Goal: Task Accomplishment & Management: Manage account settings

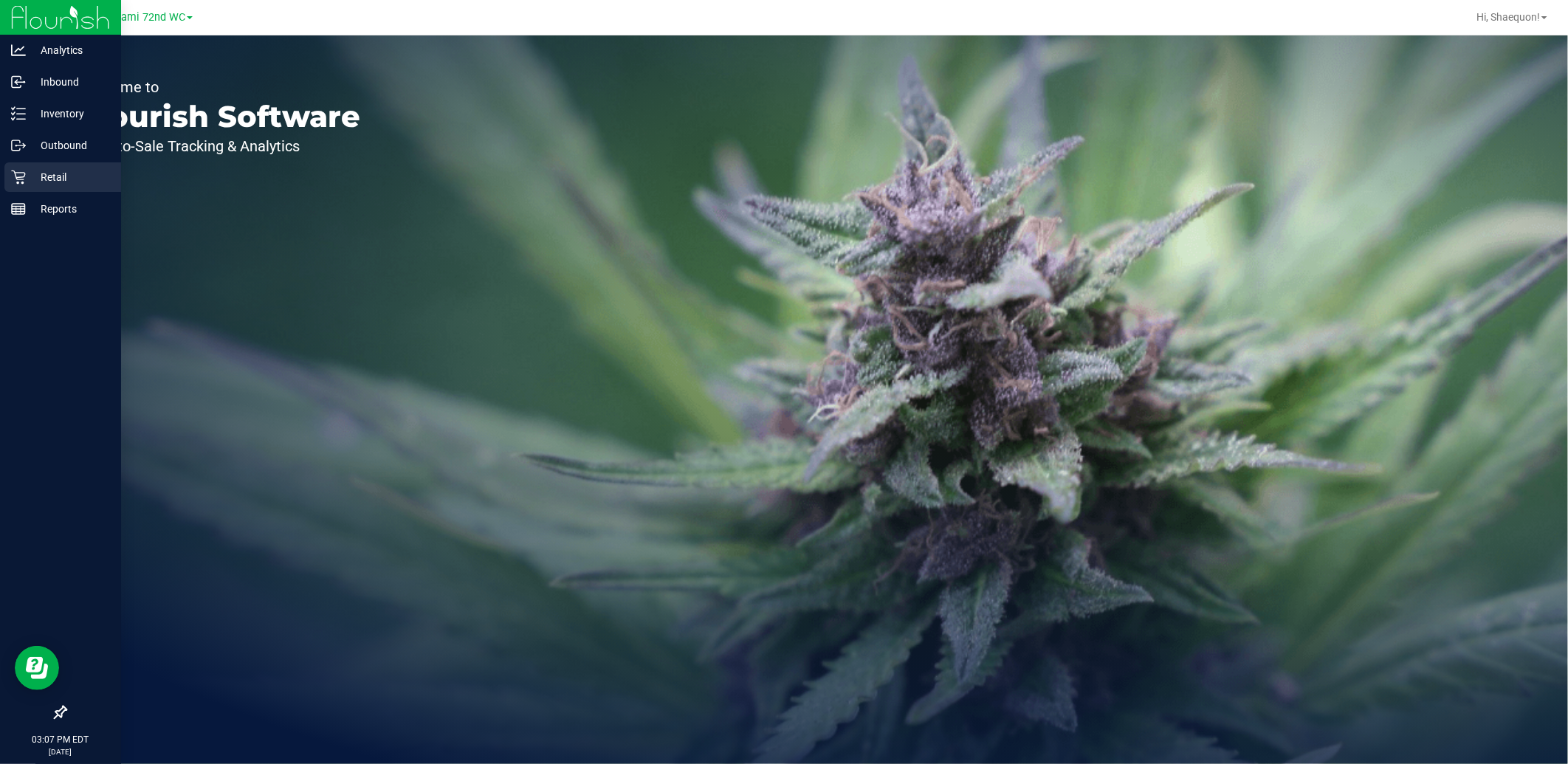
click at [31, 177] on p "Retail" at bounding box center [70, 177] width 89 height 18
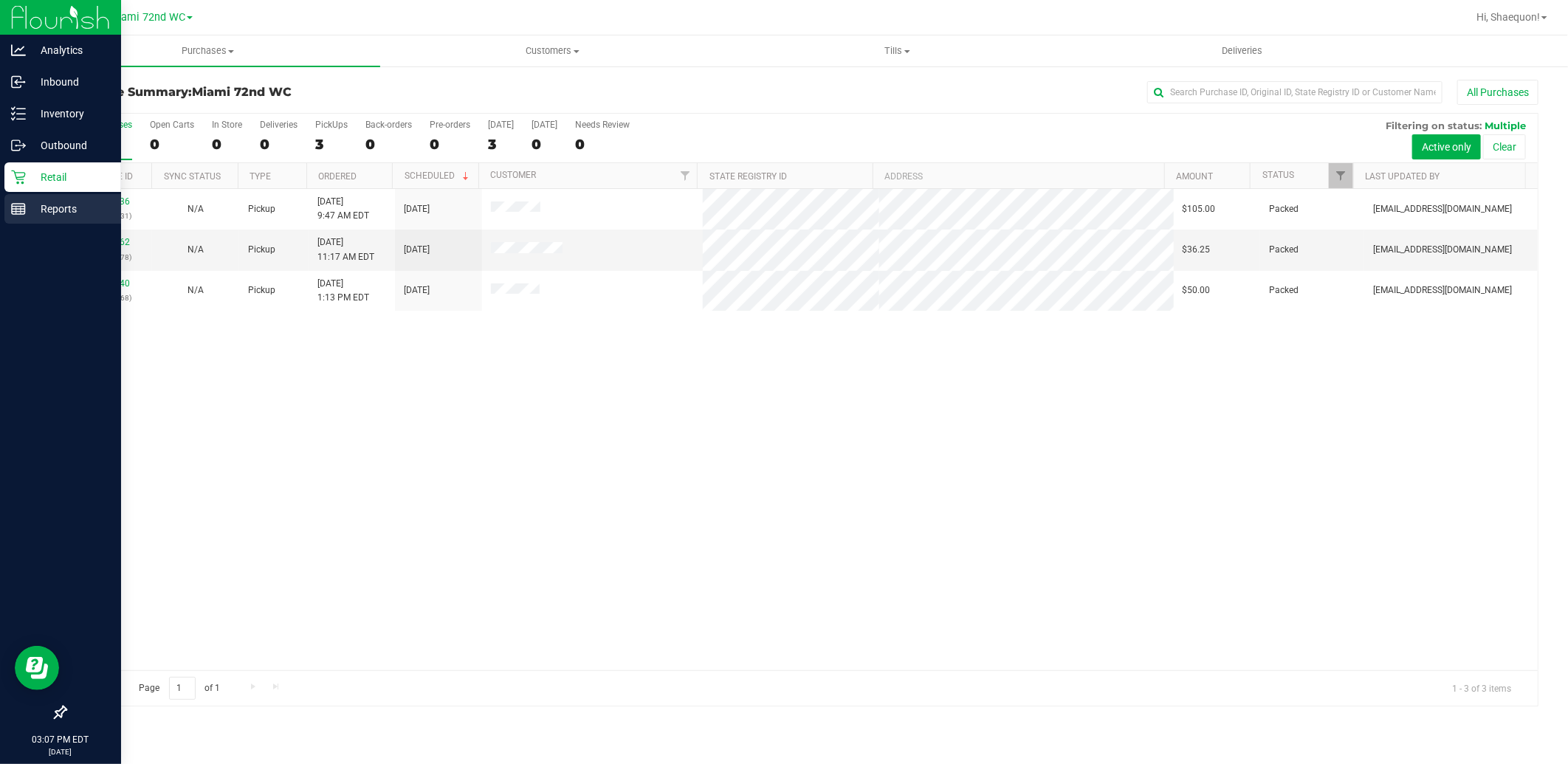
click at [16, 207] on line at bounding box center [18, 207] width 13 height 0
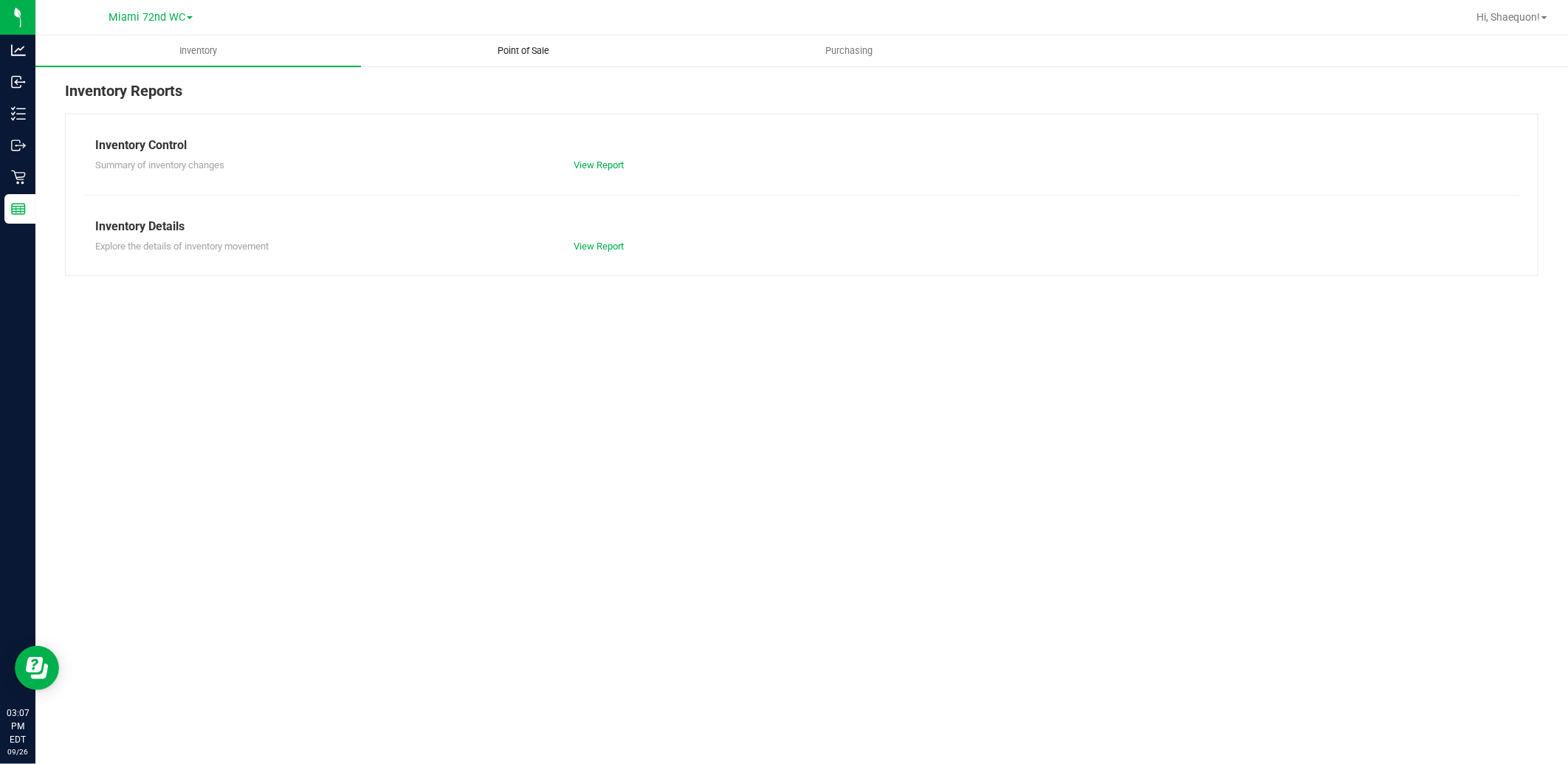
click at [529, 59] on uib-tab-heading "Point of Sale" at bounding box center [523, 51] width 324 height 30
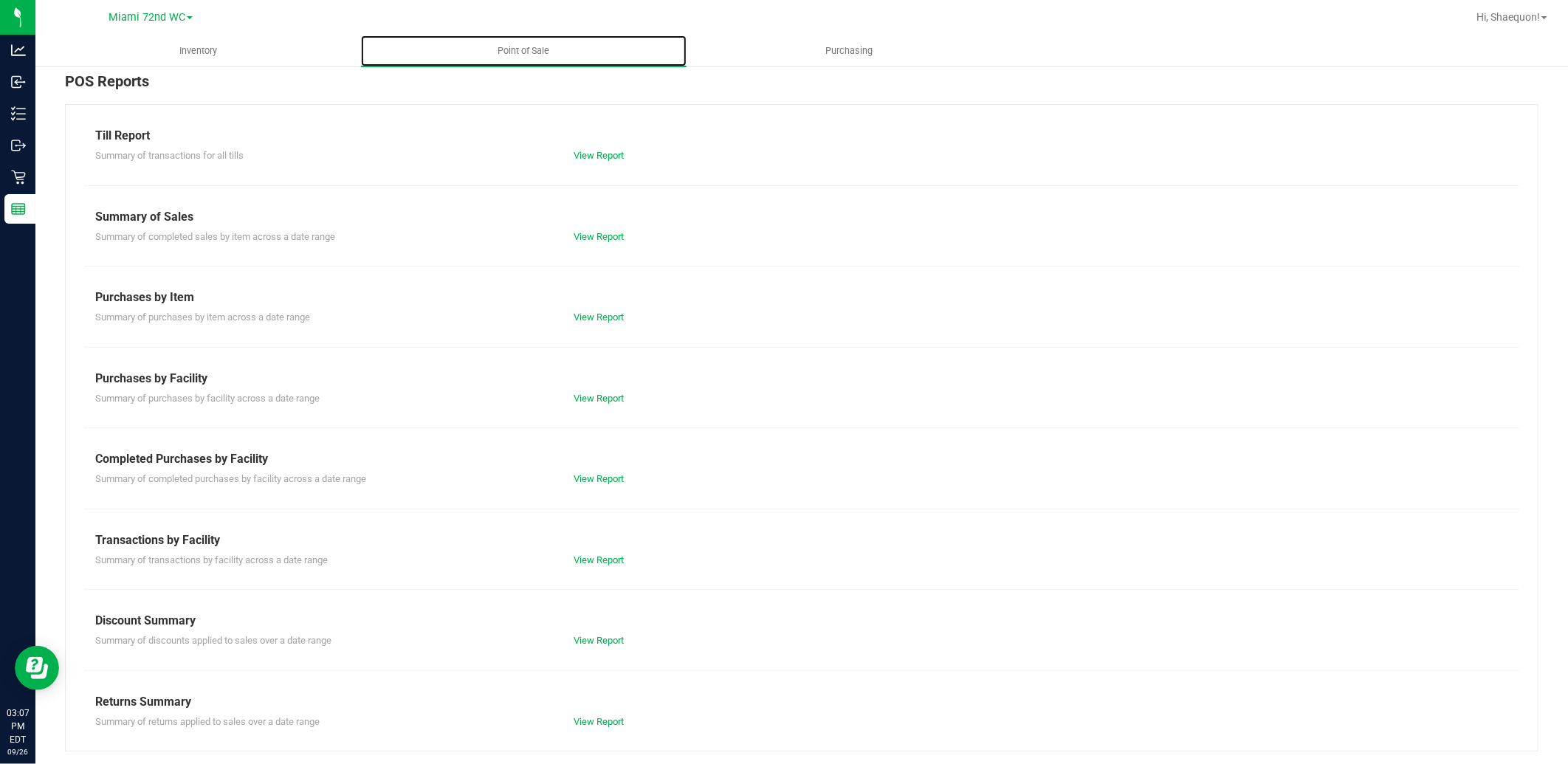
scroll to position [12, 0]
click at [591, 558] on link "View Report" at bounding box center [598, 557] width 50 height 11
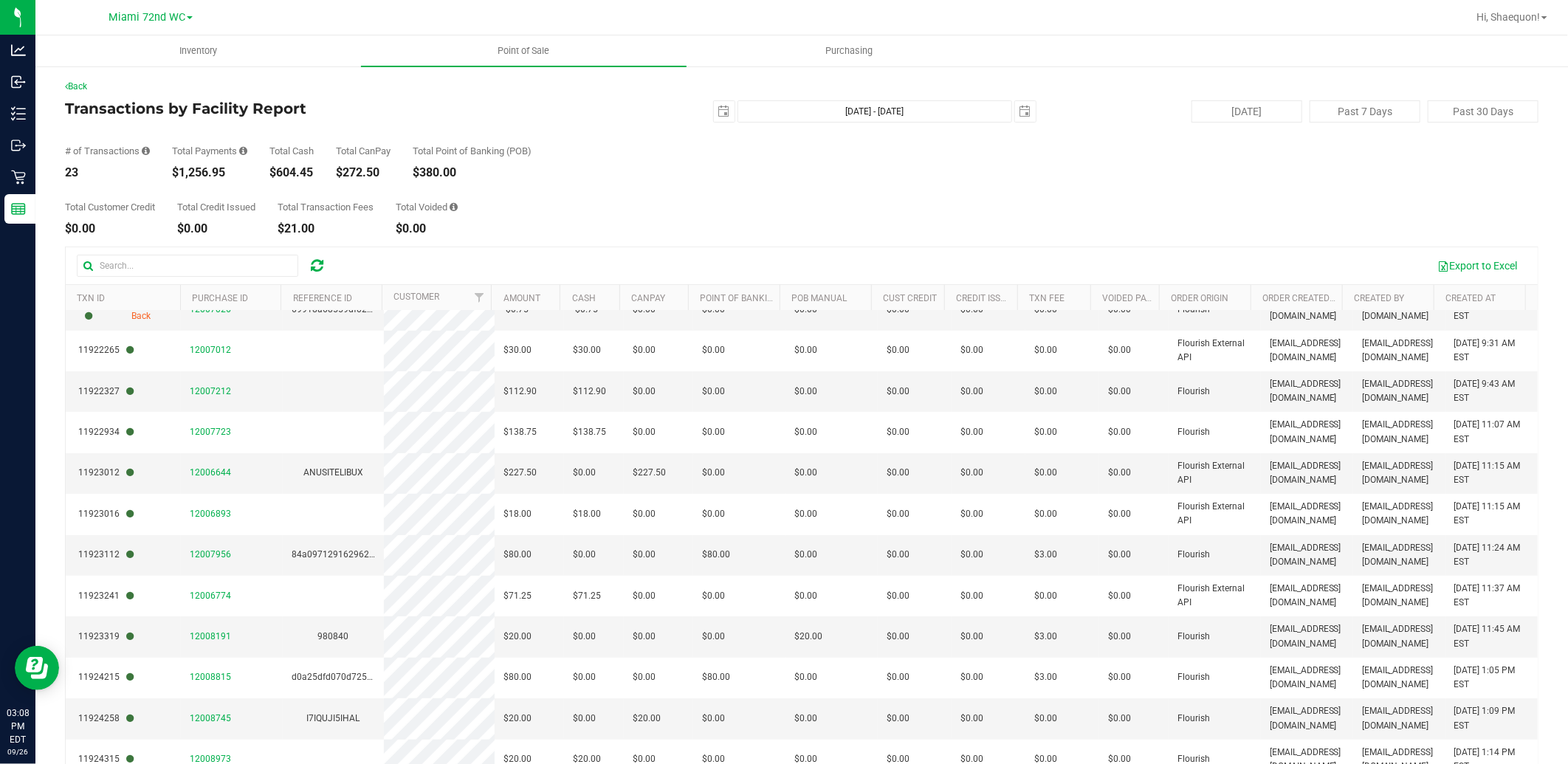
scroll to position [163, 0]
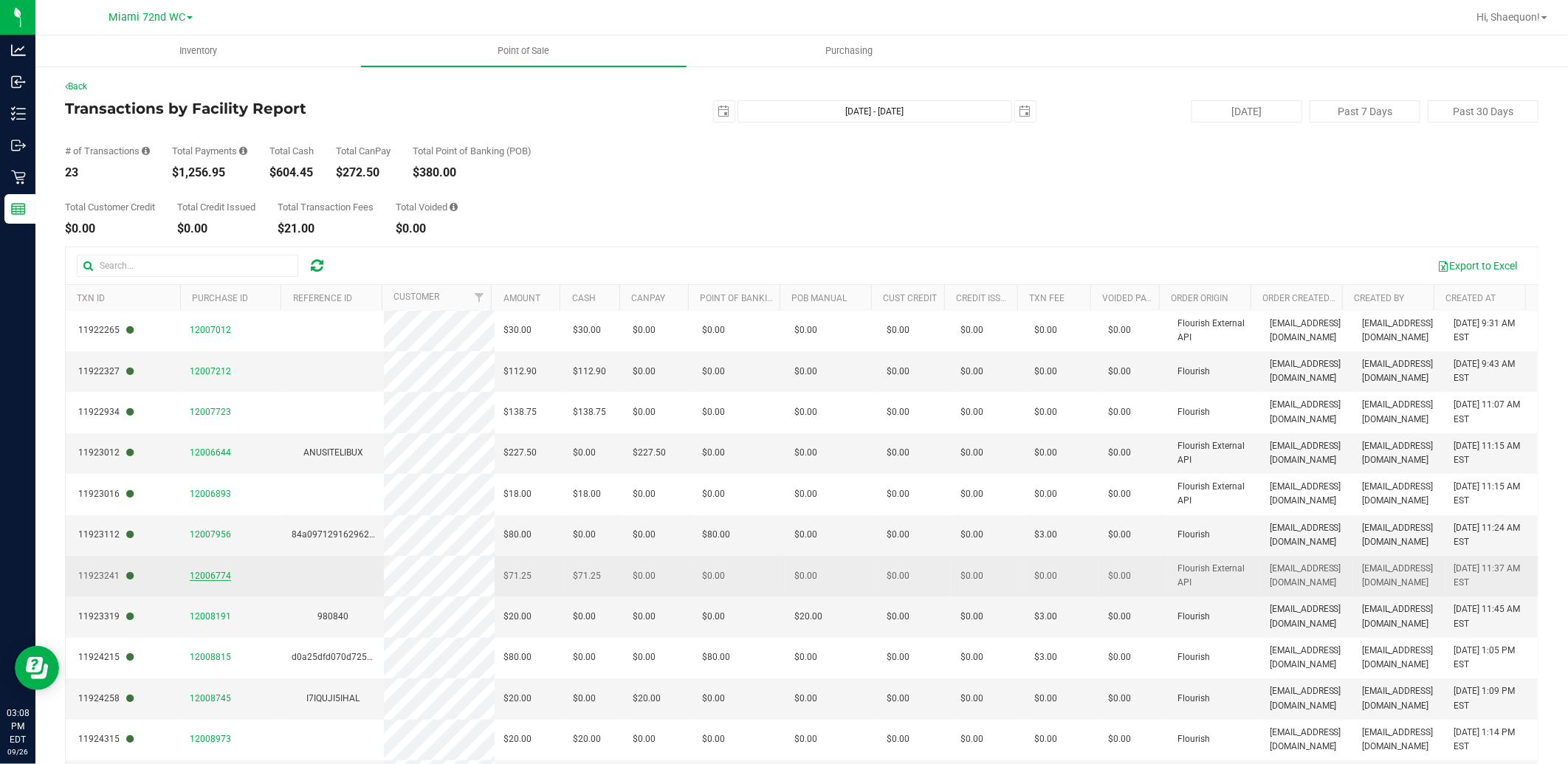
click at [218, 571] on span "12006774" at bounding box center [211, 575] width 41 height 10
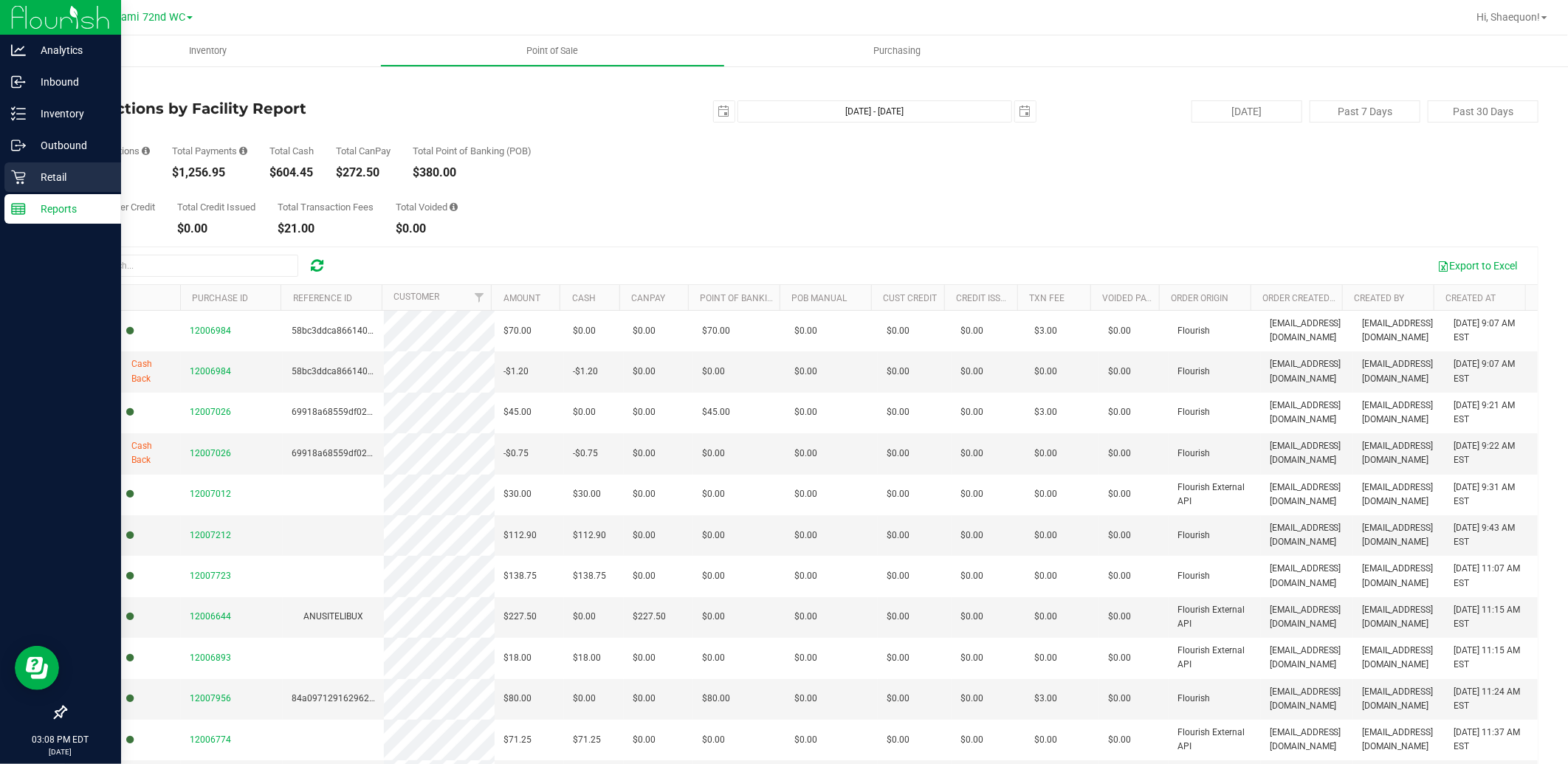
click at [33, 178] on p "Retail" at bounding box center [70, 177] width 89 height 18
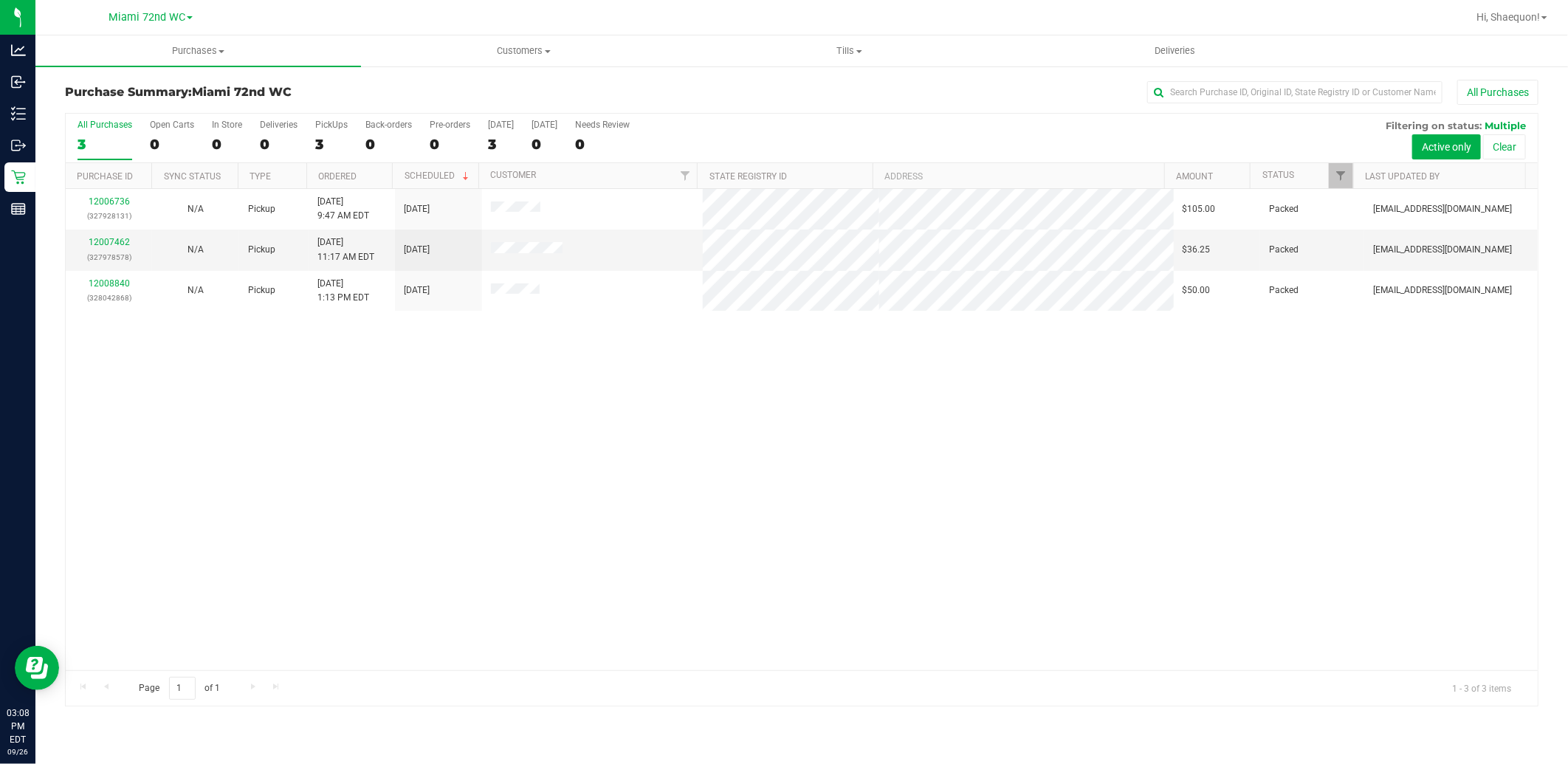
click at [757, 591] on div "12006736 (327928131) N/A Pickup [DATE] 9:47 AM EDT 9/26/2025 $105.00 Packed [EM…" at bounding box center [802, 429] width 1471 height 481
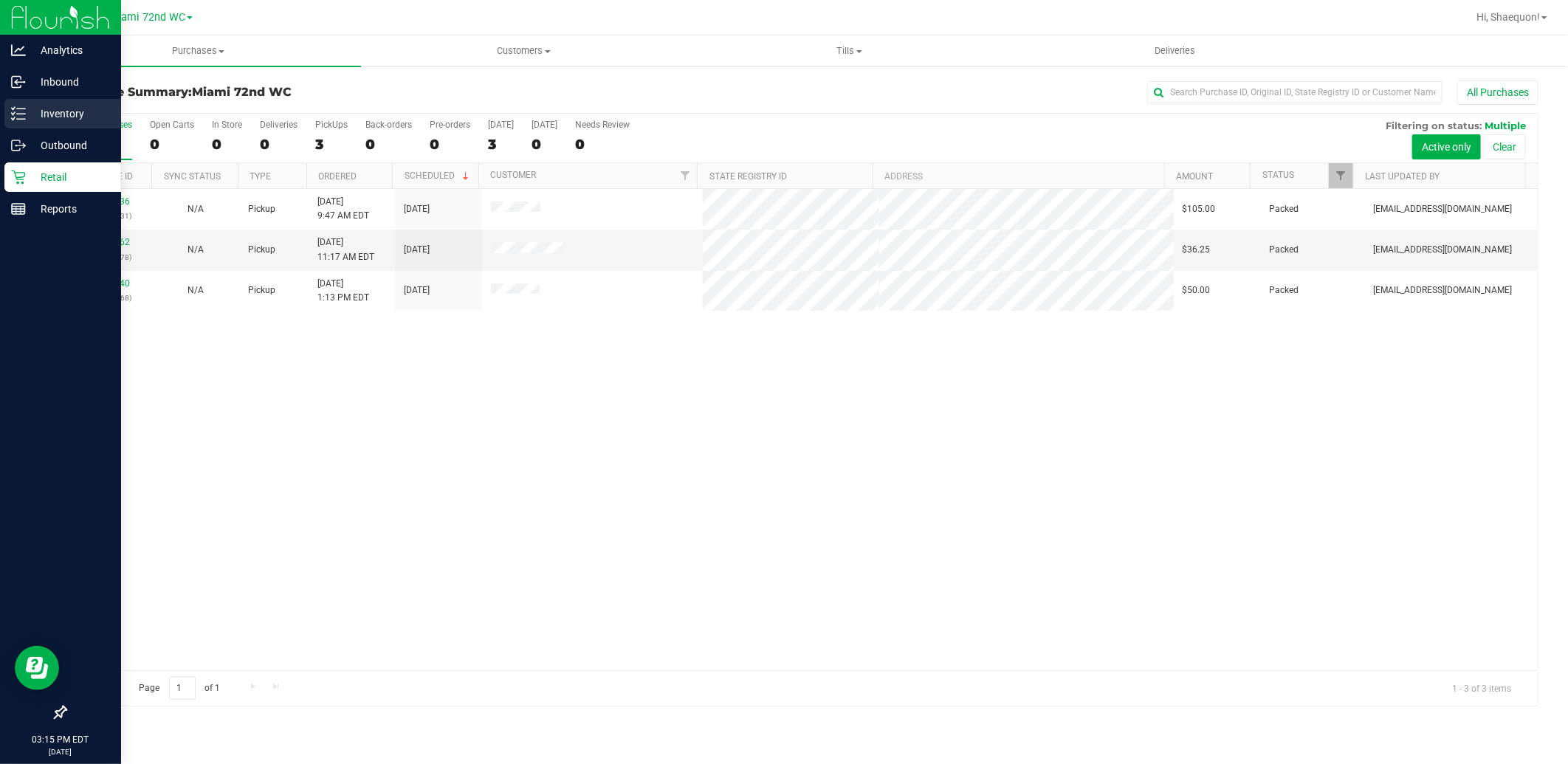
click at [38, 114] on p "Inventory" at bounding box center [70, 113] width 89 height 18
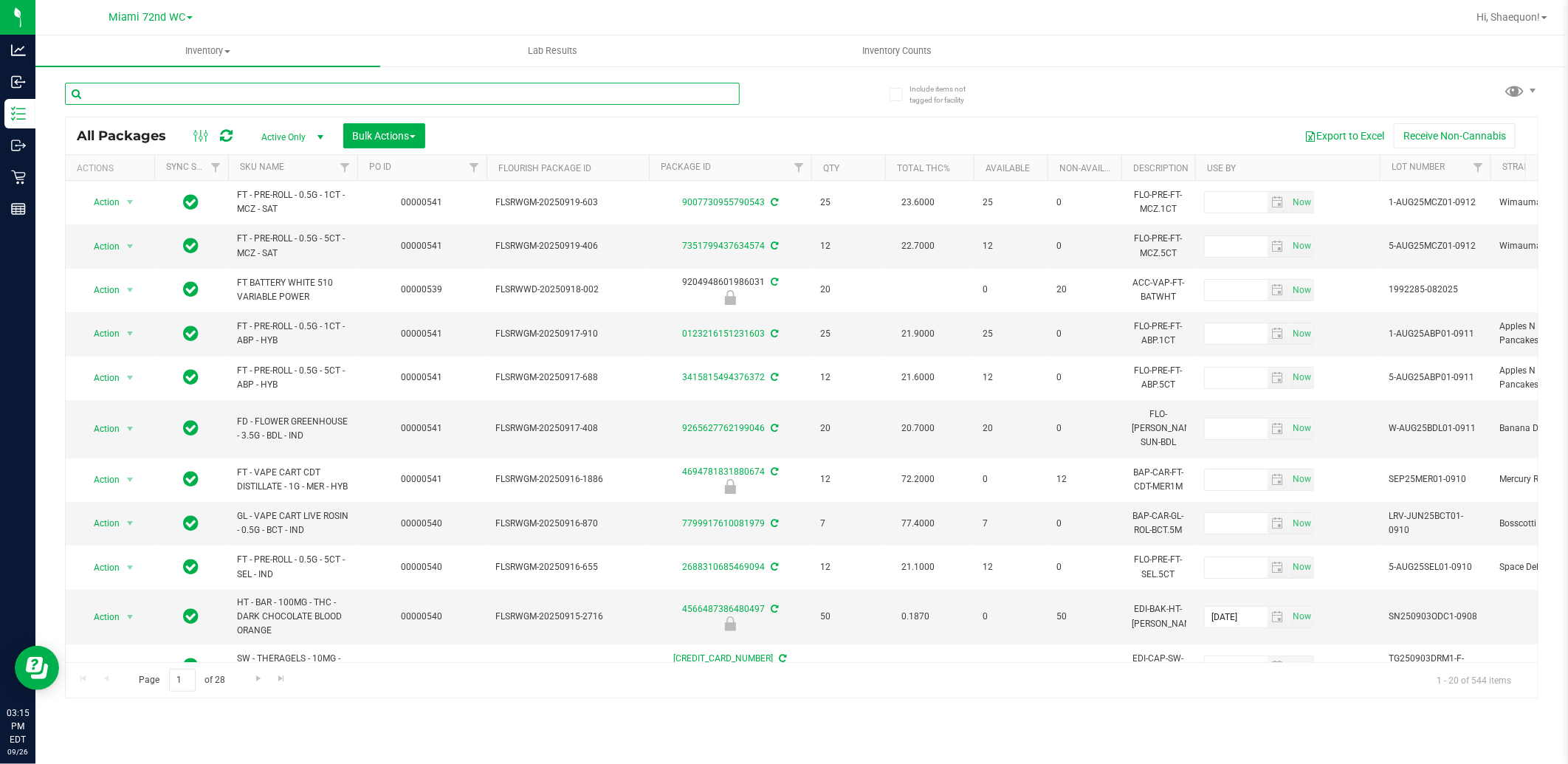
click at [258, 93] on input "text" at bounding box center [402, 94] width 675 height 22
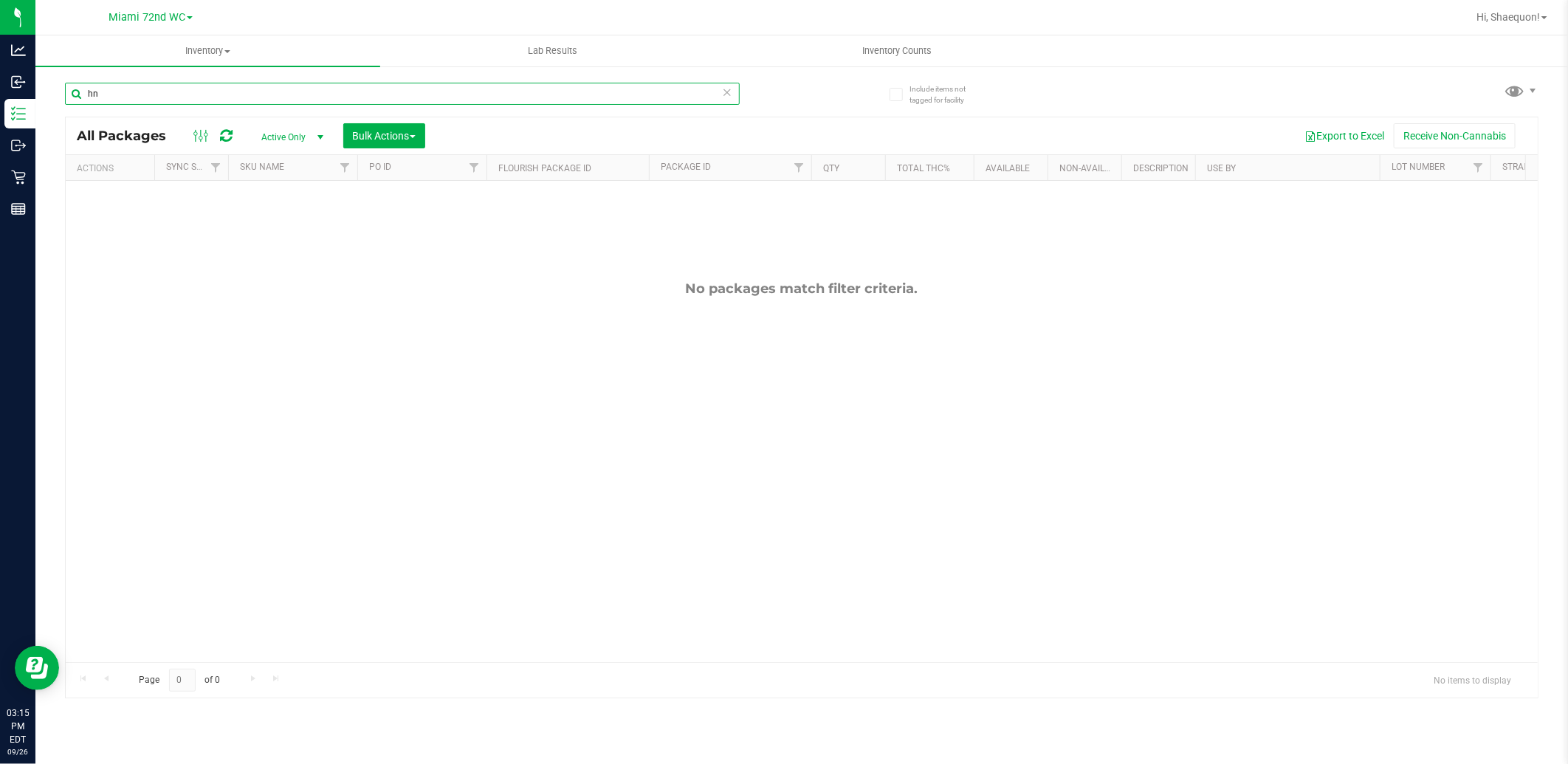
type input "h"
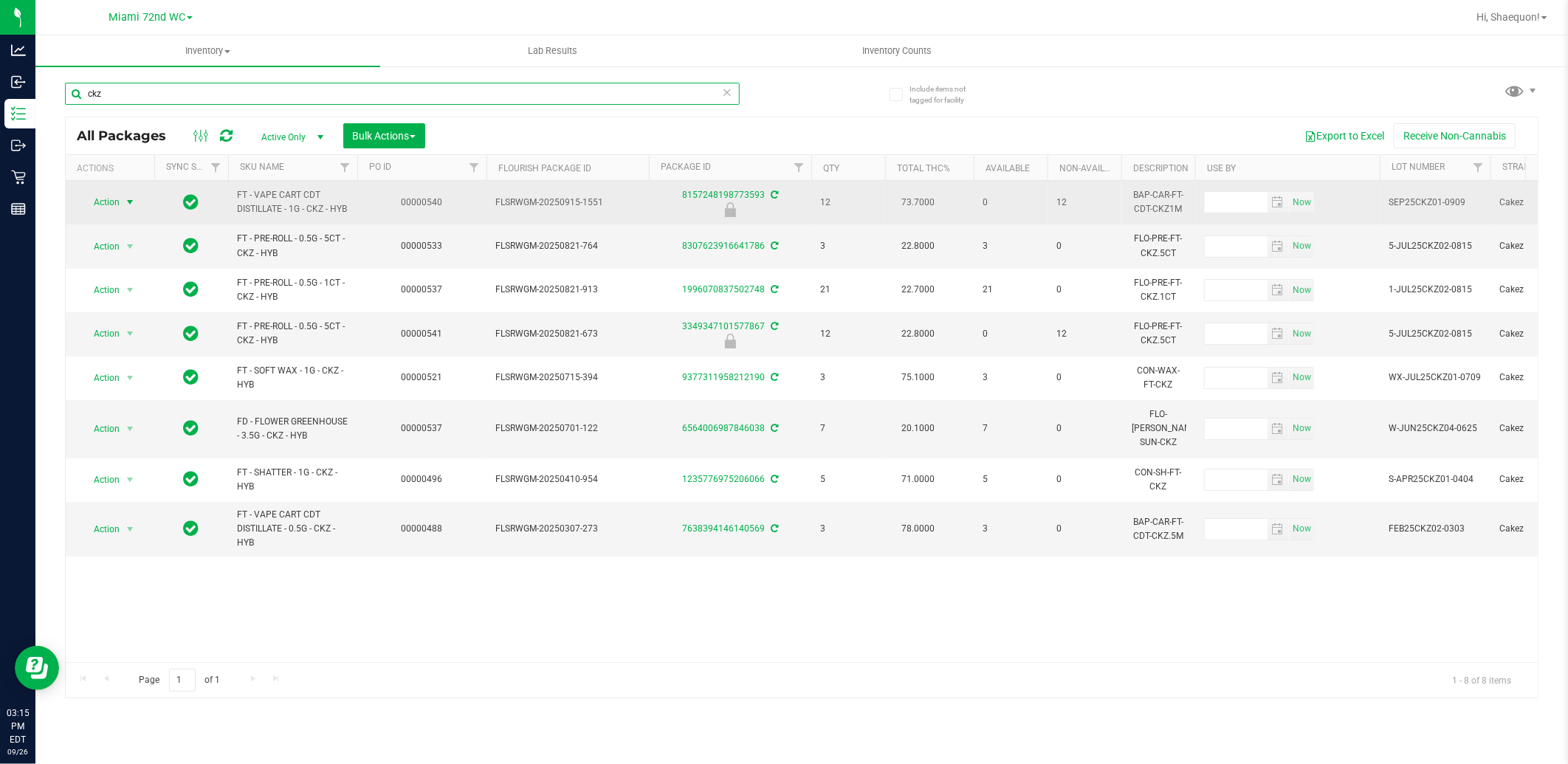
type input "ckz"
click at [128, 205] on span "select" at bounding box center [130, 202] width 12 height 12
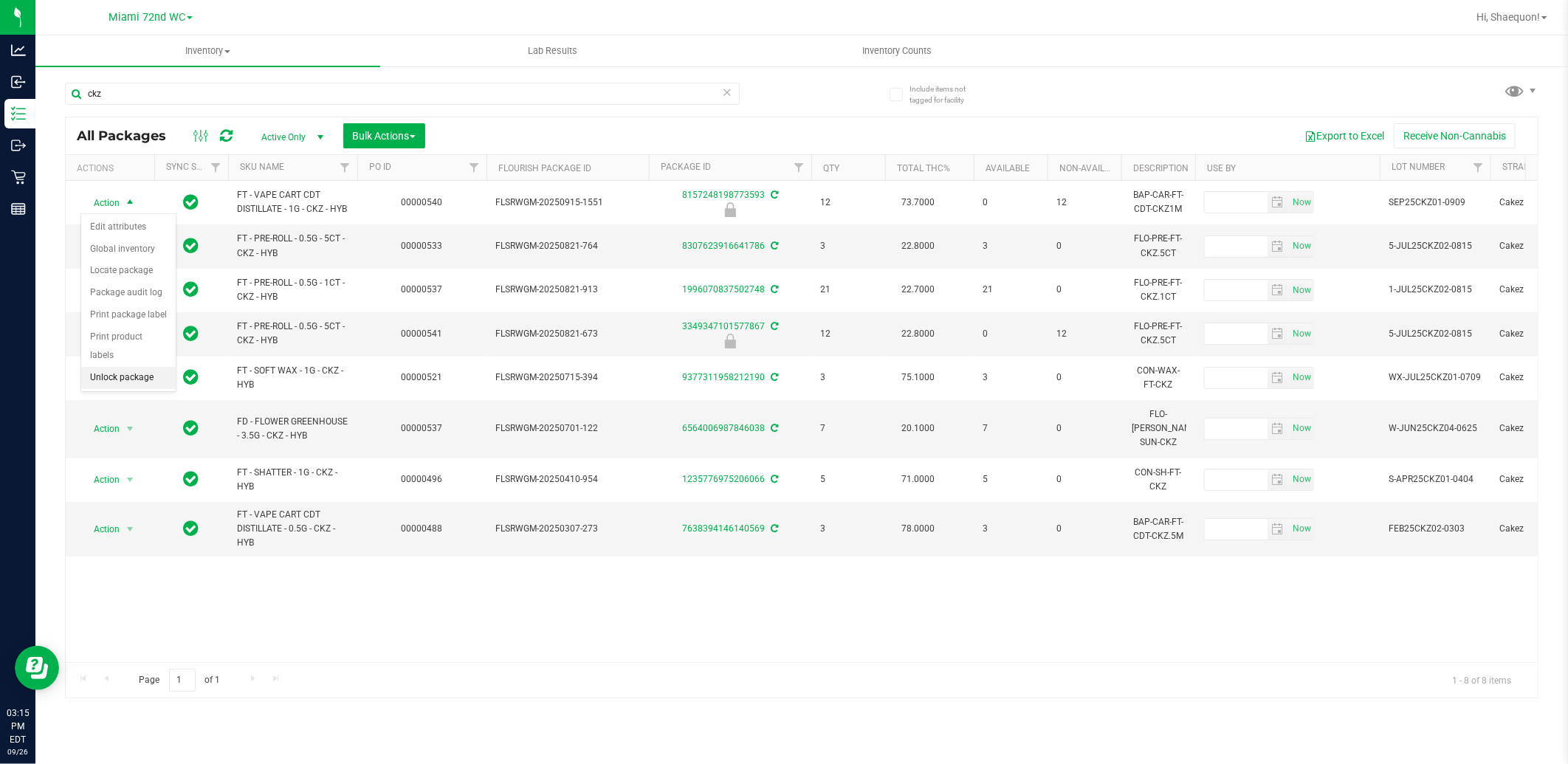
click at [137, 378] on li "Unlock package" at bounding box center [128, 377] width 95 height 22
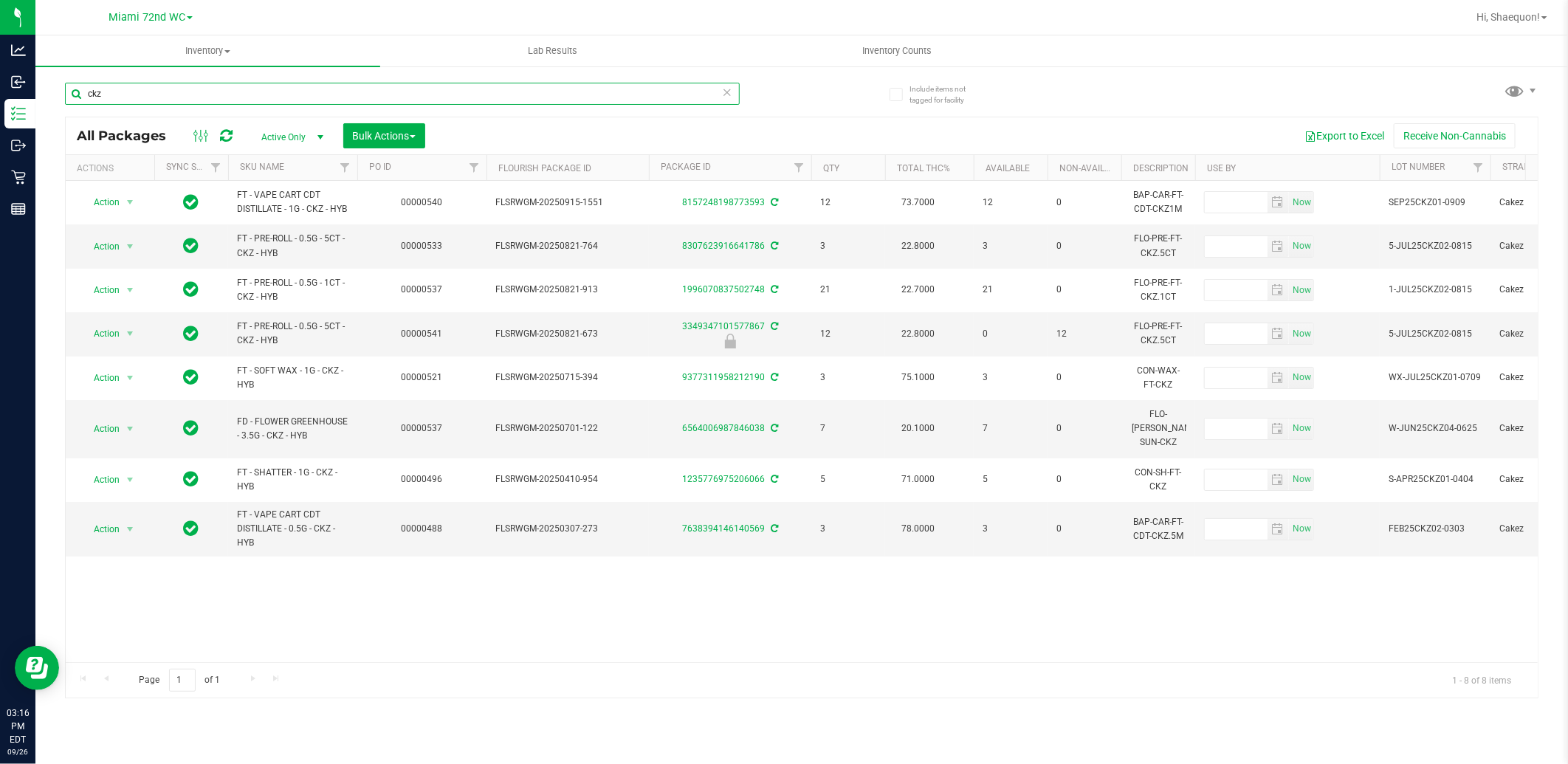
drag, startPoint x: 201, startPoint y: 90, endPoint x: 49, endPoint y: 99, distance: 152.3
click at [49, 99] on div "Include items not tagged for facility ckz All Packages Active Only Active Only …" at bounding box center [802, 289] width 1533 height 450
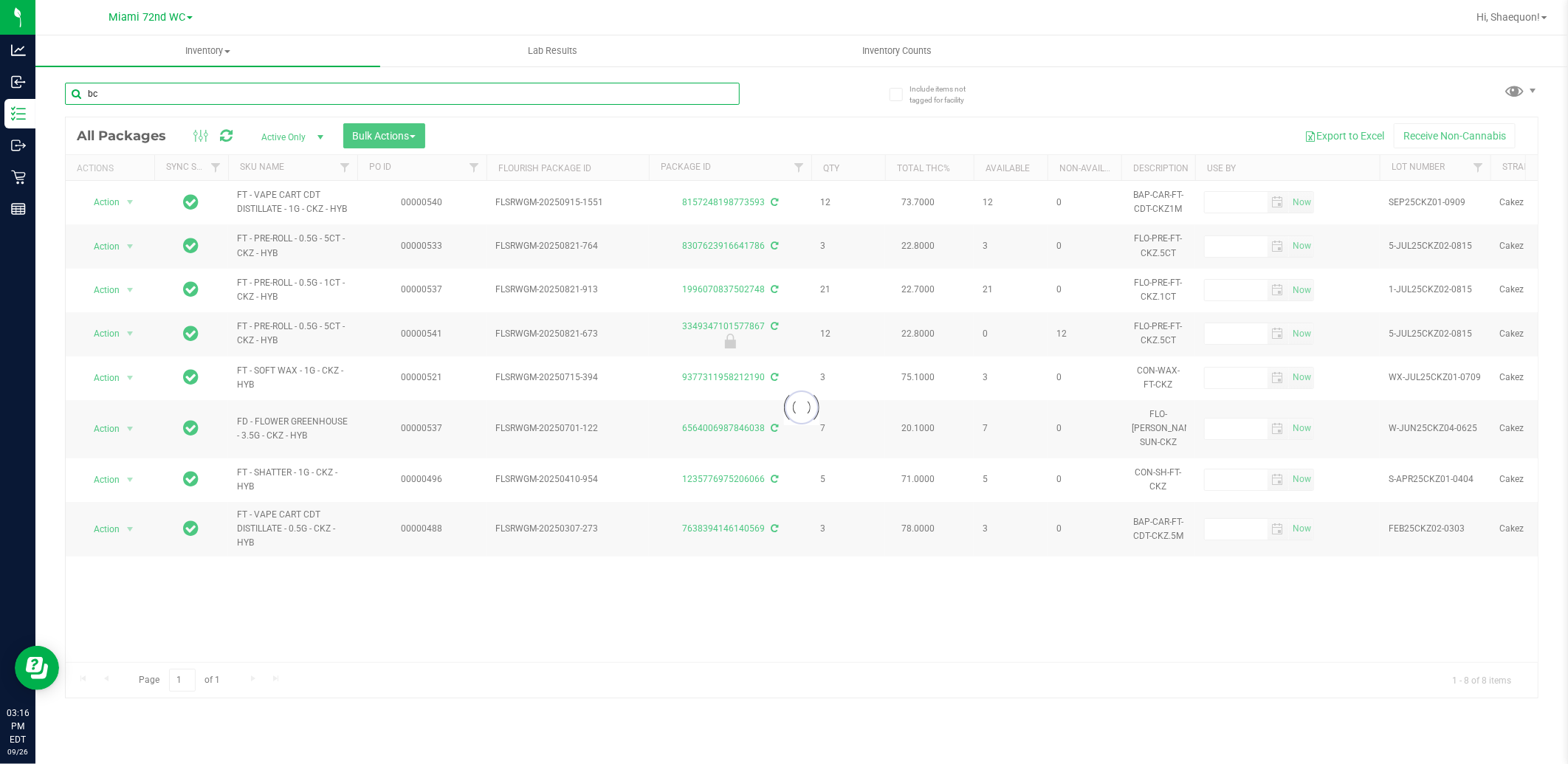
type input "bct"
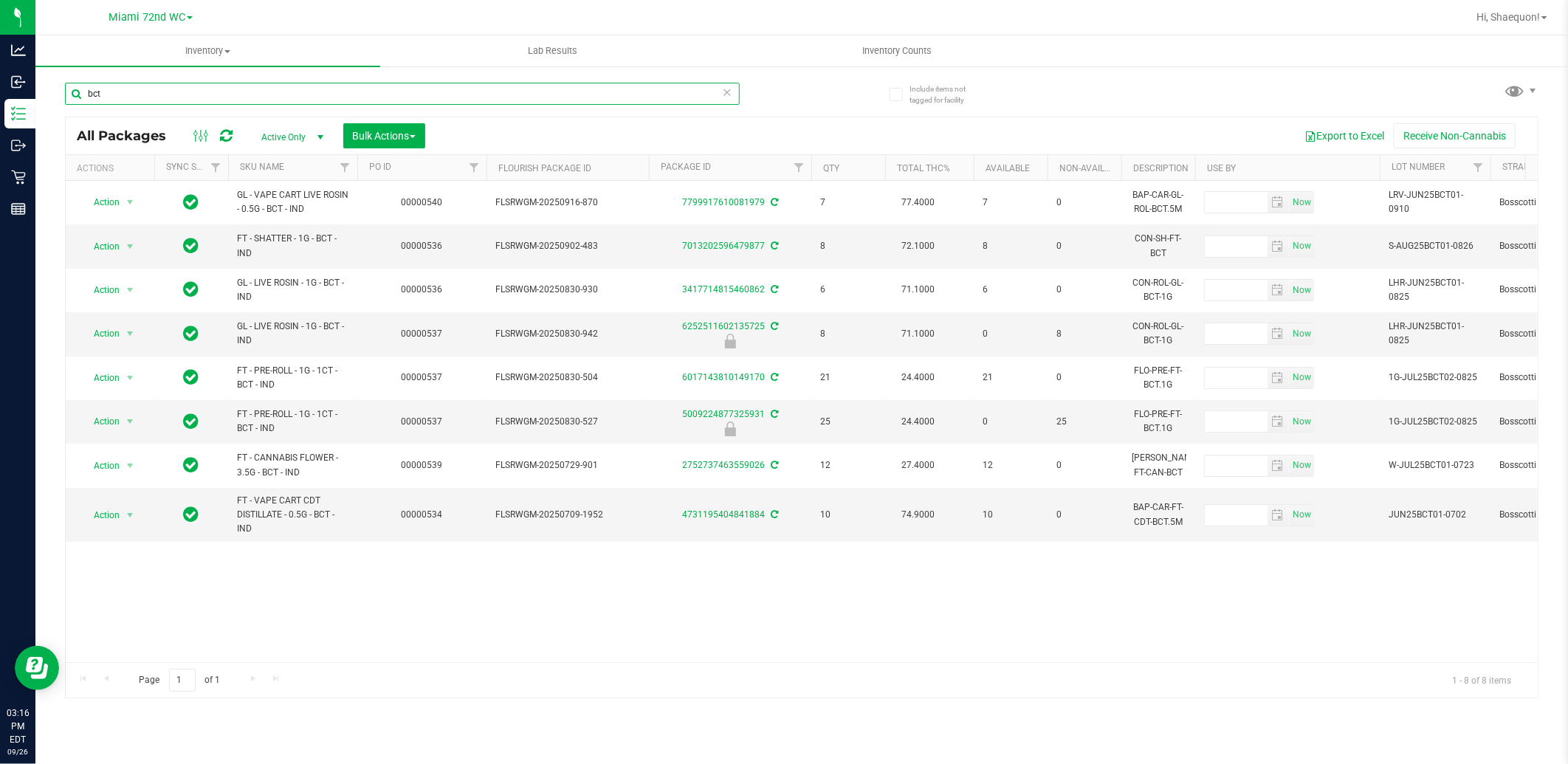
drag, startPoint x: 99, startPoint y: 90, endPoint x: 42, endPoint y: 90, distance: 57.0
click at [42, 90] on div "Include items not tagged for facility bct All Packages Active Only Active Only …" at bounding box center [802, 289] width 1533 height 450
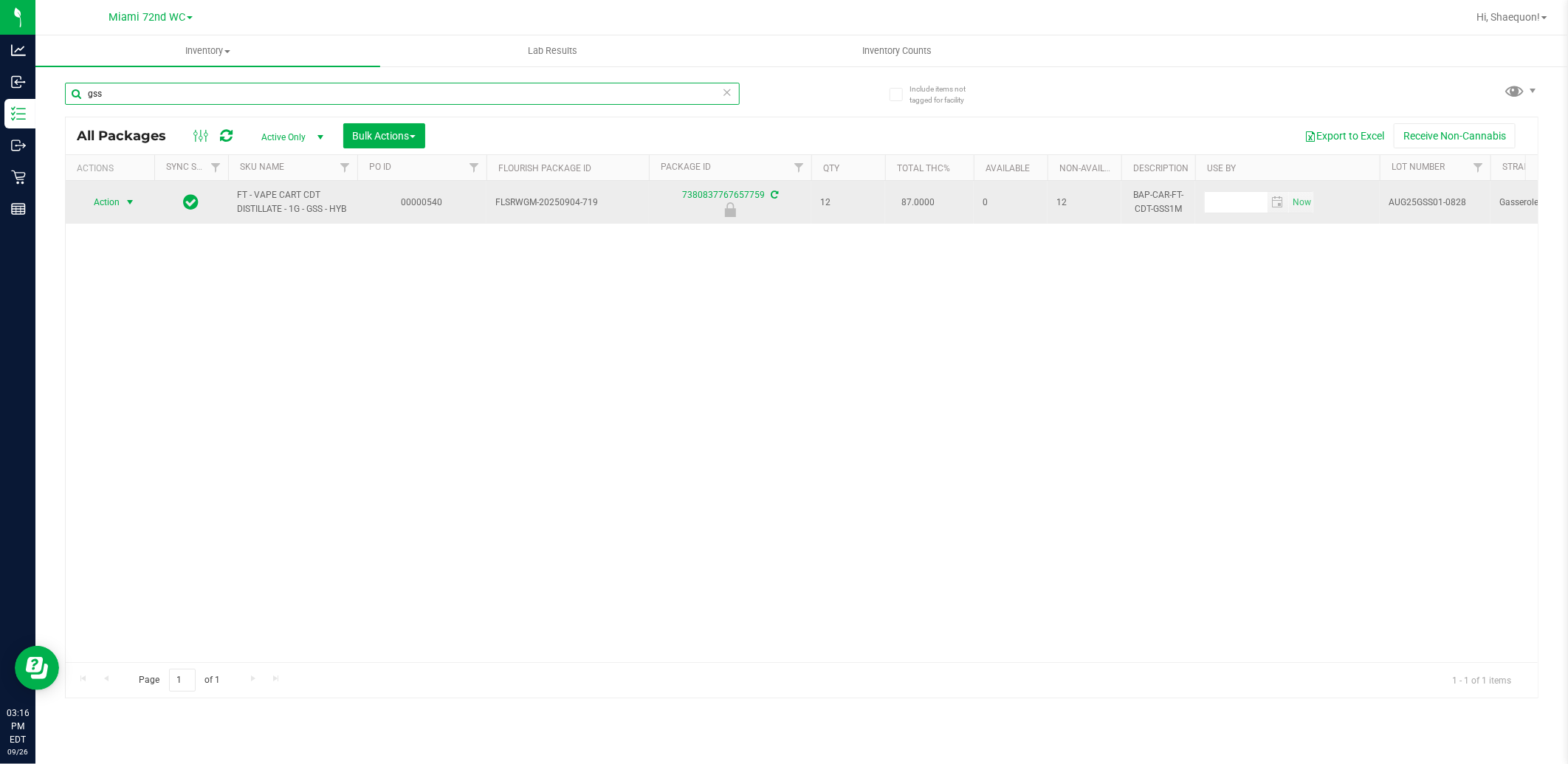
type input "gss"
click at [129, 199] on span "select" at bounding box center [130, 202] width 12 height 12
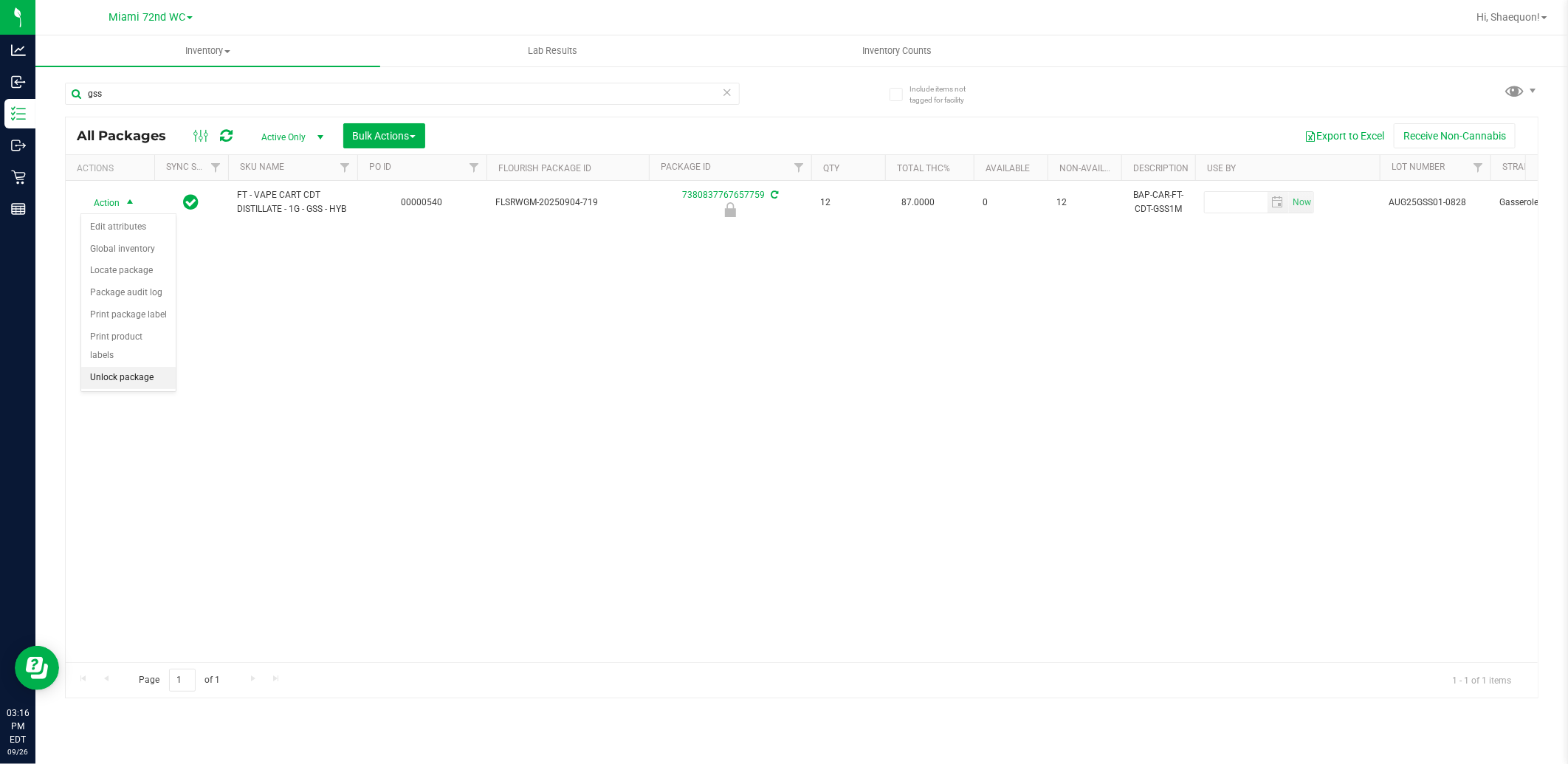
click at [135, 379] on li "Unlock package" at bounding box center [128, 377] width 95 height 22
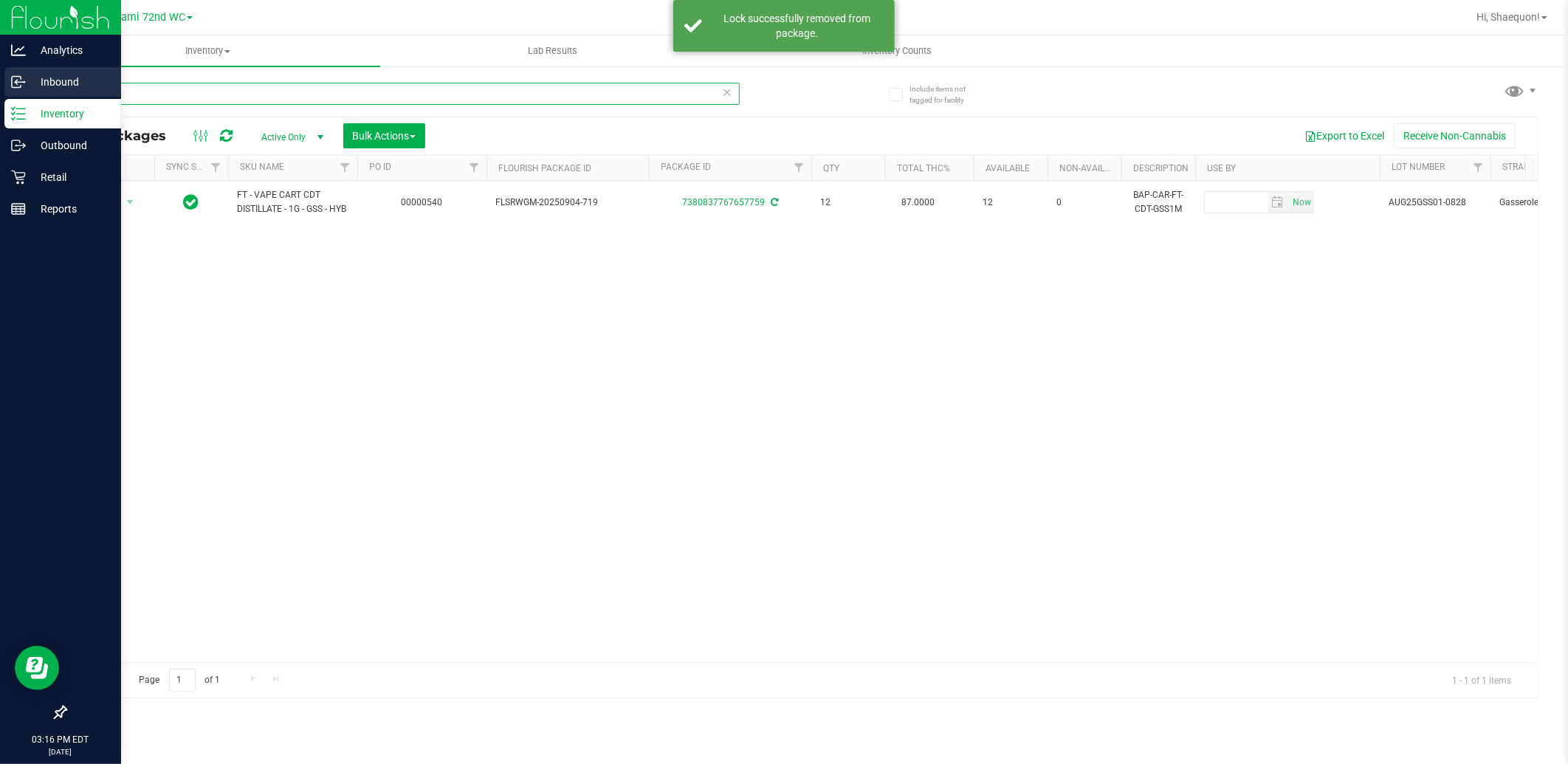
drag, startPoint x: 144, startPoint y: 93, endPoint x: 25, endPoint y: 93, distance: 119.0
click at [25, 93] on div "Analytics Inbound Inventory Outbound Retail Reports 03:16 PM EDT [DATE] 09/26 M…" at bounding box center [784, 382] width 1568 height 764
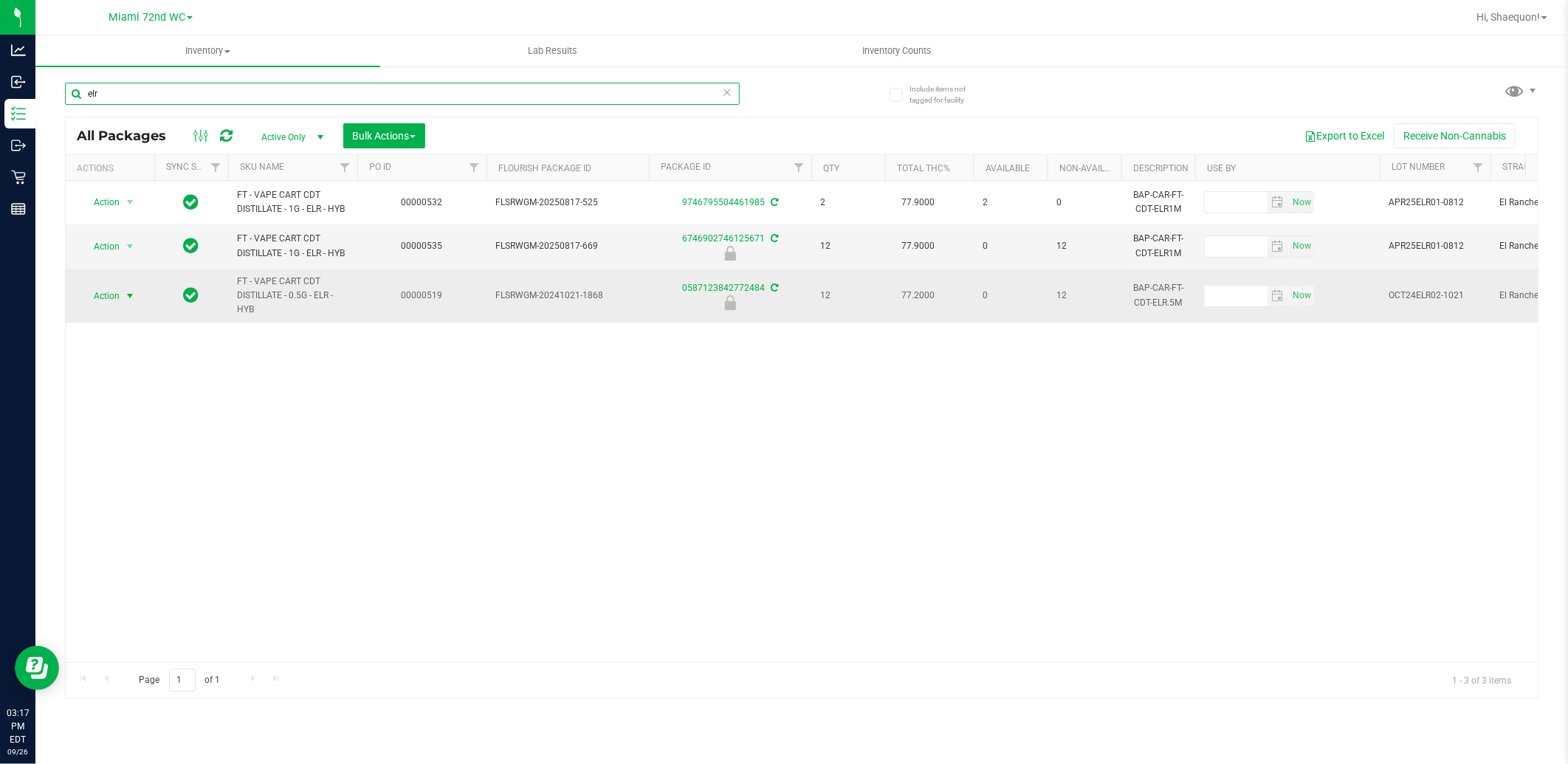
type input "elr"
click at [128, 295] on span "select" at bounding box center [130, 296] width 12 height 12
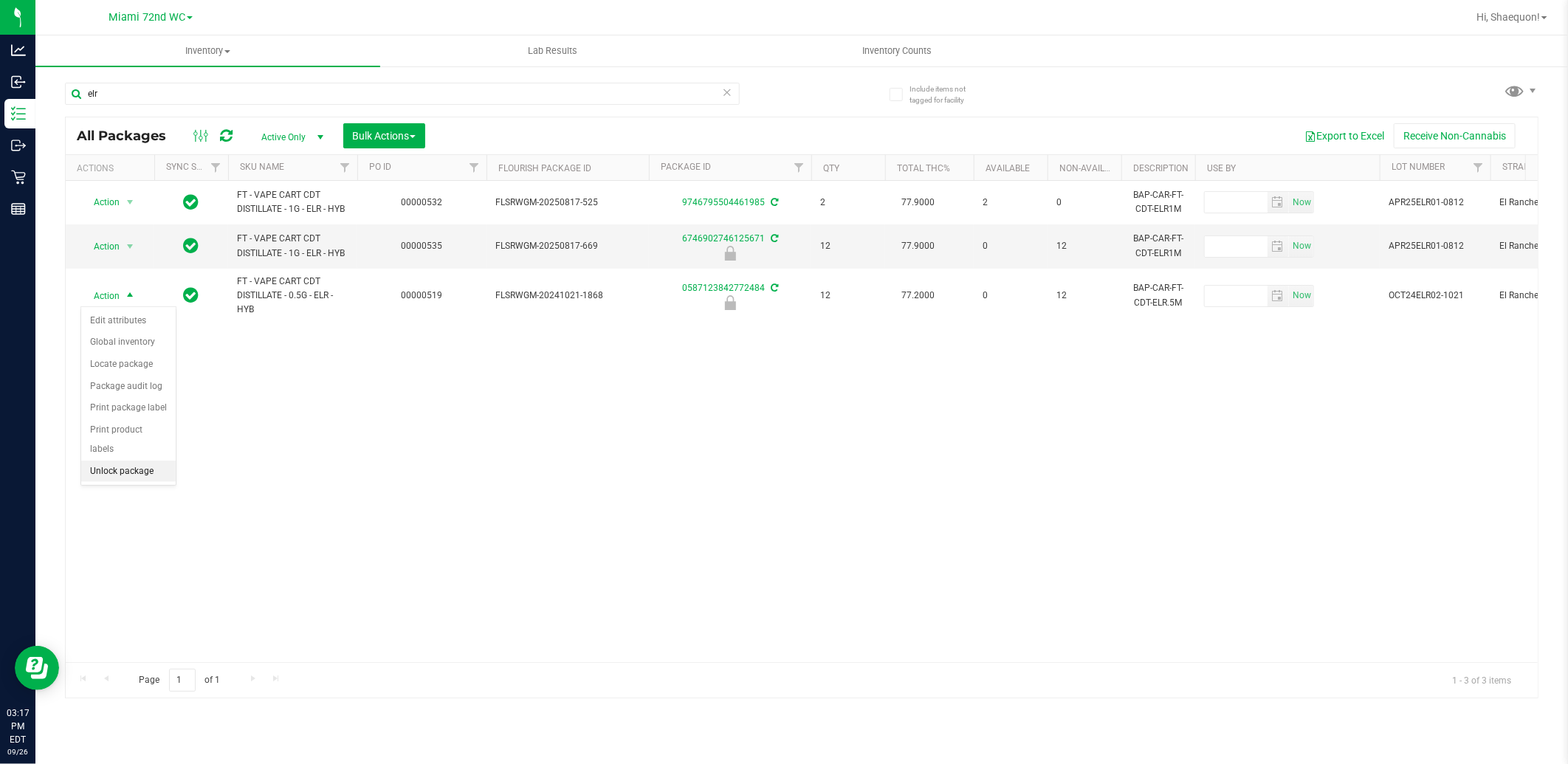
click at [146, 473] on li "Unlock package" at bounding box center [128, 472] width 95 height 22
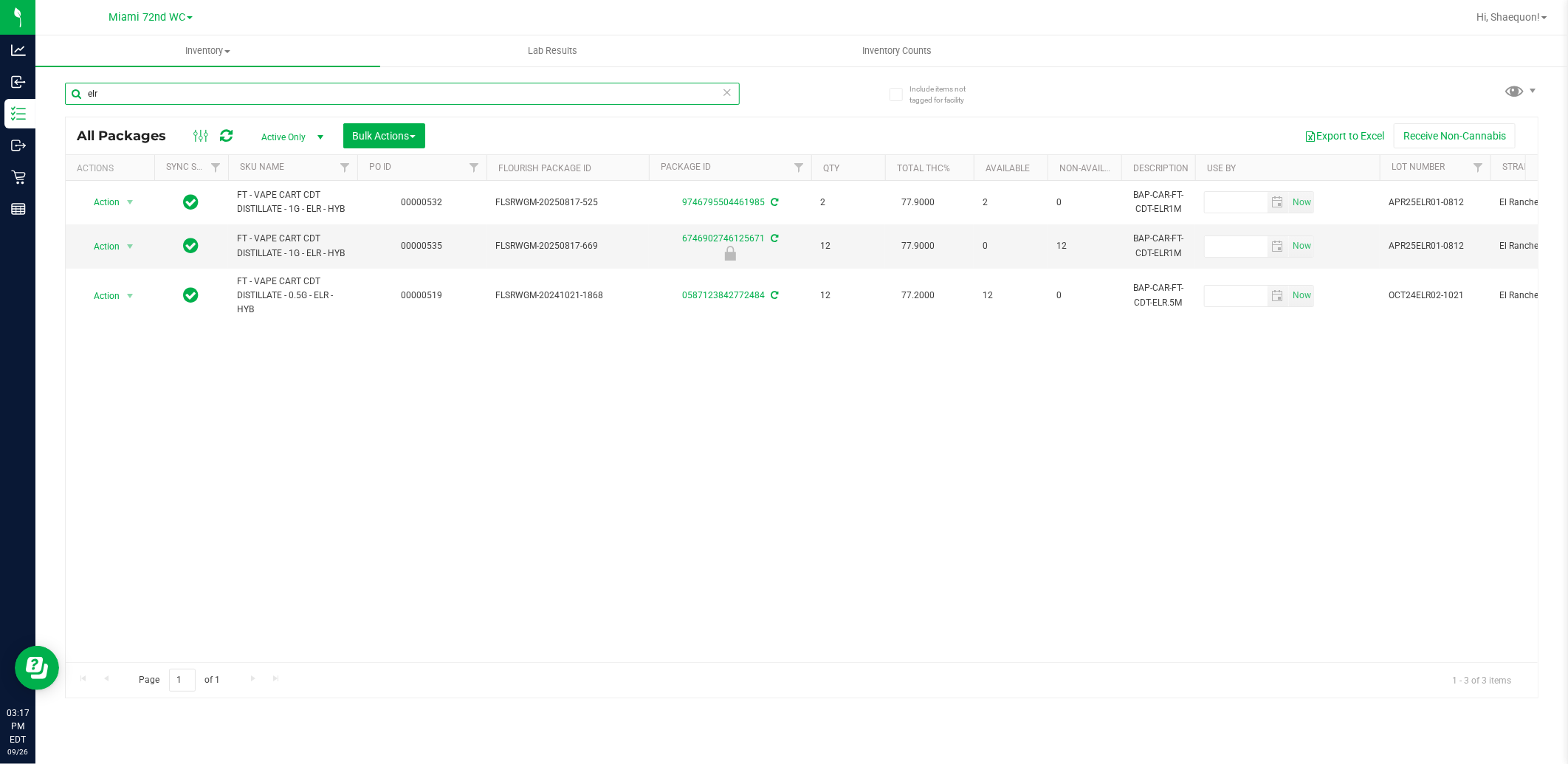
drag, startPoint x: 141, startPoint y: 94, endPoint x: 60, endPoint y: 101, distance: 81.3
click at [60, 101] on div "Include items not tagged for facility elr All Packages Active Only Active Only …" at bounding box center [802, 289] width 1533 height 450
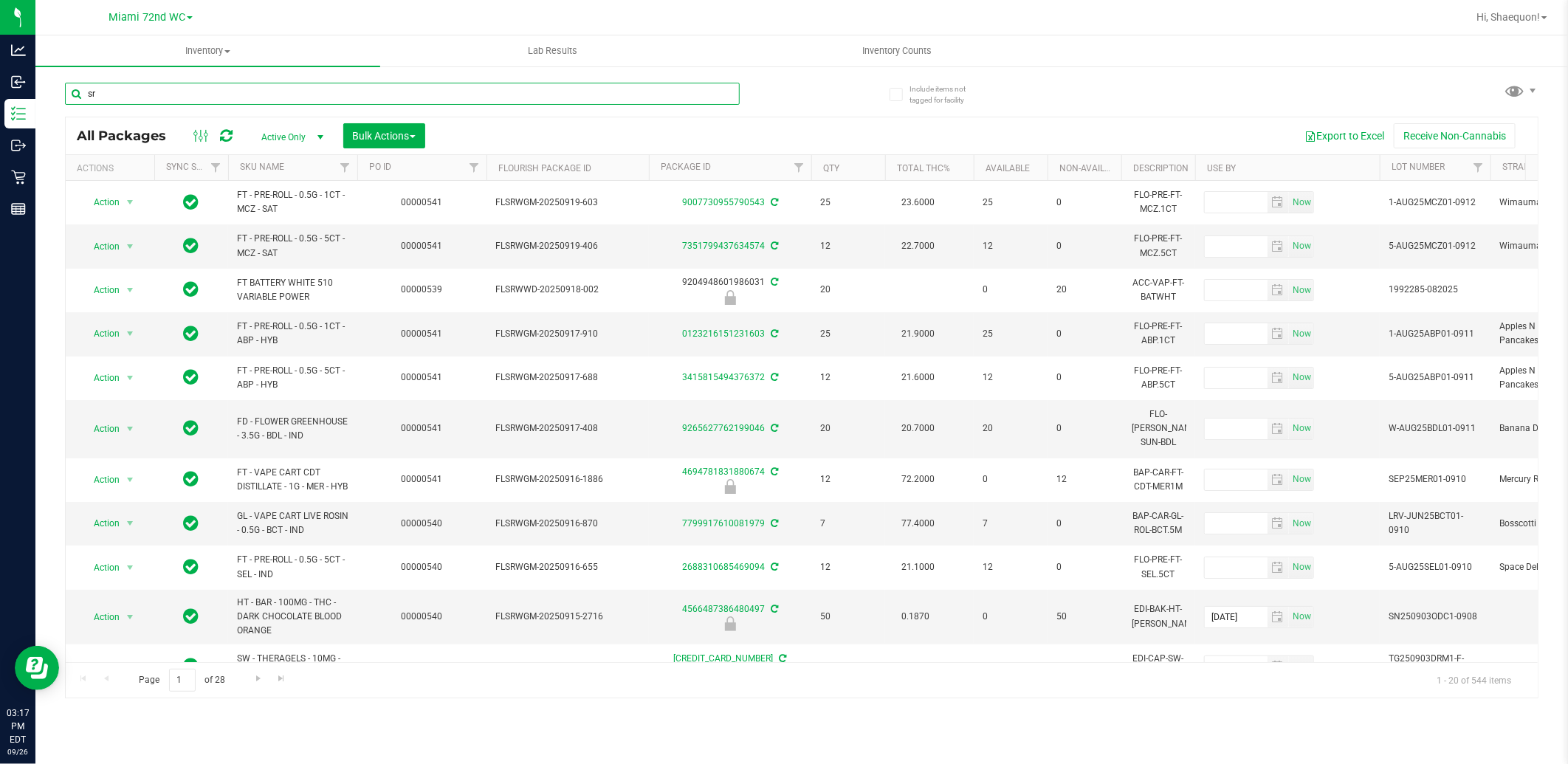
type input "srh"
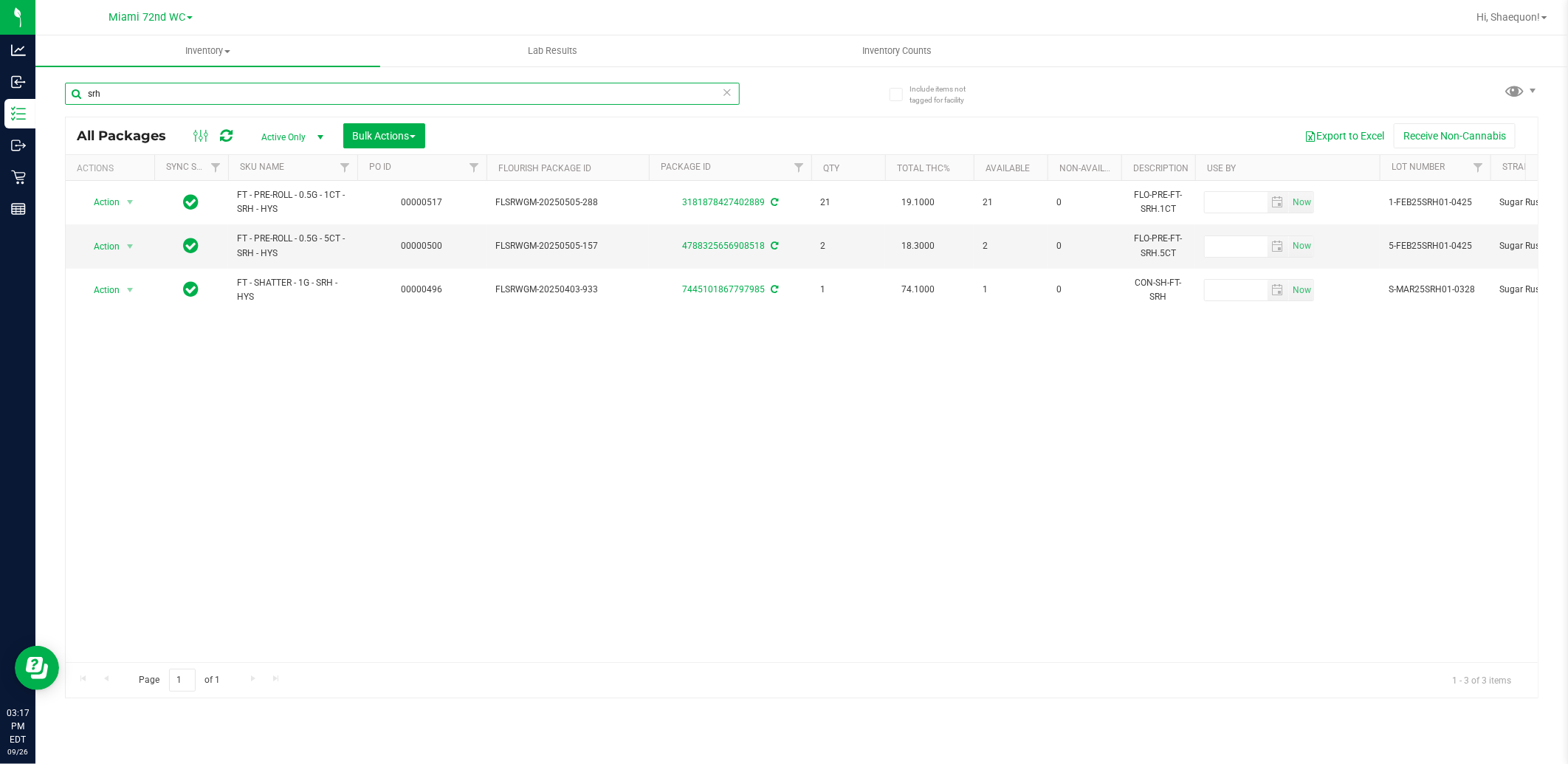
drag, startPoint x: 111, startPoint y: 87, endPoint x: 57, endPoint y: 93, distance: 54.3
click at [69, 91] on input "srh" at bounding box center [402, 94] width 675 height 22
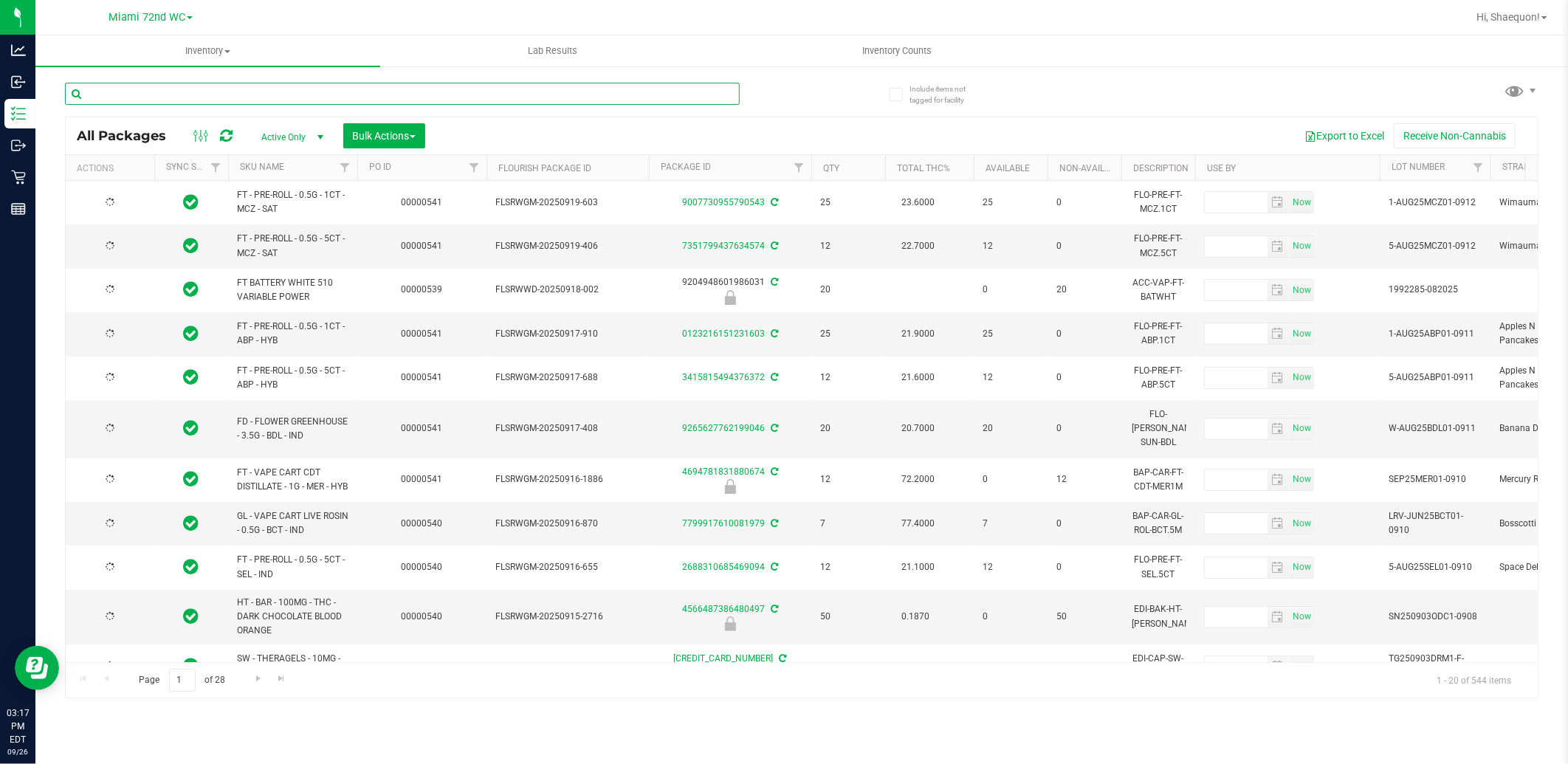
type input "[DATE]"
type input "dda"
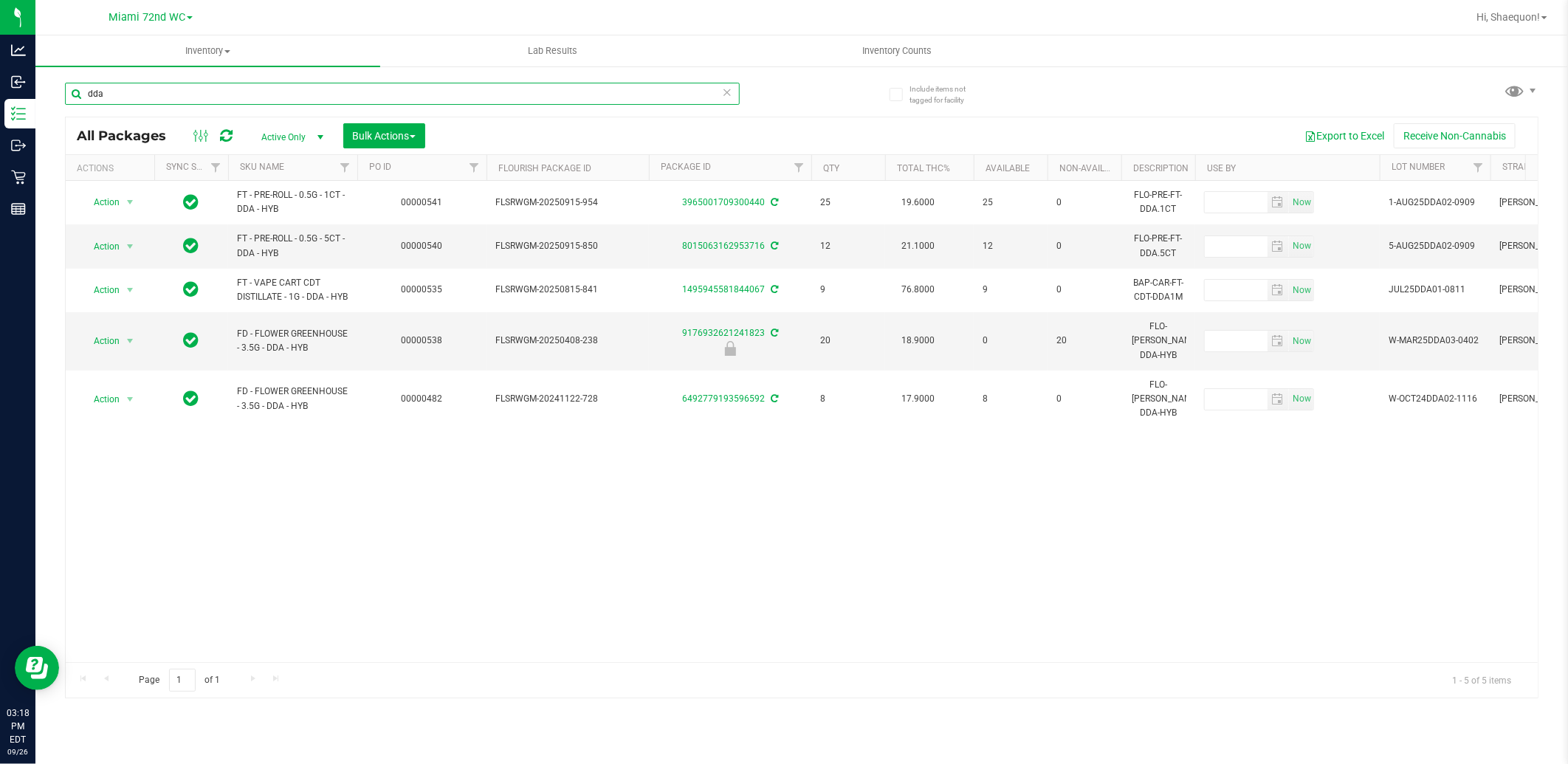
drag, startPoint x: 299, startPoint y: 89, endPoint x: 47, endPoint y: 100, distance: 252.2
click at [50, 100] on div "Include items not tagged for facility dda All Packages Active Only Active Only …" at bounding box center [802, 289] width 1533 height 450
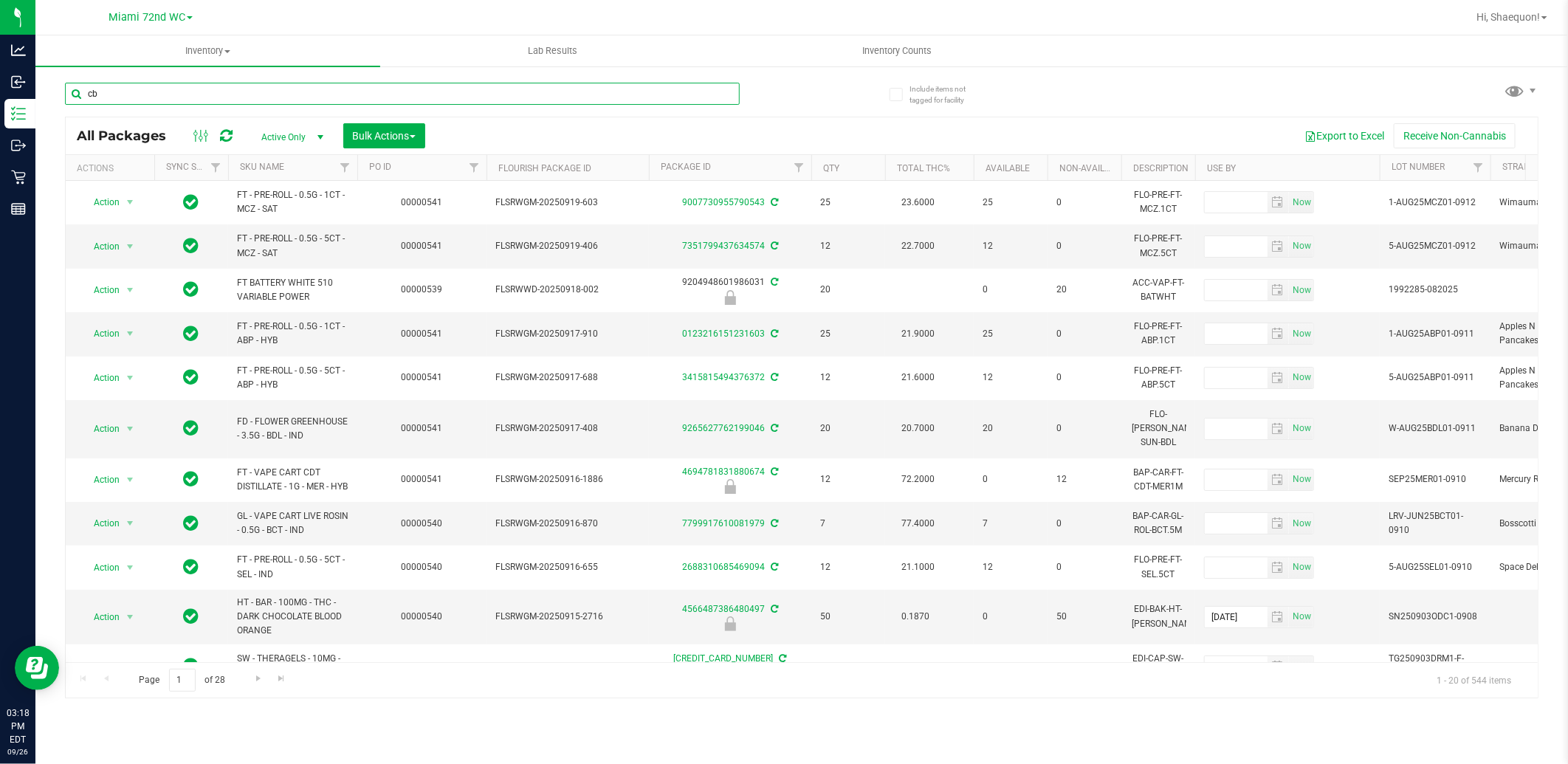
type input "cbc"
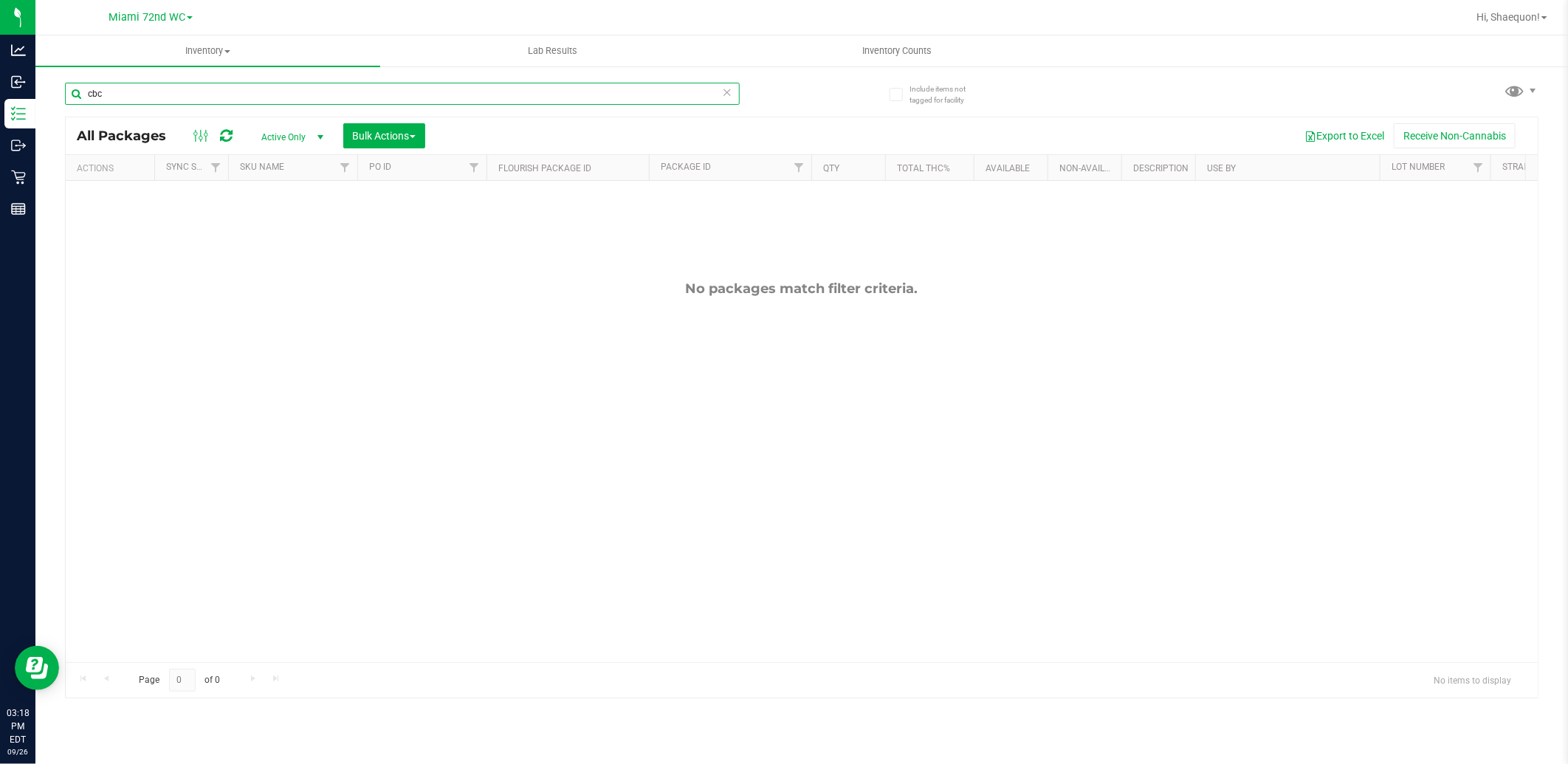
drag, startPoint x: 134, startPoint y: 91, endPoint x: 44, endPoint y: 100, distance: 90.4
click at [44, 100] on div "Include items not tagged for facility cbc All Packages Active Only Active Only …" at bounding box center [802, 289] width 1533 height 450
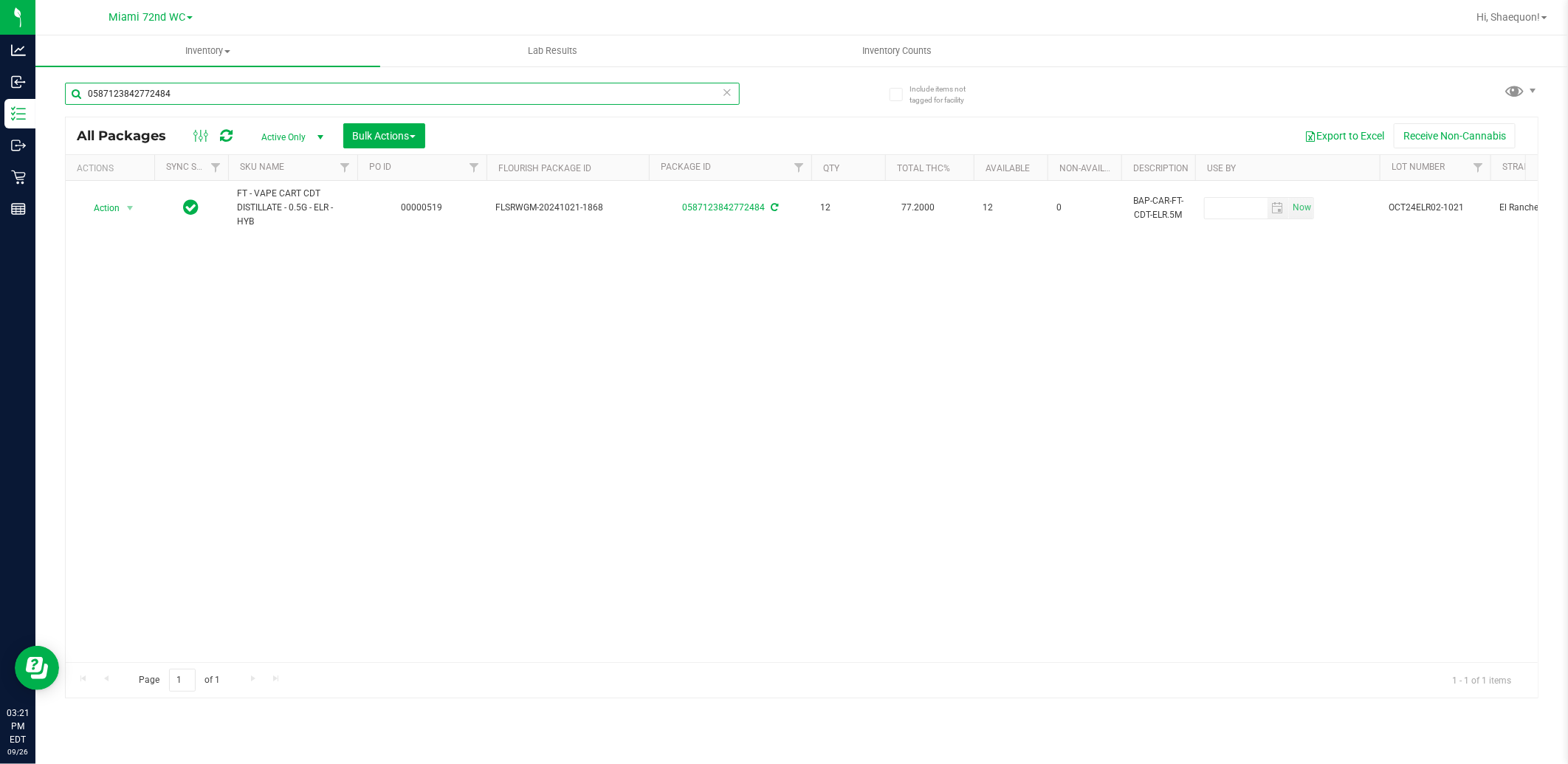
type input "0587123842772484"
click at [725, 93] on icon at bounding box center [727, 92] width 10 height 18
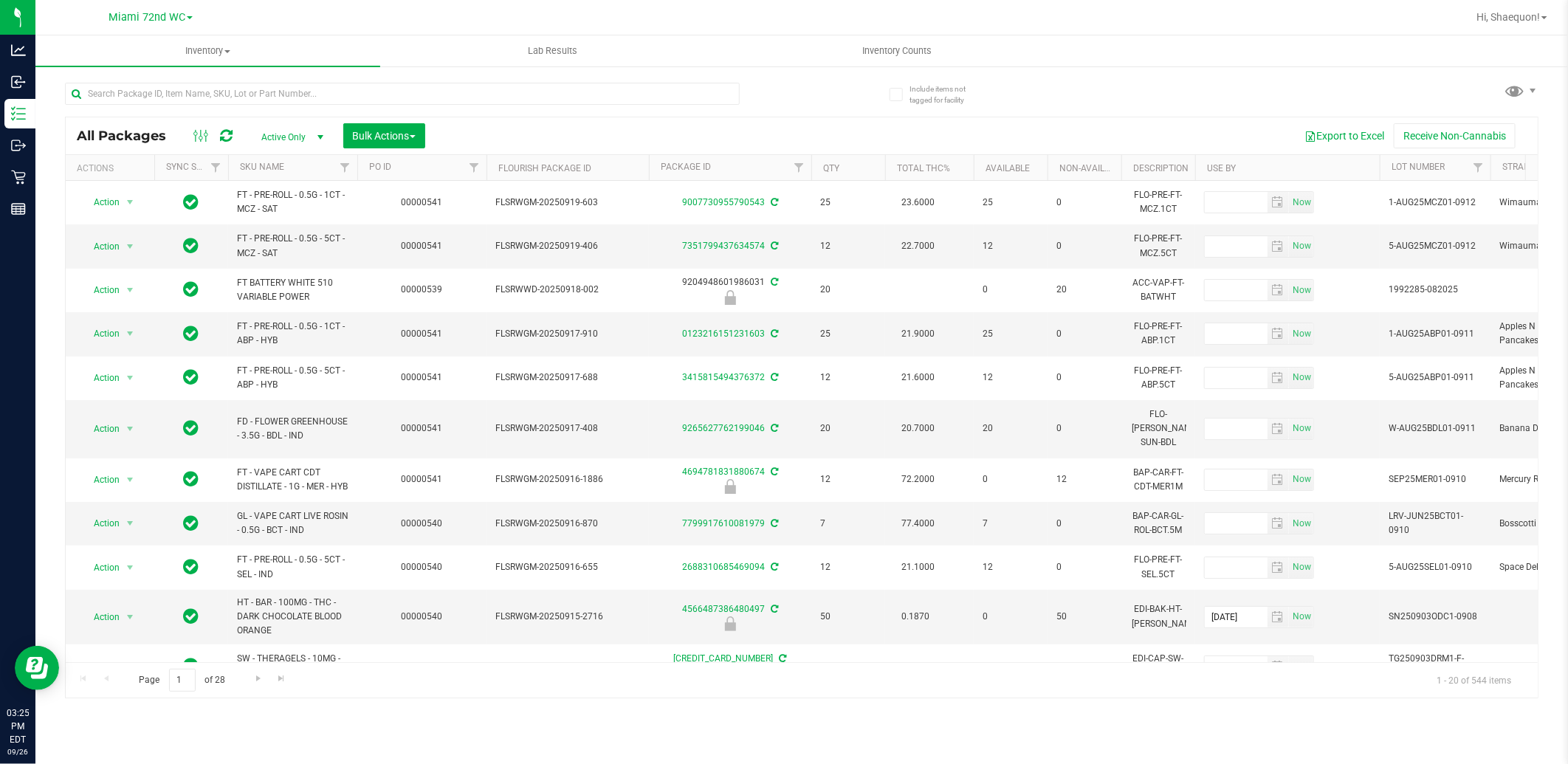
drag, startPoint x: 0, startPoint y: 55, endPoint x: 1380, endPoint y: 60, distance: 1380.0
click at [1380, 65] on ul "Inventory All packages All inventory Waste log Create inventory Lab Results Inv…" at bounding box center [819, 51] width 1568 height 32
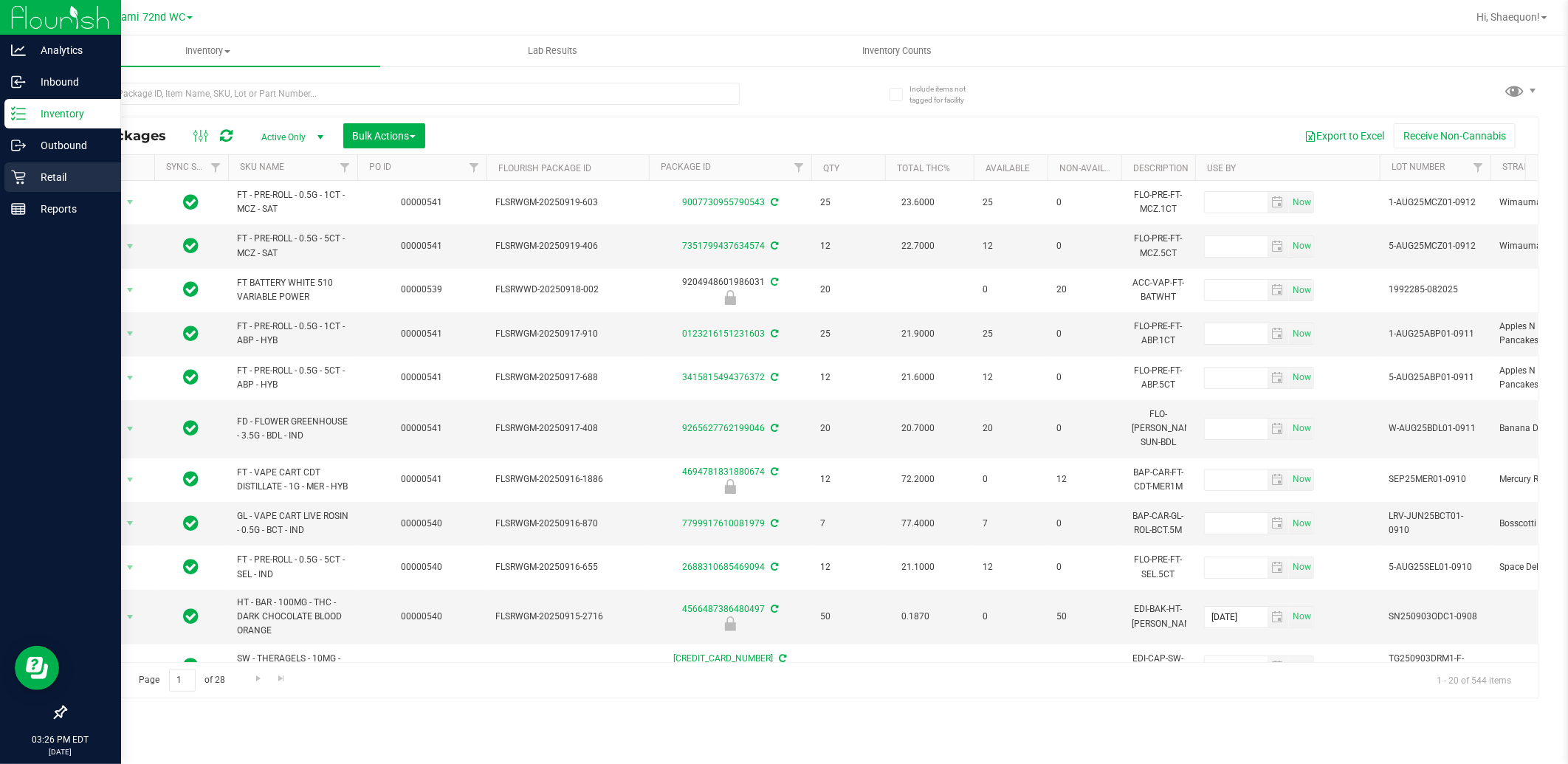
click at [19, 177] on icon at bounding box center [18, 177] width 14 height 14
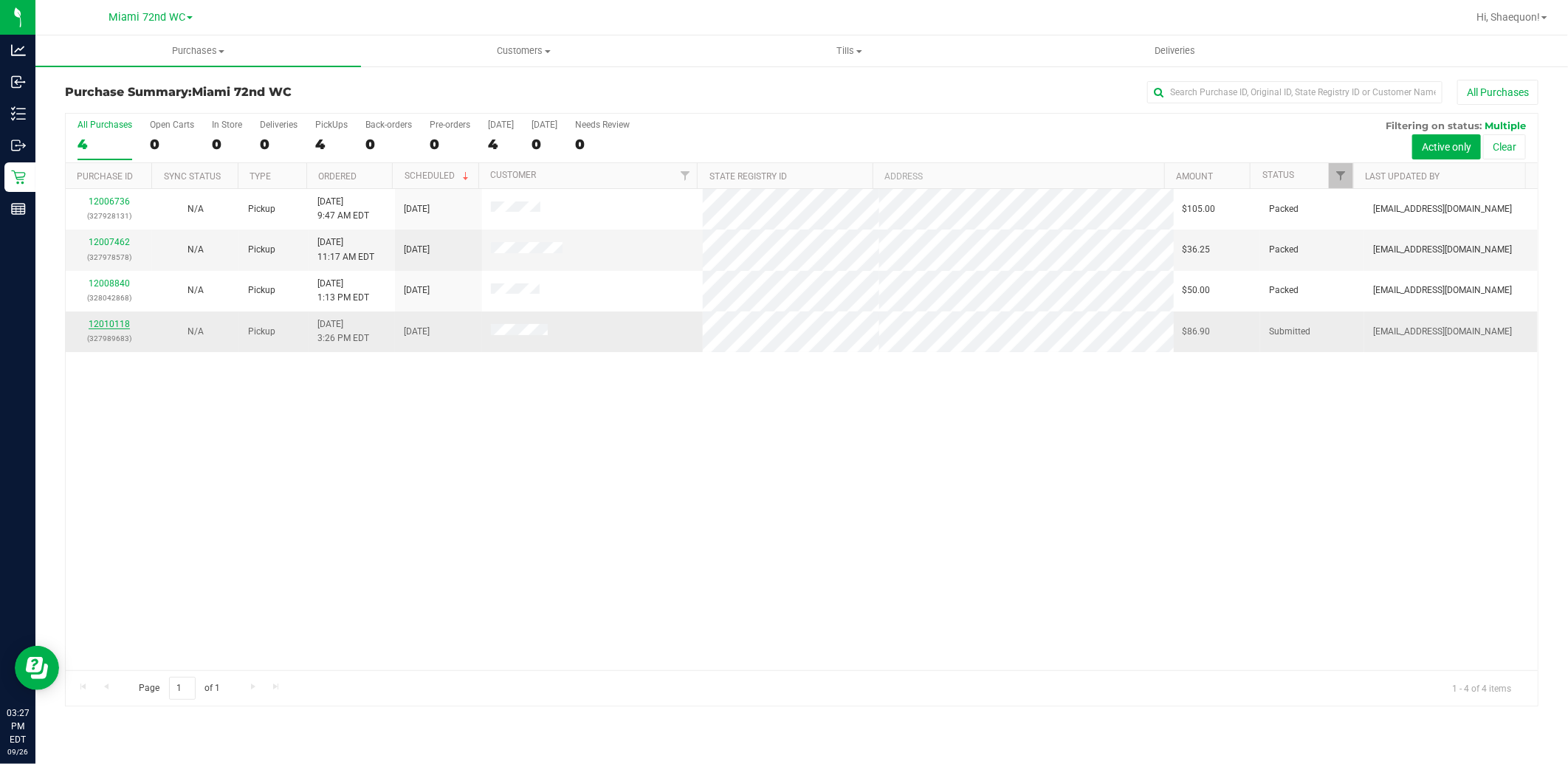
click at [113, 328] on link "12010118" at bounding box center [109, 324] width 41 height 10
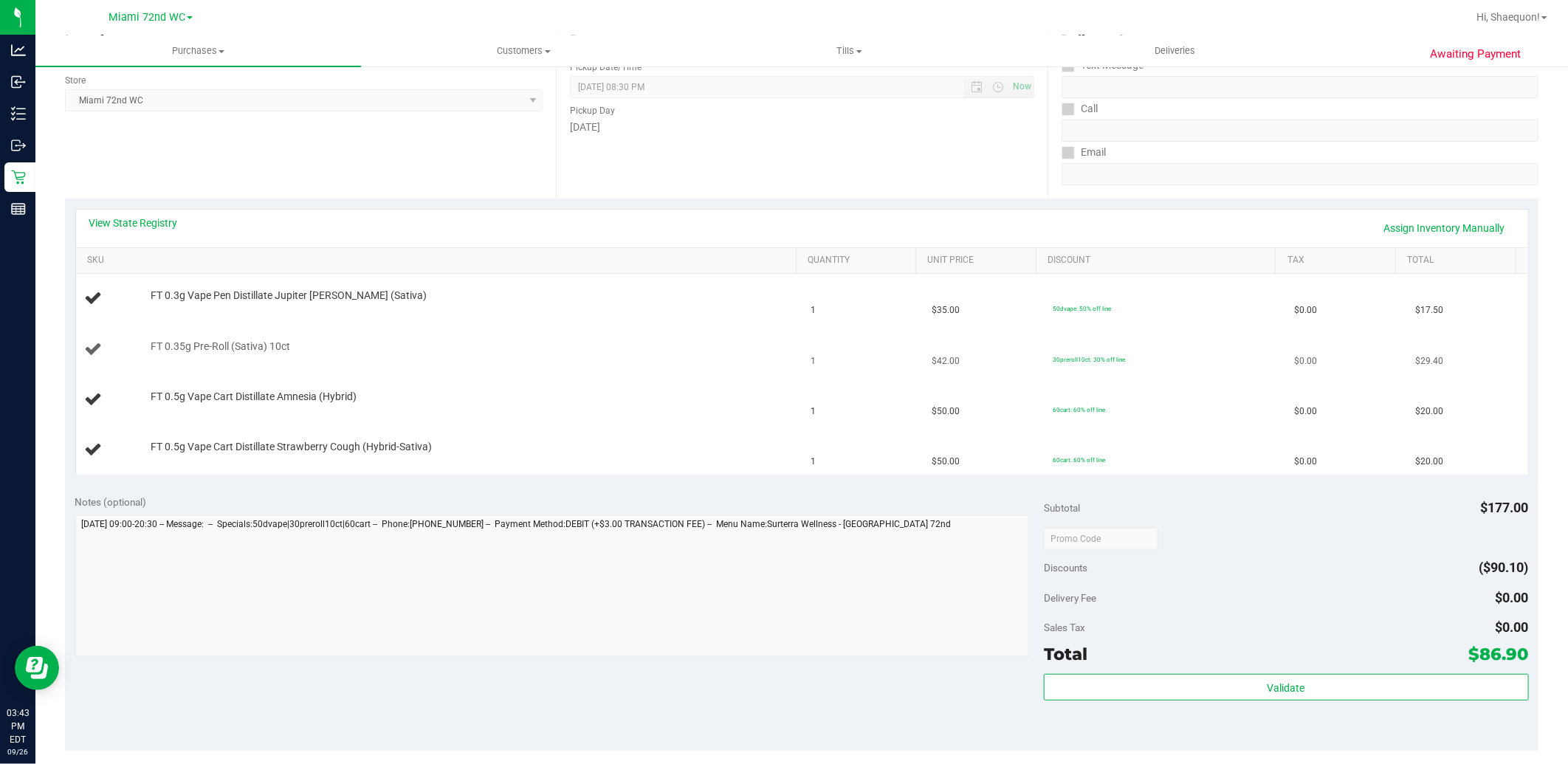
scroll to position [246, 0]
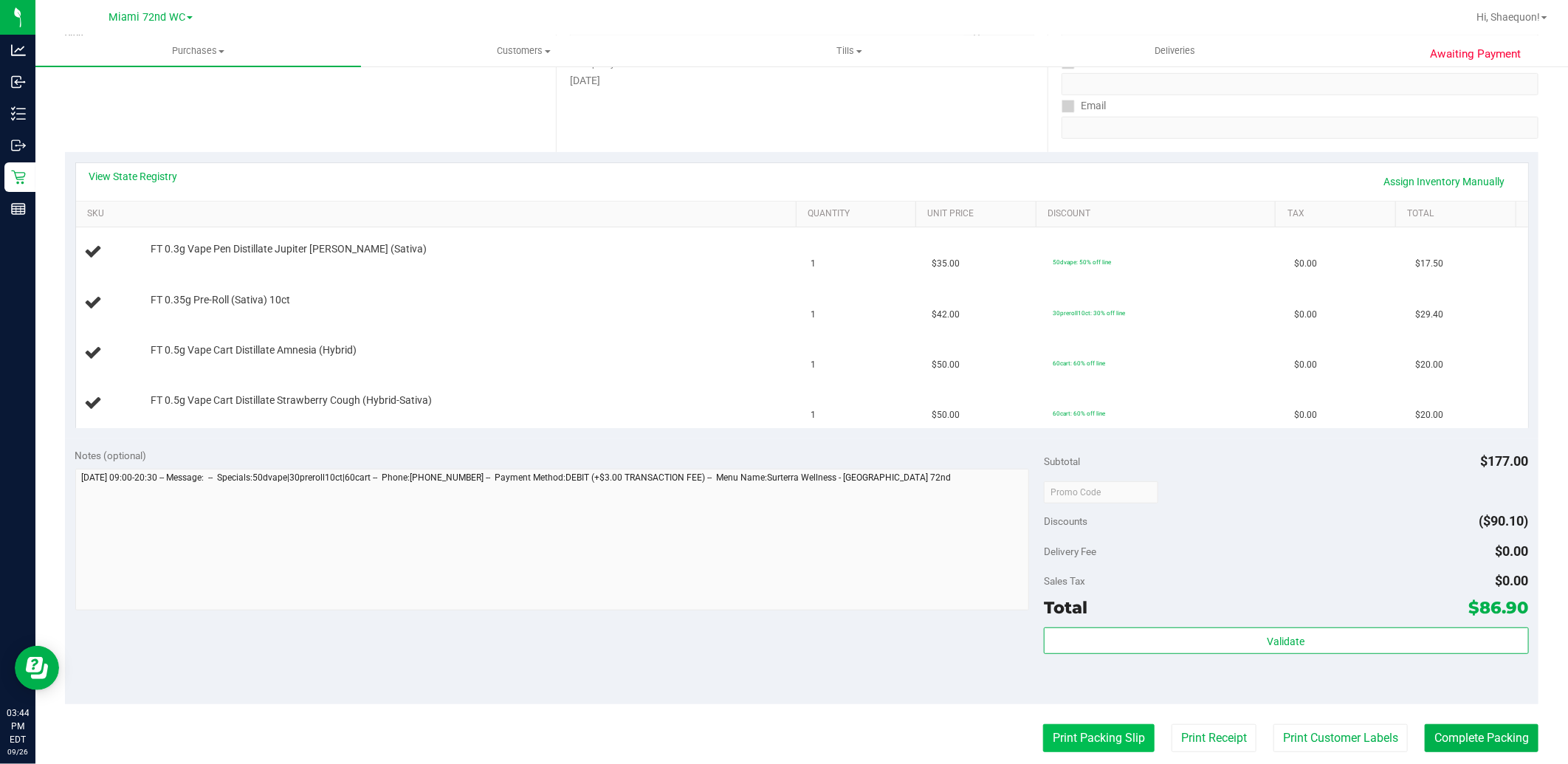
click at [1074, 741] on button "Print Packing Slip" at bounding box center [1098, 737] width 111 height 28
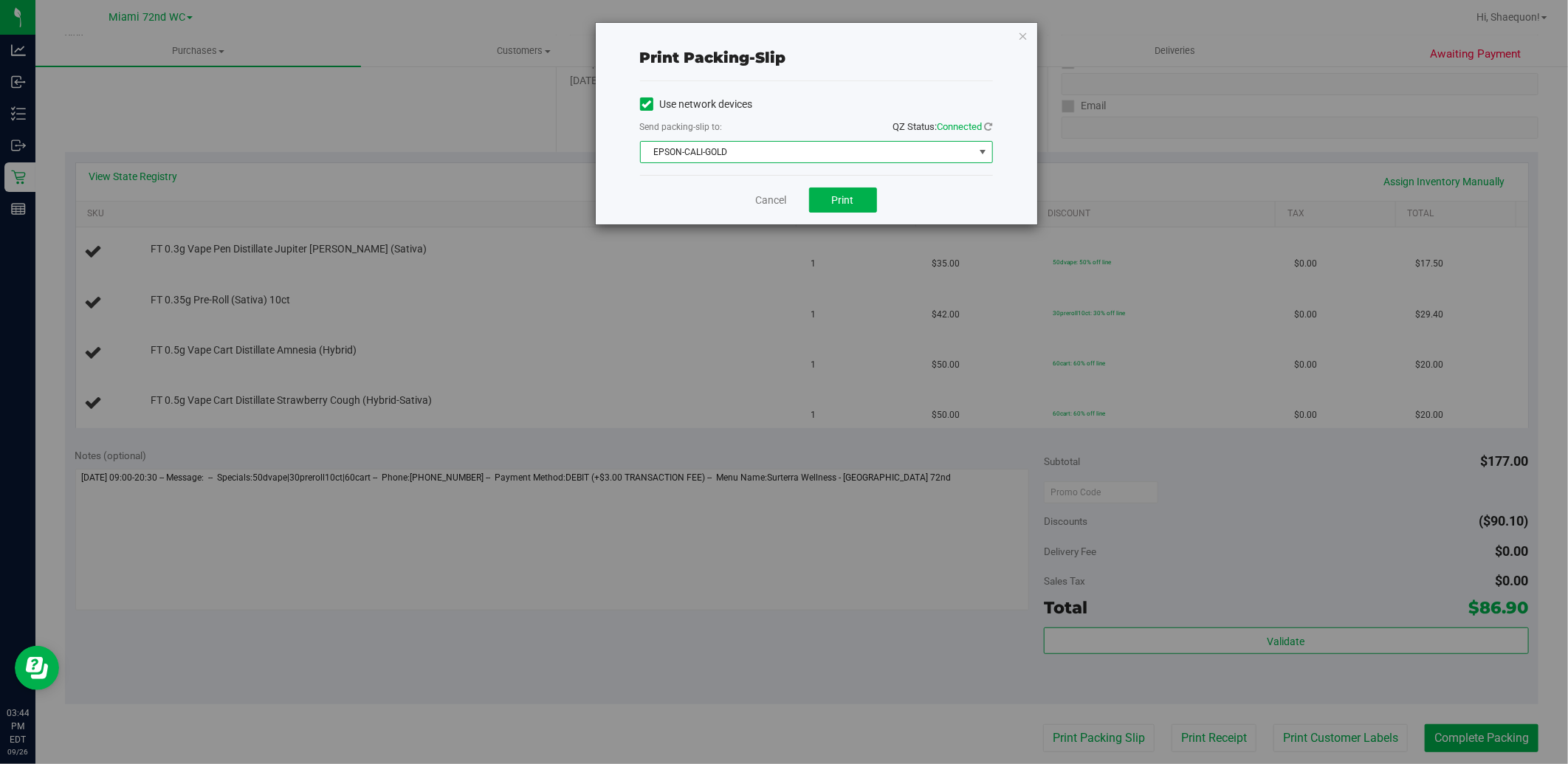
click at [976, 160] on span "select" at bounding box center [982, 152] width 19 height 21
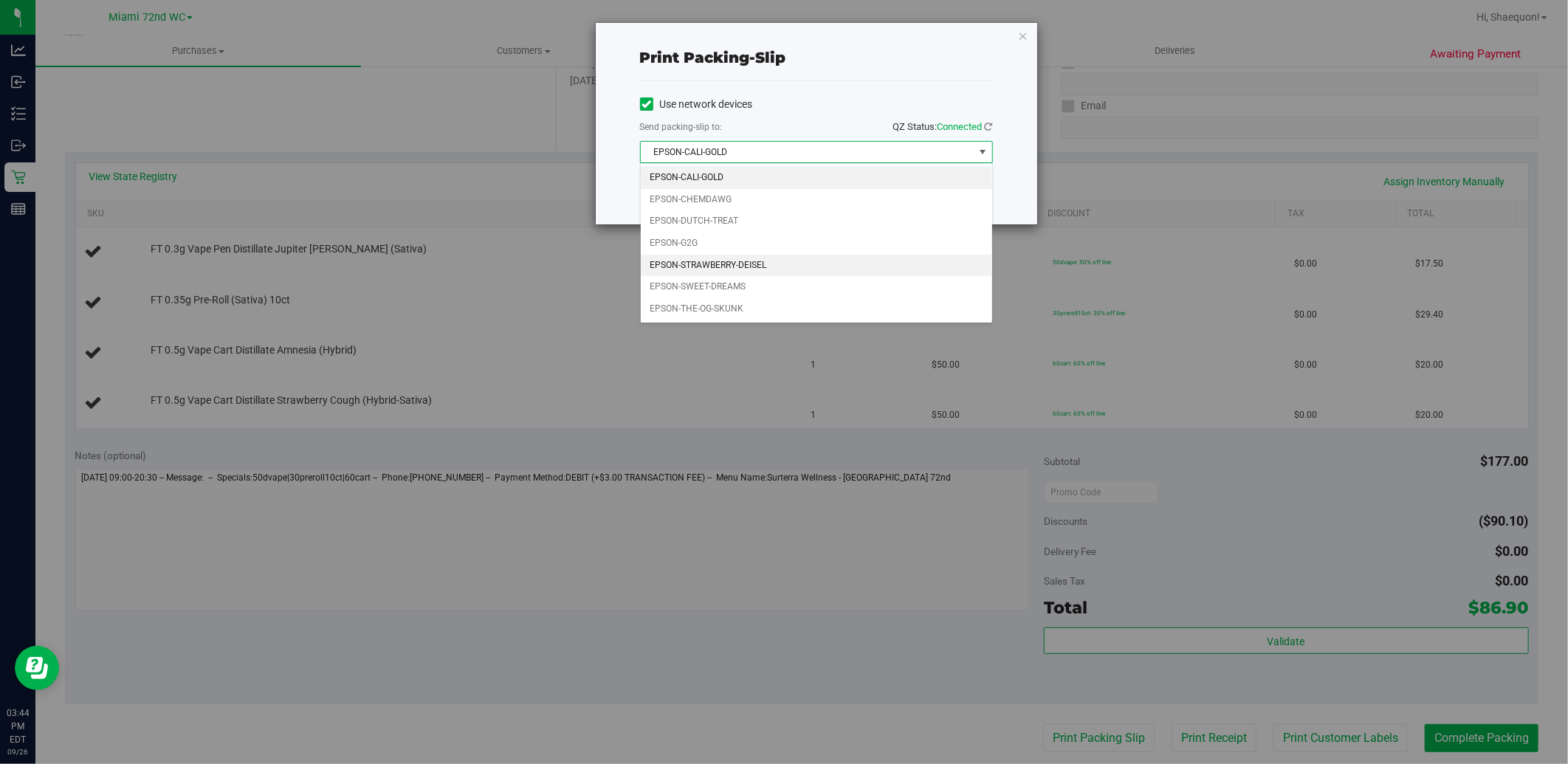
click at [828, 273] on li "EPSON-STRAWBERRY-DEISEL" at bounding box center [816, 266] width 352 height 22
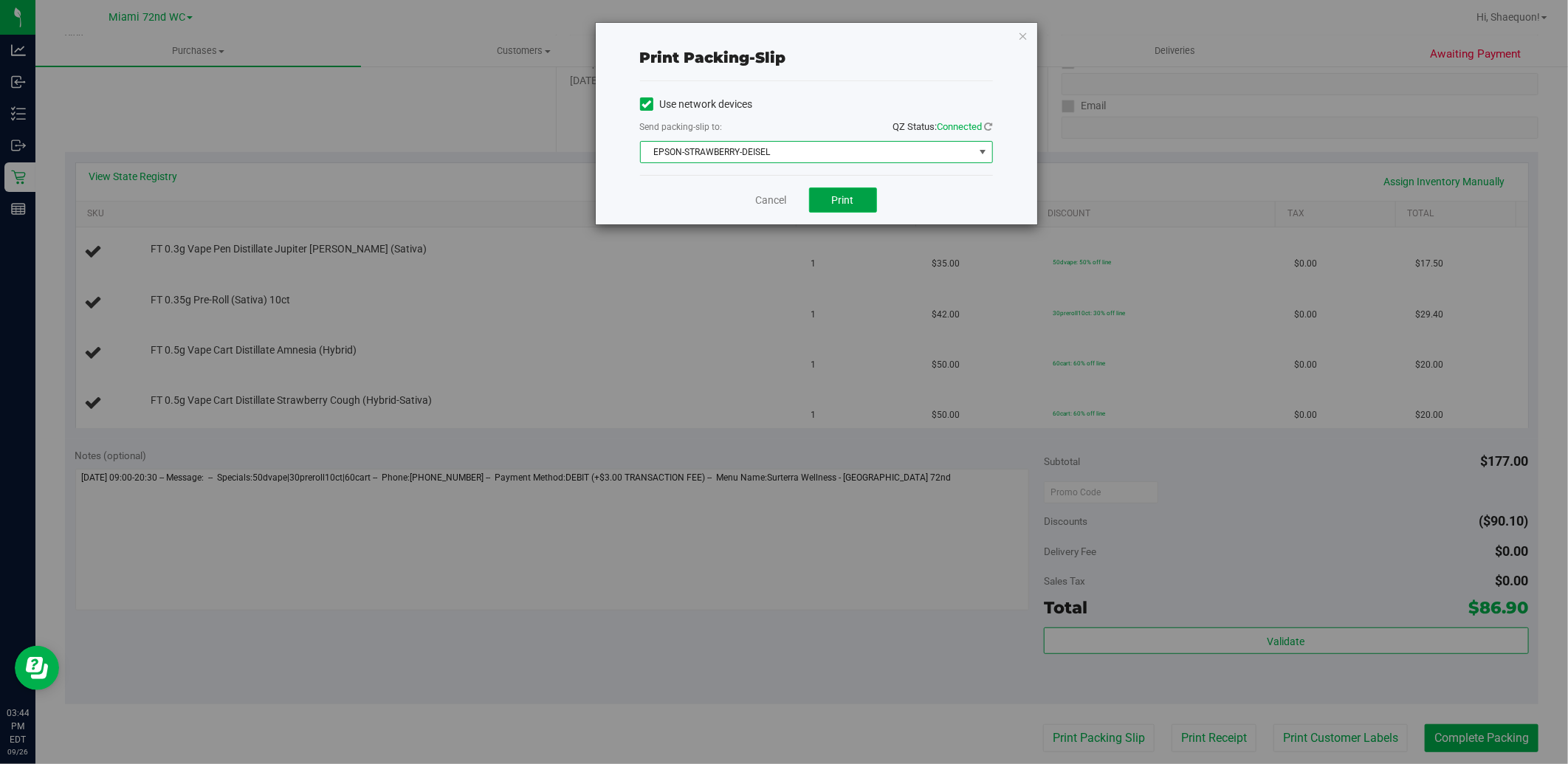
click at [851, 196] on span "Print" at bounding box center [843, 200] width 22 height 12
click at [770, 196] on link "Cancel" at bounding box center [770, 201] width 31 height 16
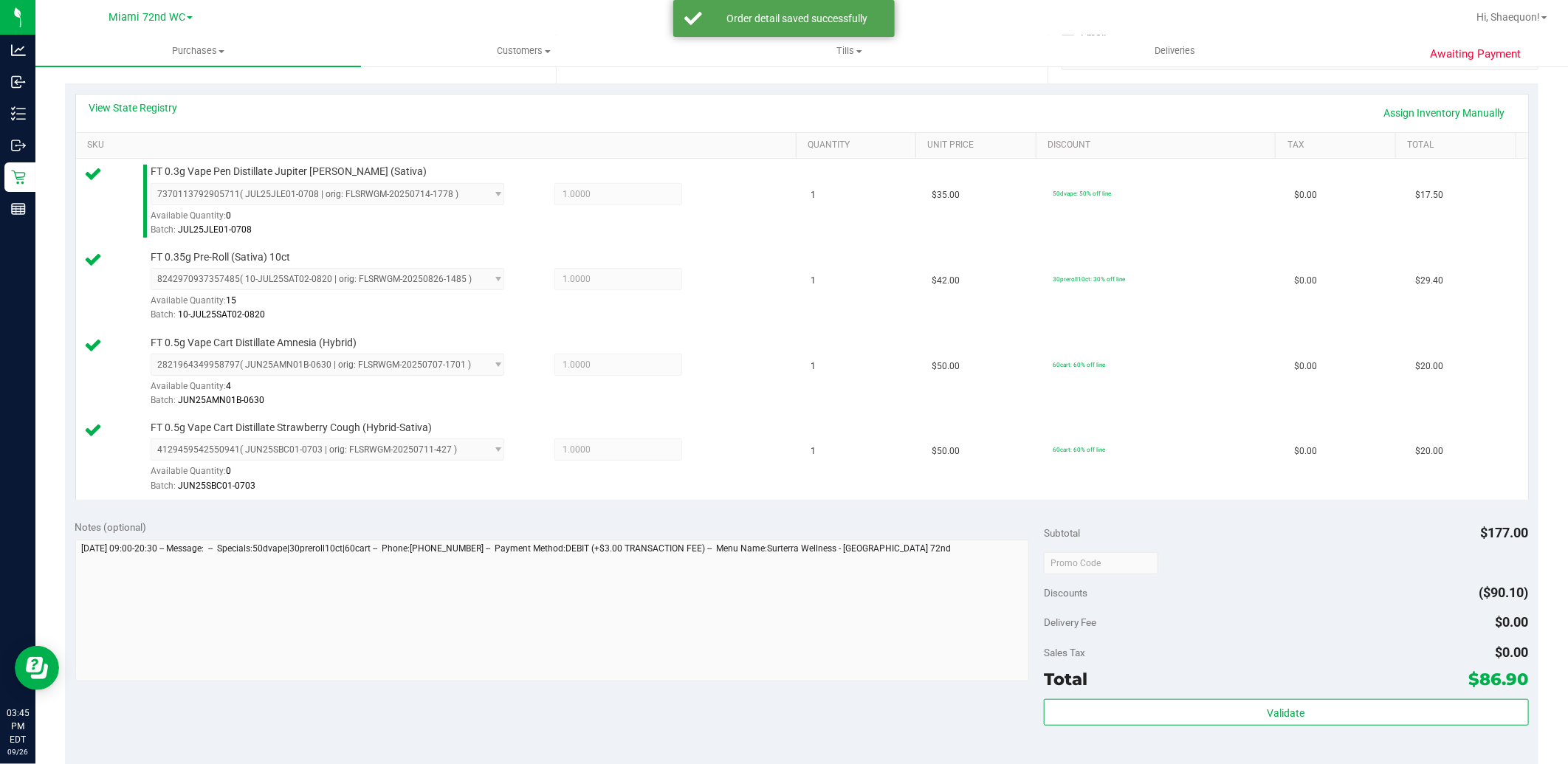
scroll to position [410, 0]
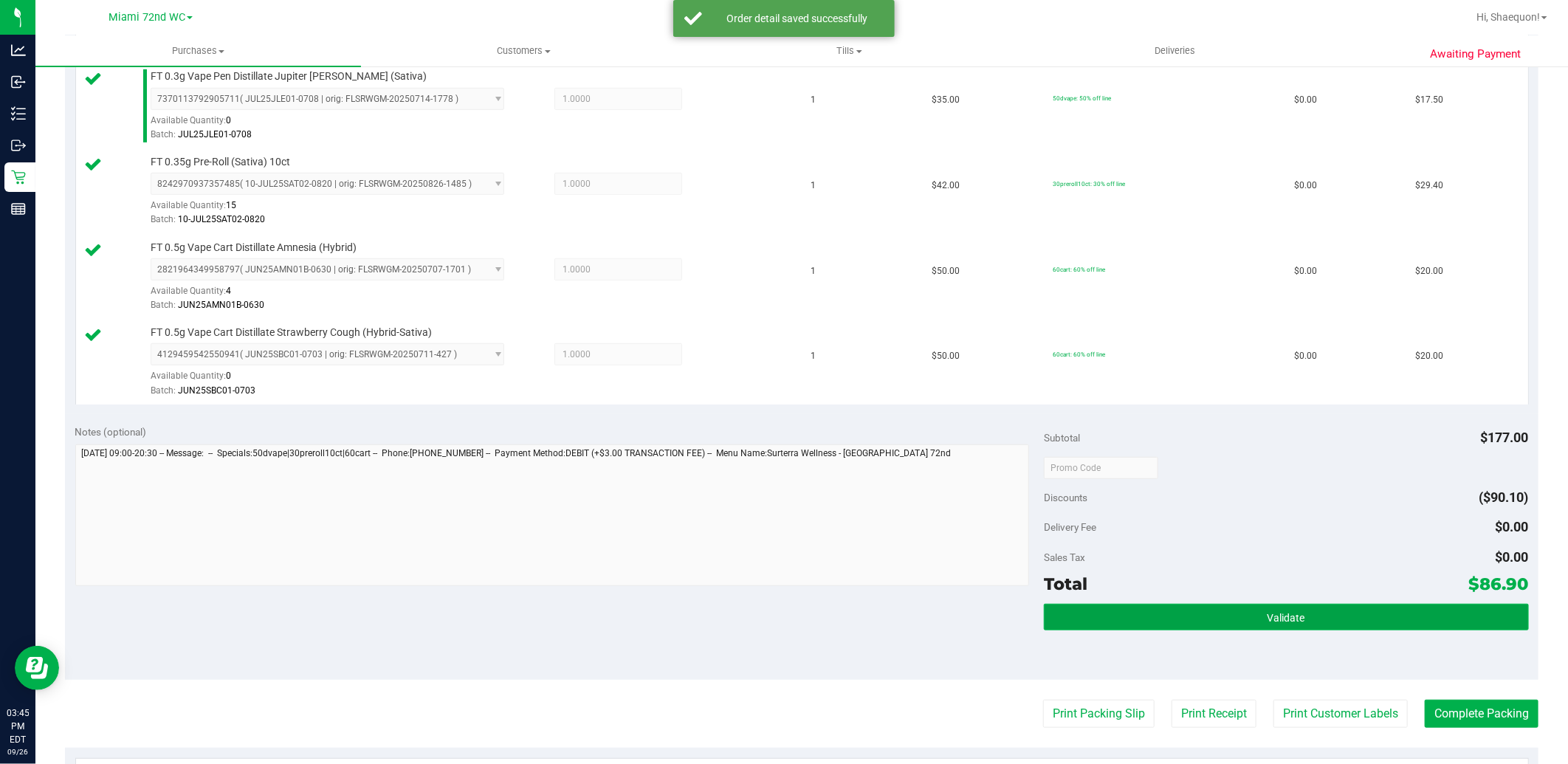
click at [1268, 613] on span "Validate" at bounding box center [1286, 617] width 37 height 12
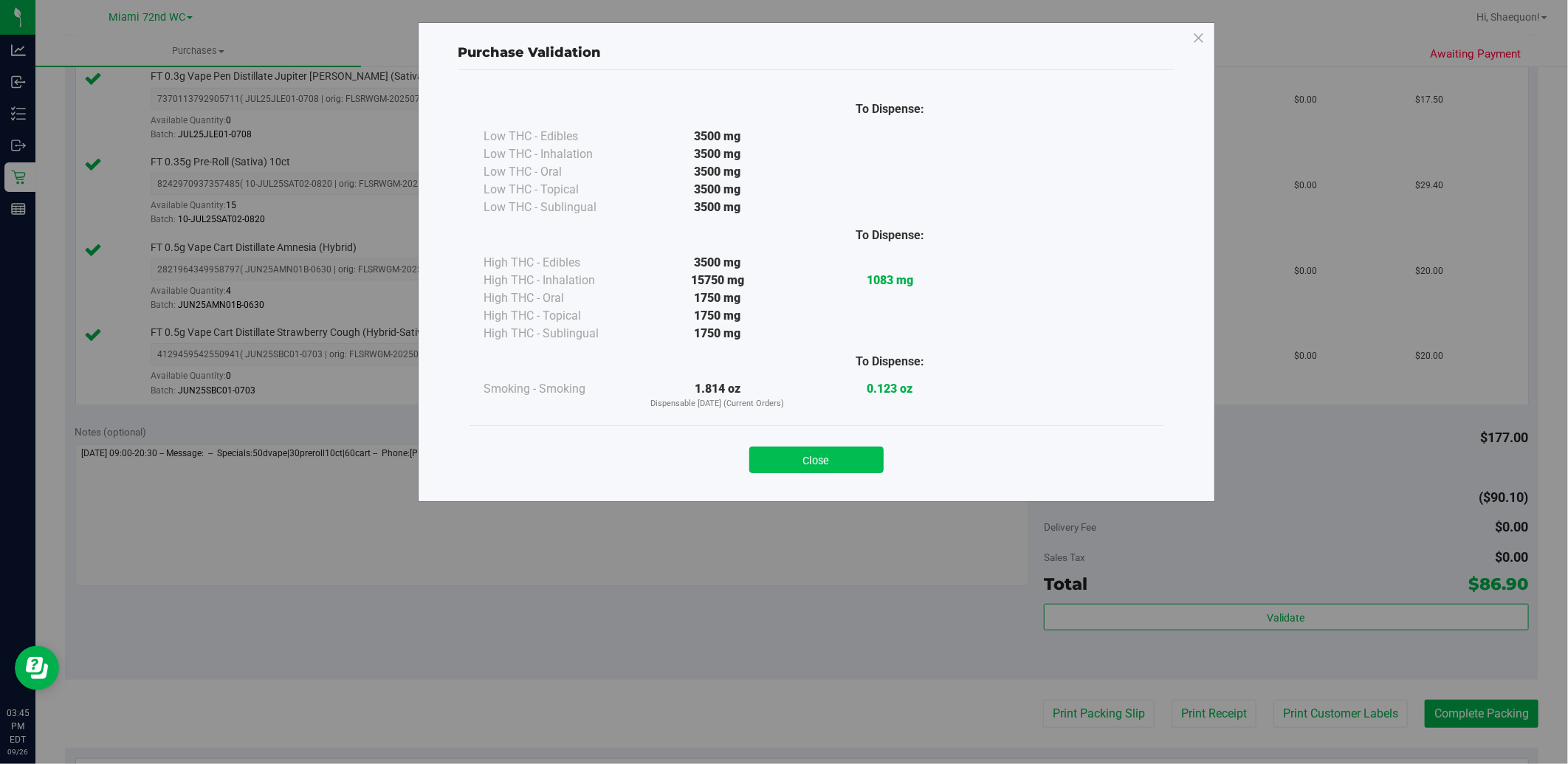
click at [807, 455] on button "Close" at bounding box center [817, 459] width 134 height 27
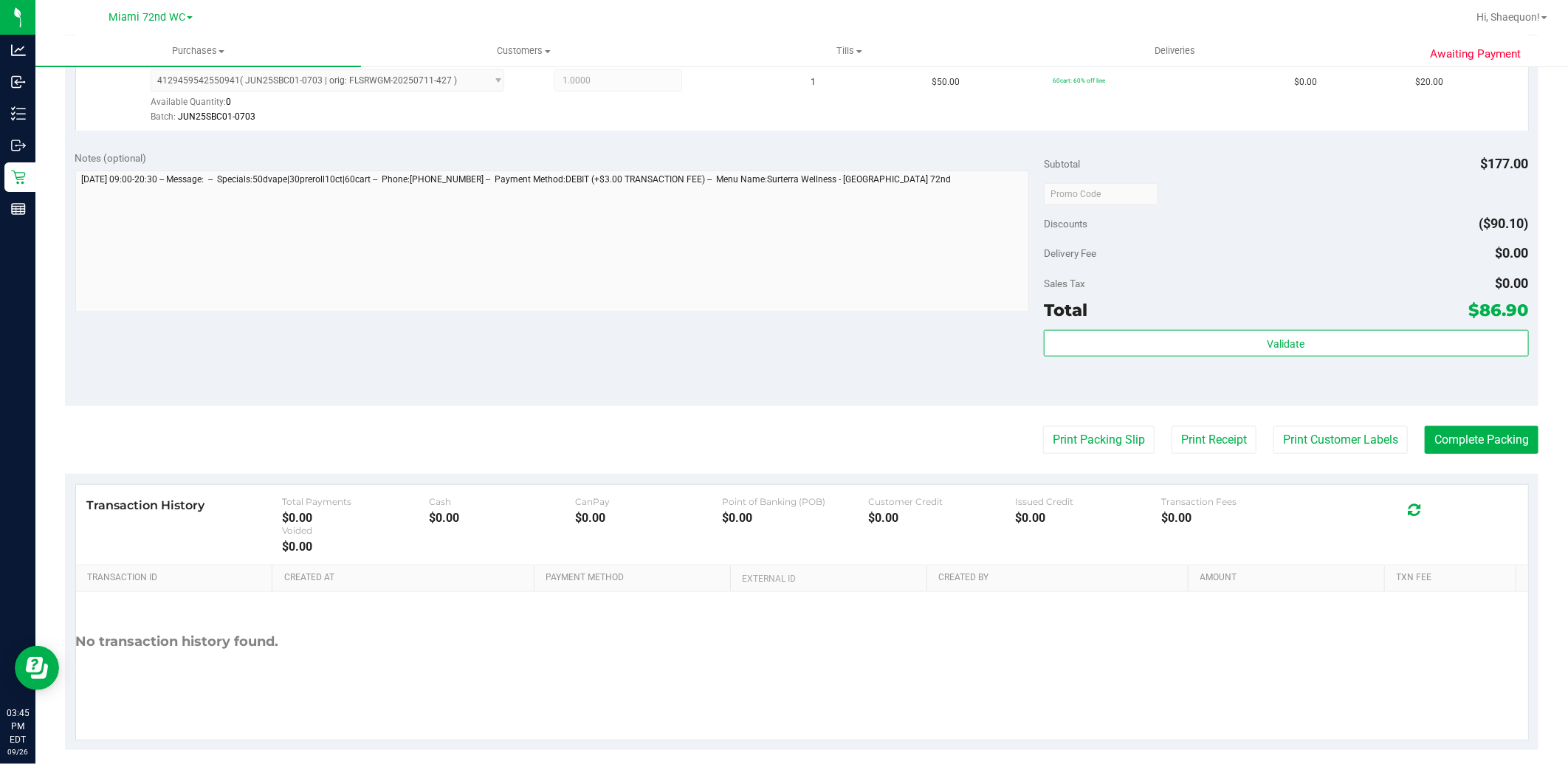
scroll to position [699, 0]
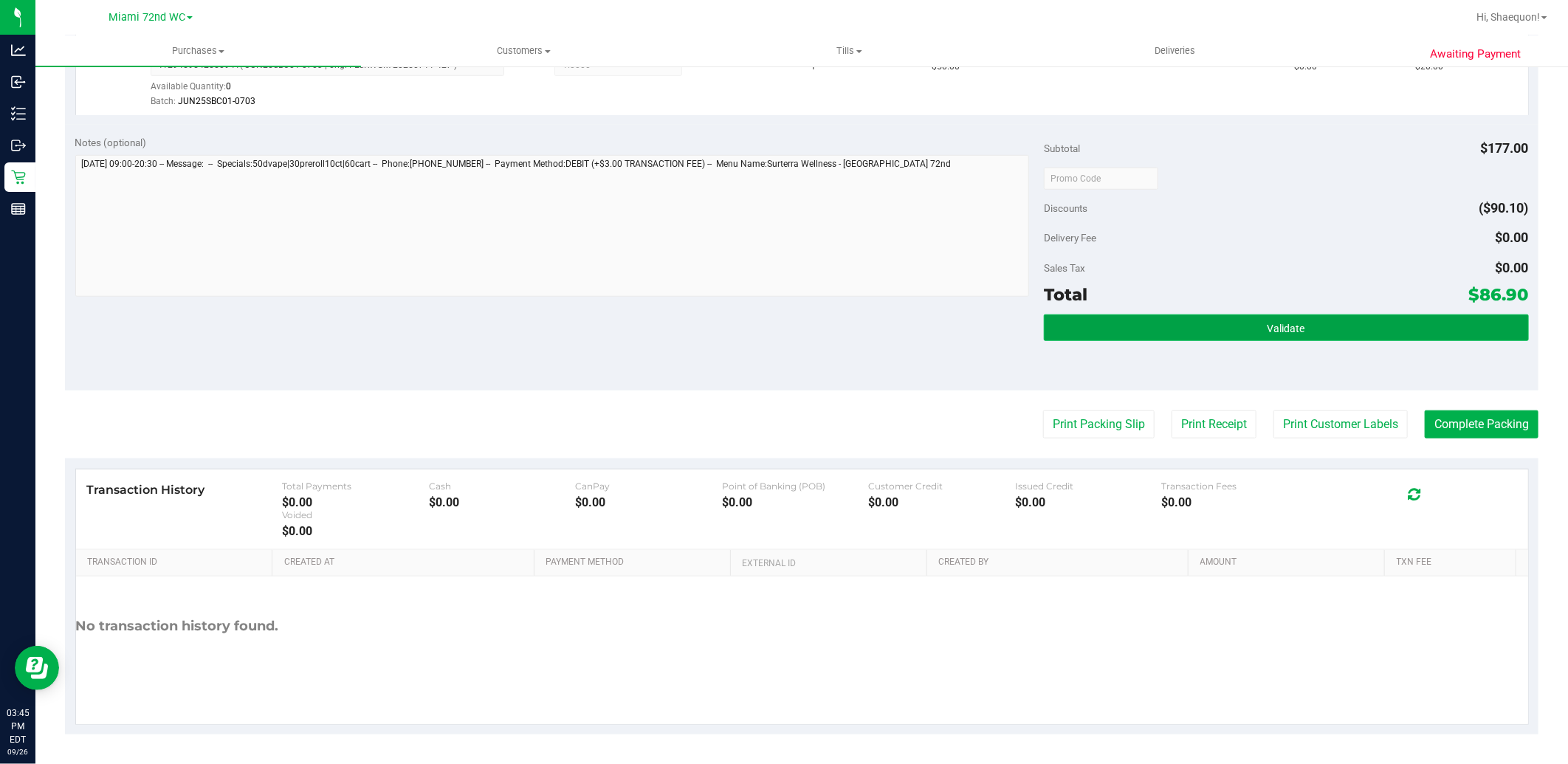
click at [1249, 331] on button "Validate" at bounding box center [1286, 327] width 485 height 27
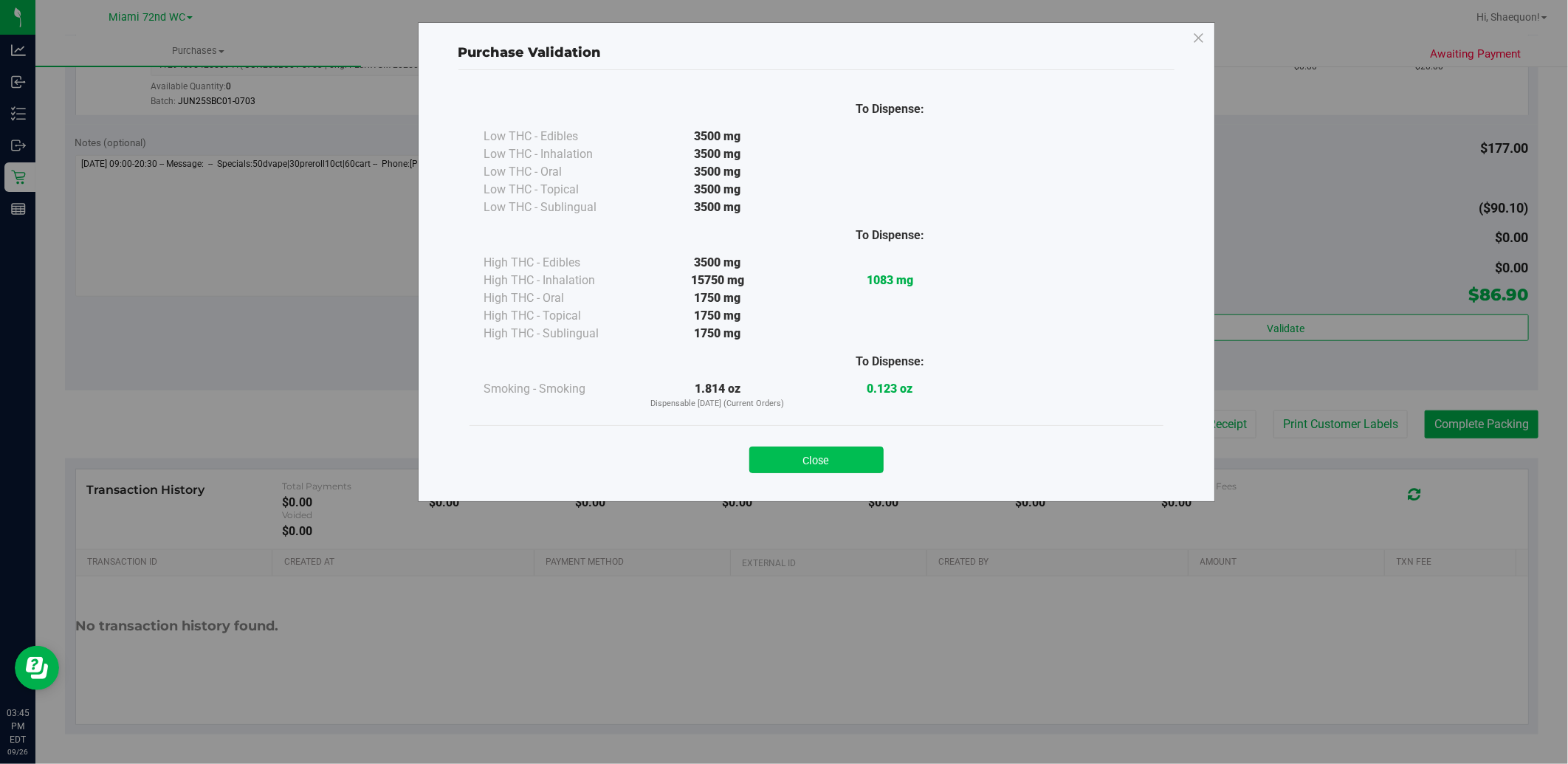
click at [837, 465] on button "Close" at bounding box center [817, 459] width 134 height 27
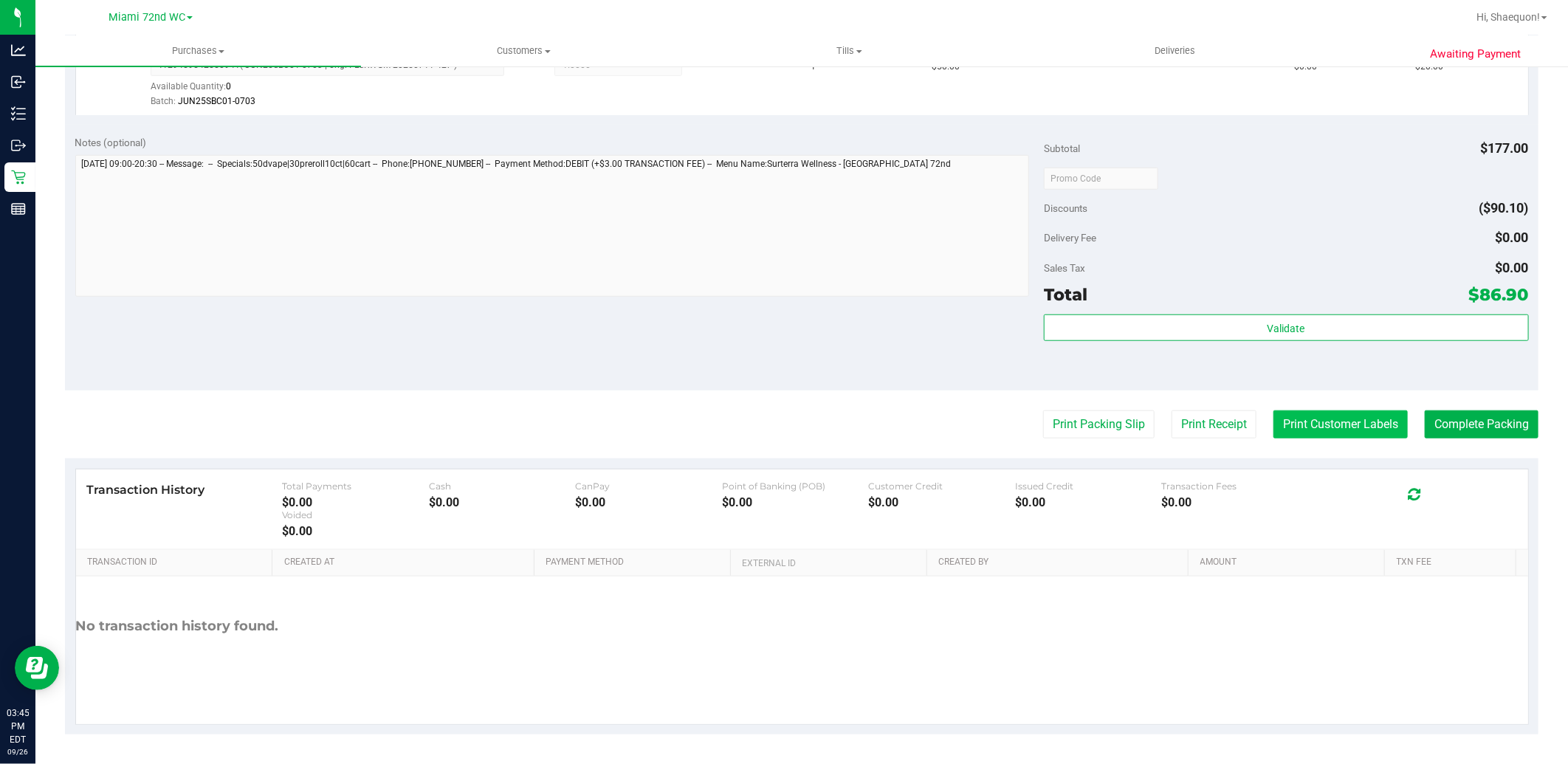
click at [1321, 432] on button "Print Customer Labels" at bounding box center [1340, 424] width 134 height 28
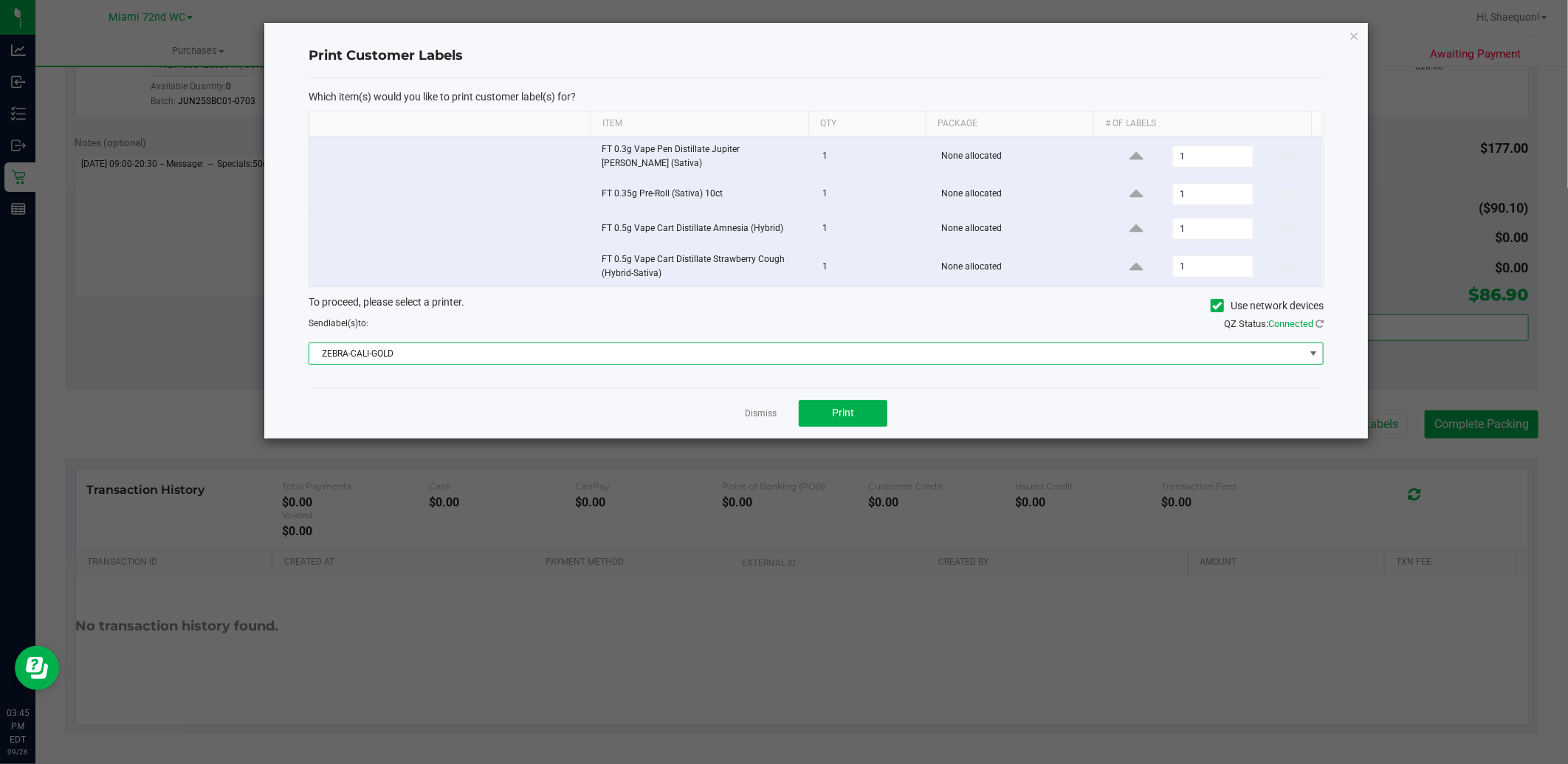
click at [1315, 350] on span at bounding box center [1314, 353] width 12 height 12
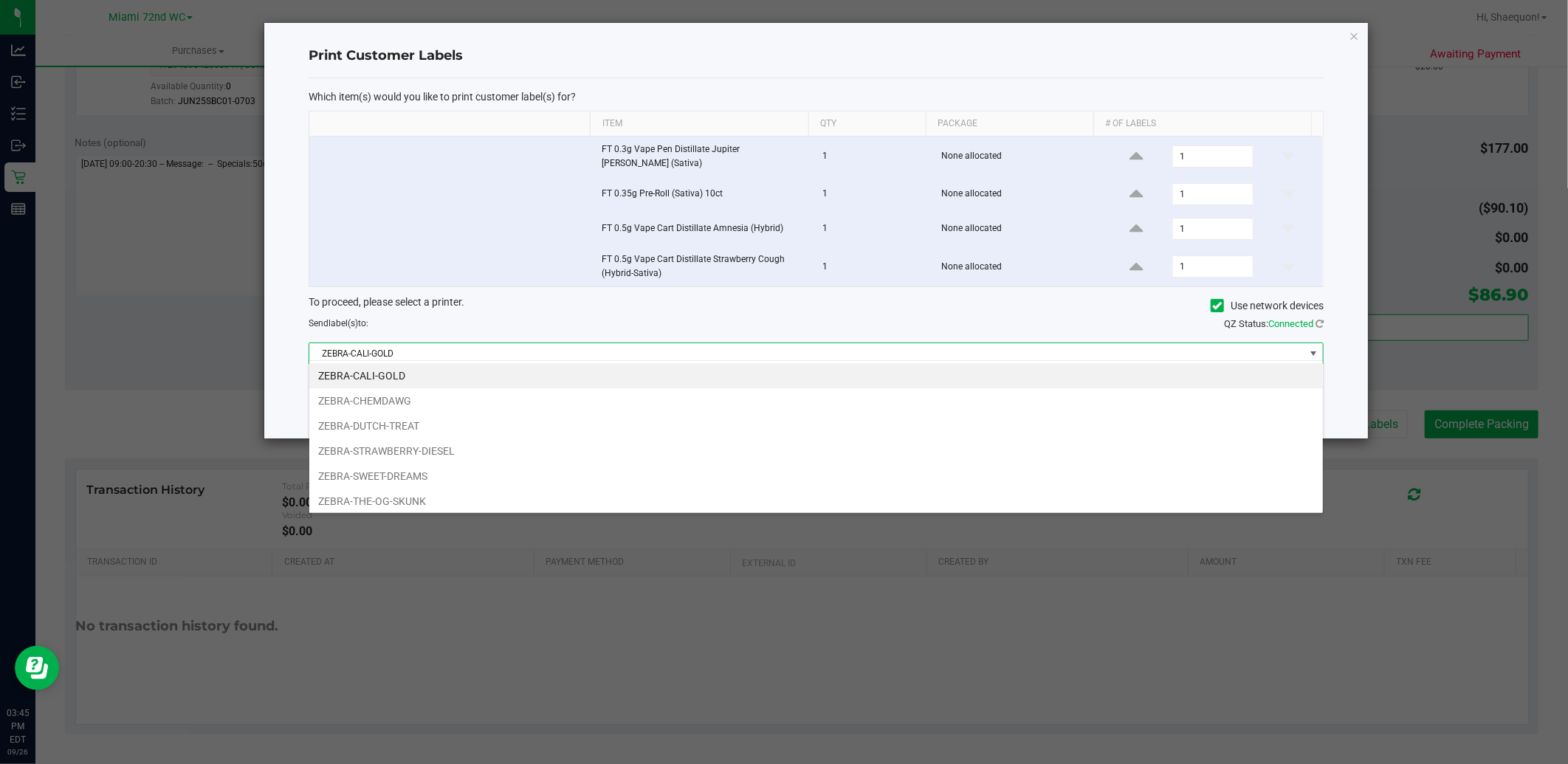
scroll to position [22, 1014]
click at [1186, 454] on li "ZEBRA-STRAWBERRY-DIESEL" at bounding box center [816, 450] width 1013 height 25
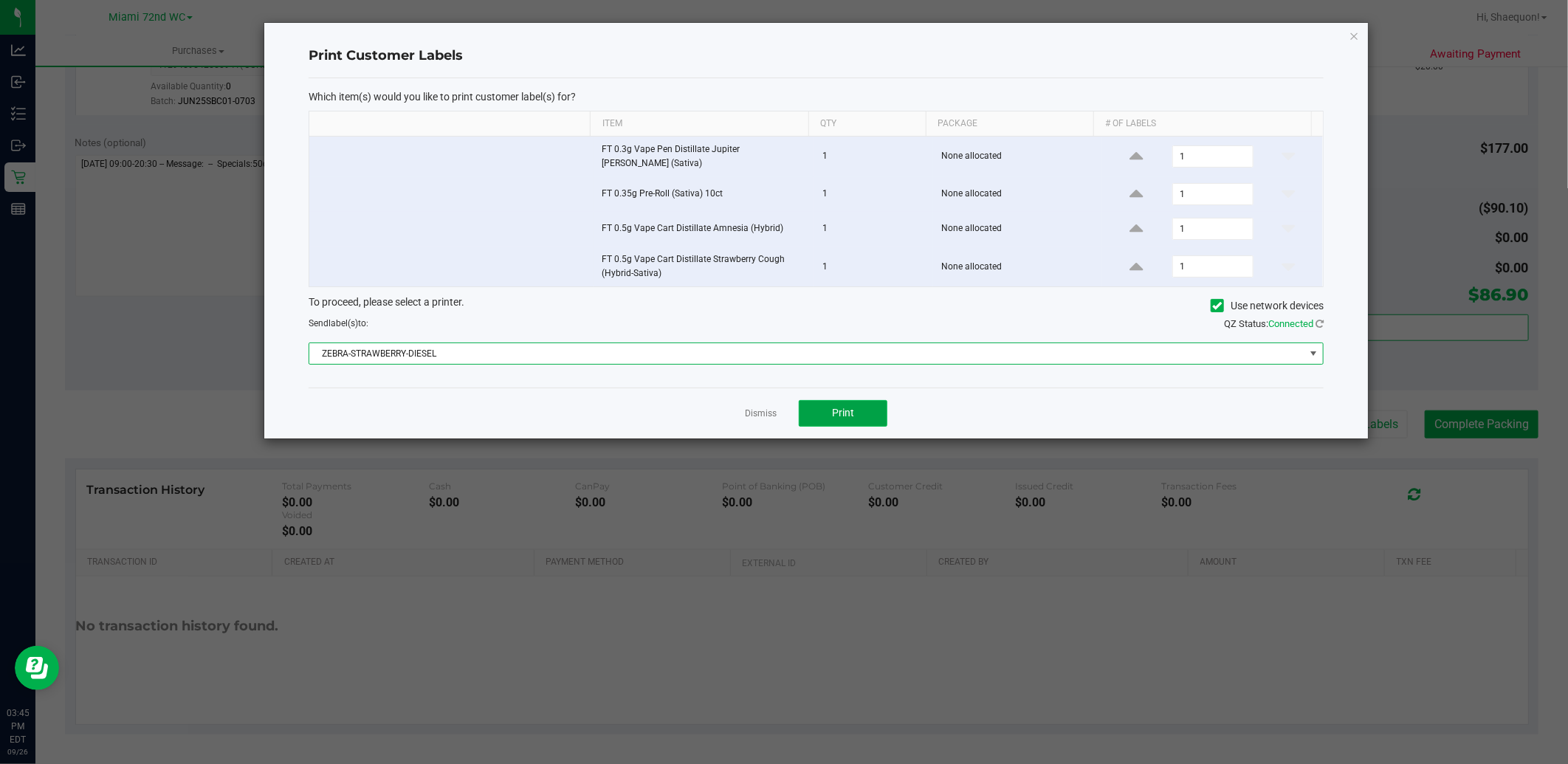
click at [851, 412] on span "Print" at bounding box center [843, 413] width 22 height 12
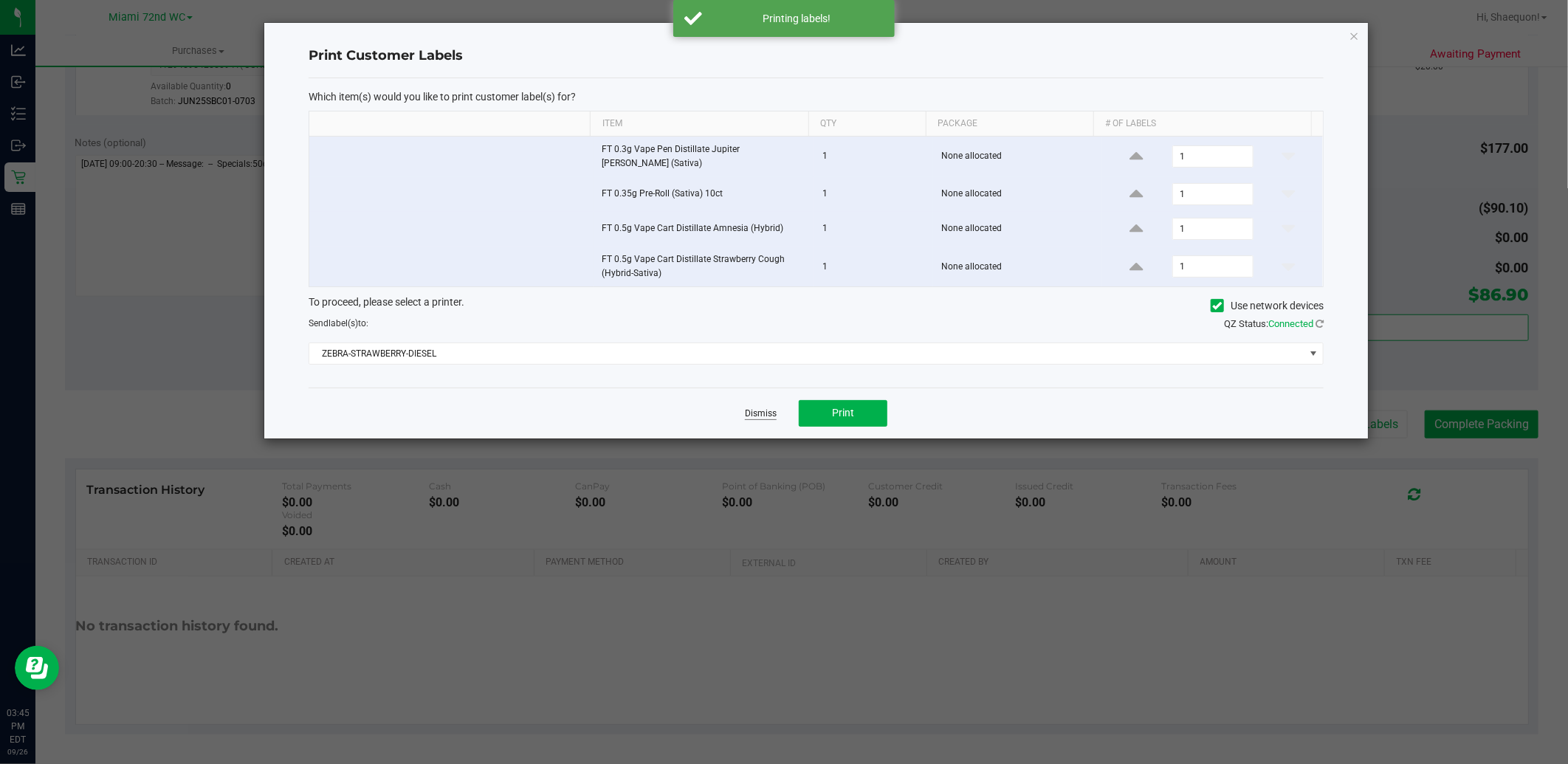
click at [764, 408] on link "Dismiss" at bounding box center [760, 414] width 32 height 13
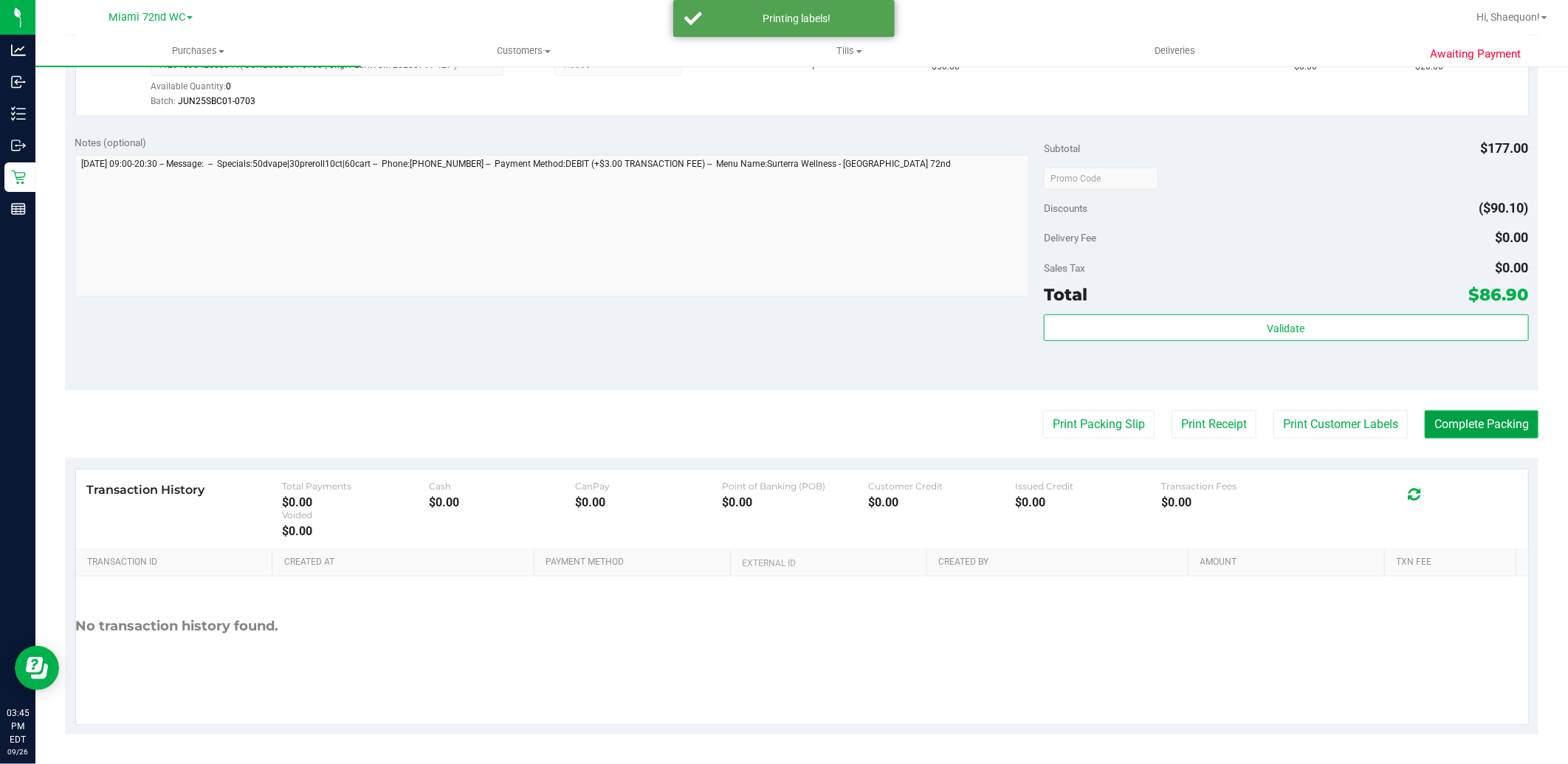
click at [1471, 425] on button "Complete Packing" at bounding box center [1480, 424] width 113 height 28
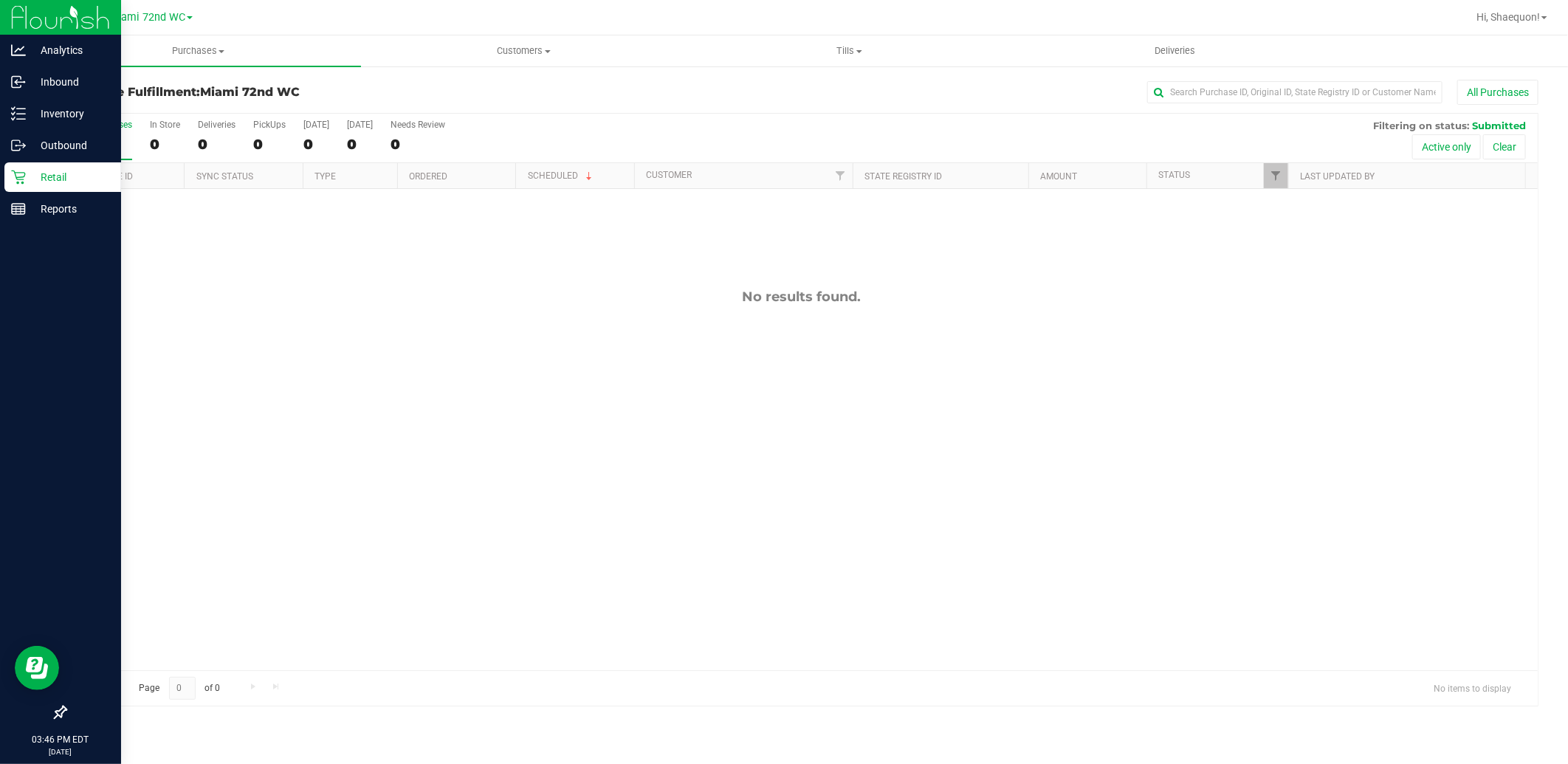
click at [38, 177] on p "Retail" at bounding box center [70, 177] width 89 height 18
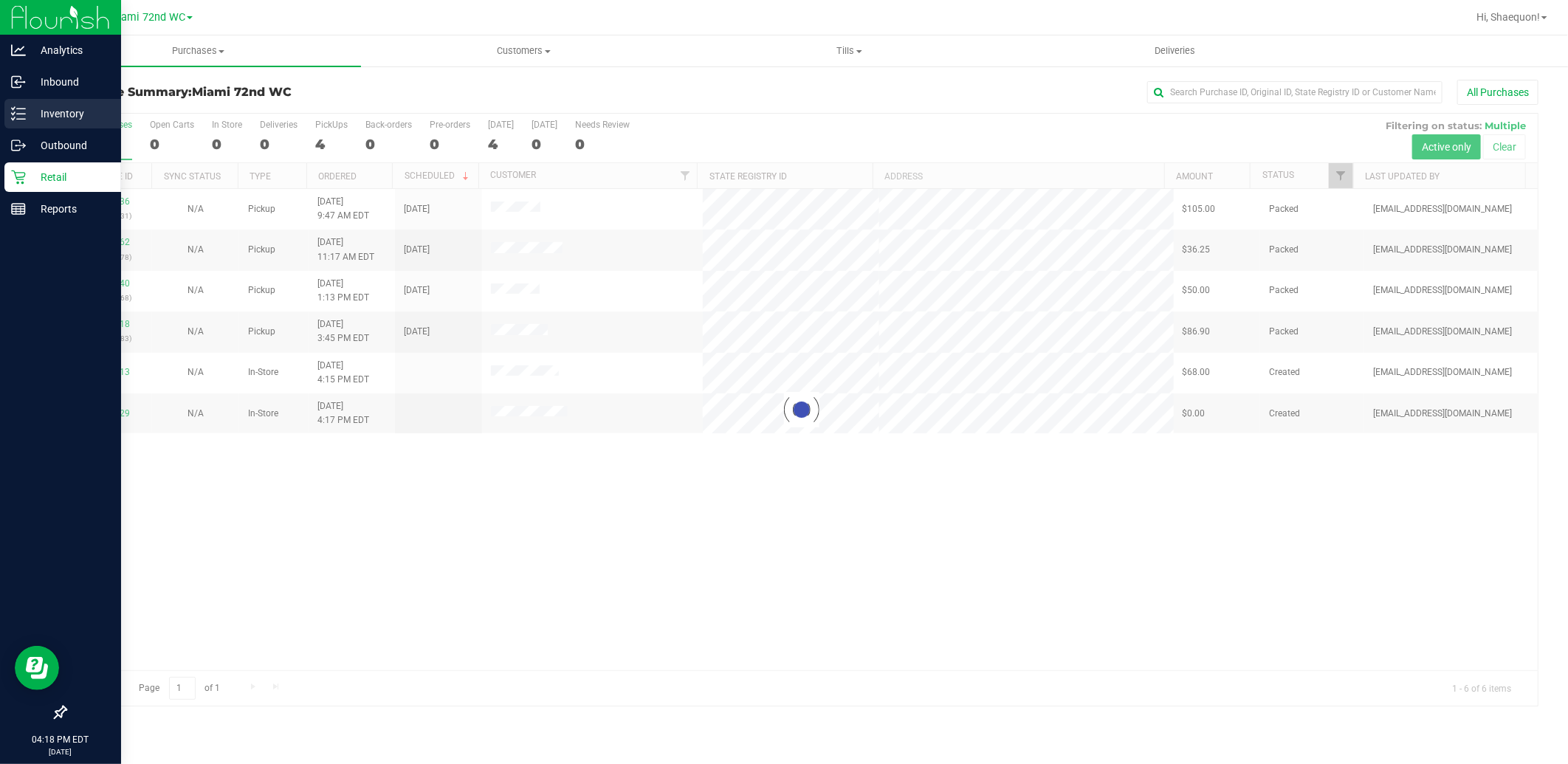
click at [24, 111] on icon at bounding box center [18, 113] width 15 height 15
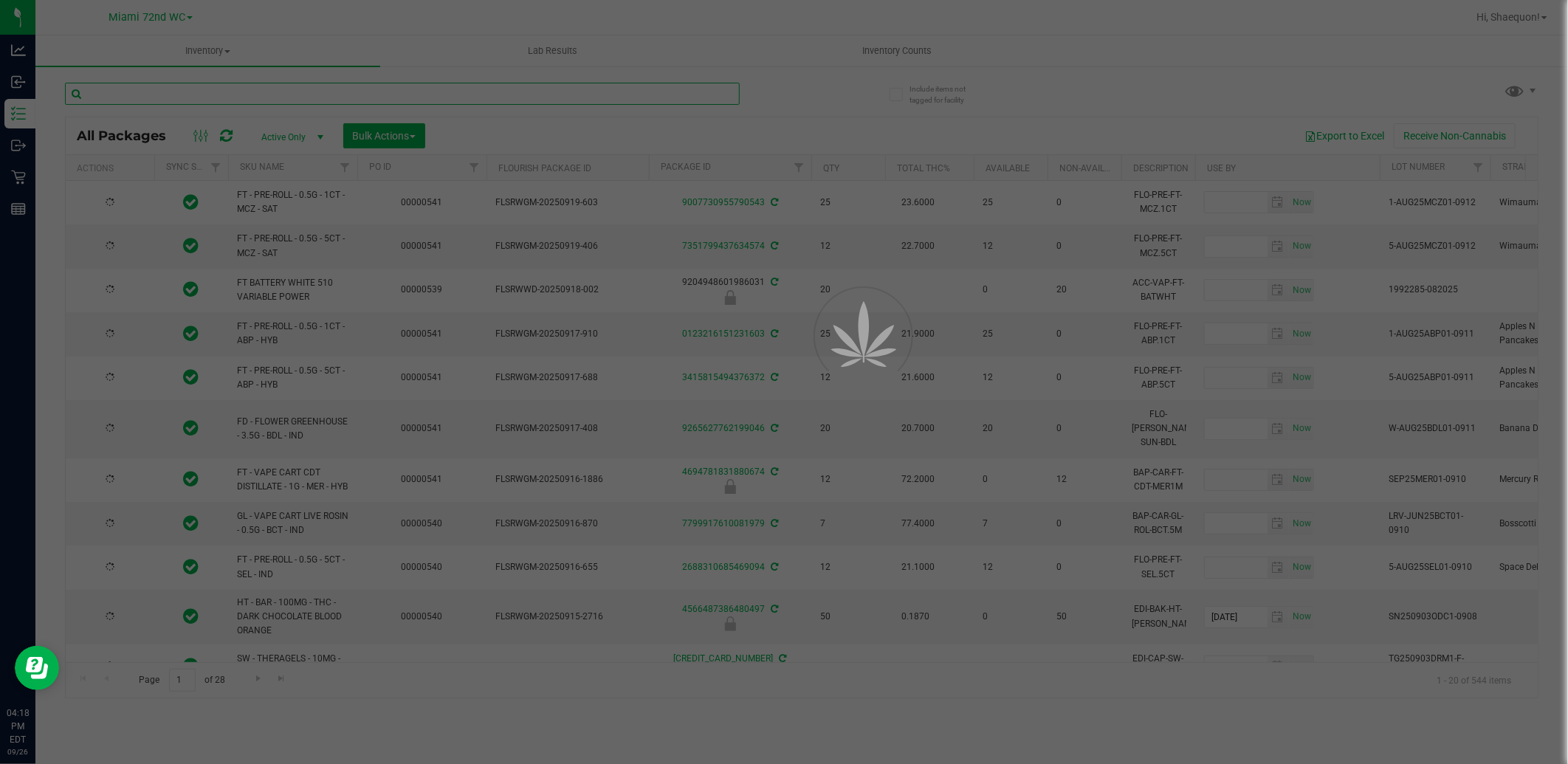
click at [285, 93] on input "text" at bounding box center [402, 94] width 675 height 22
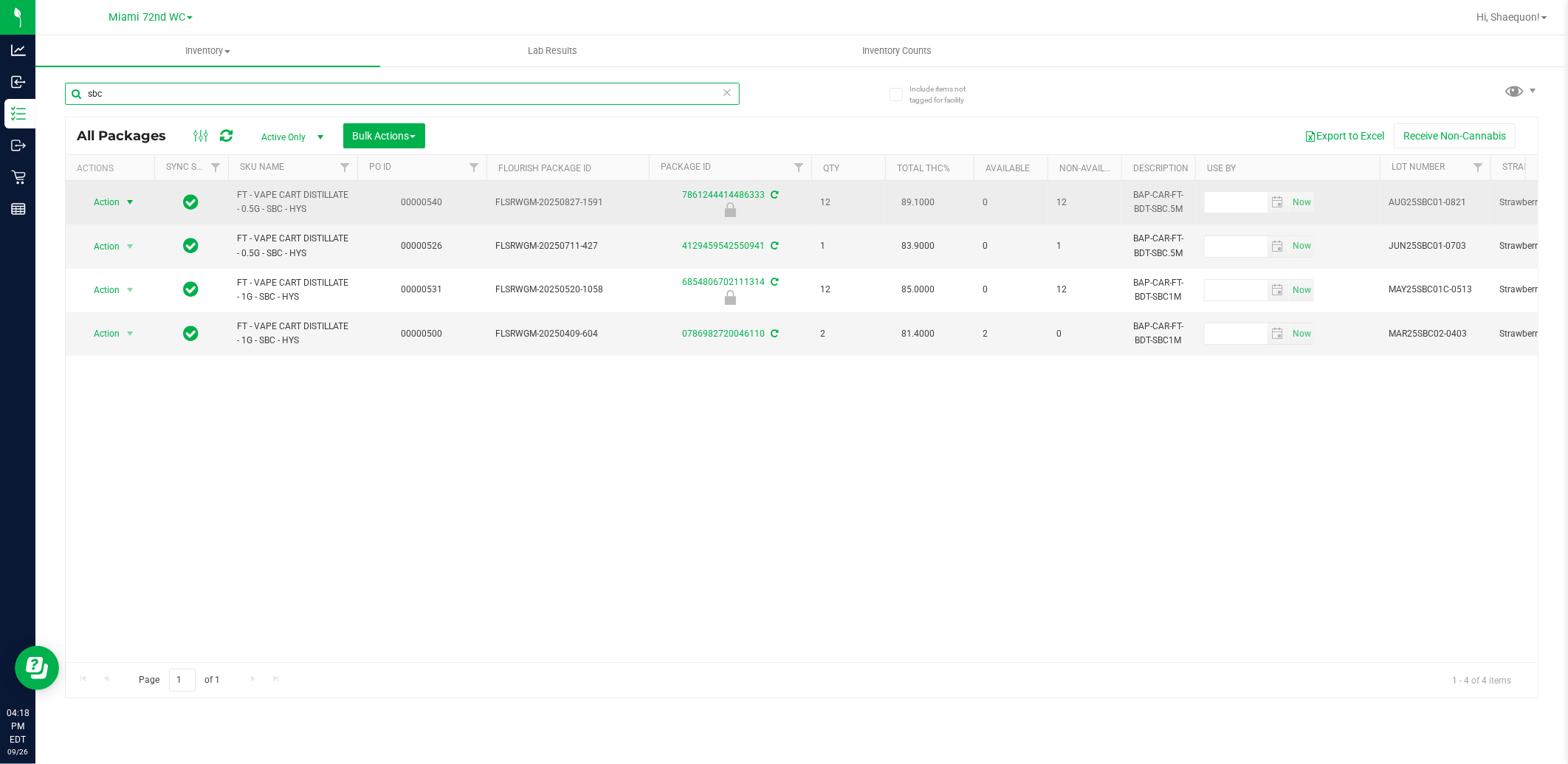
type input "sbc"
click at [131, 202] on span "select" at bounding box center [130, 202] width 12 height 12
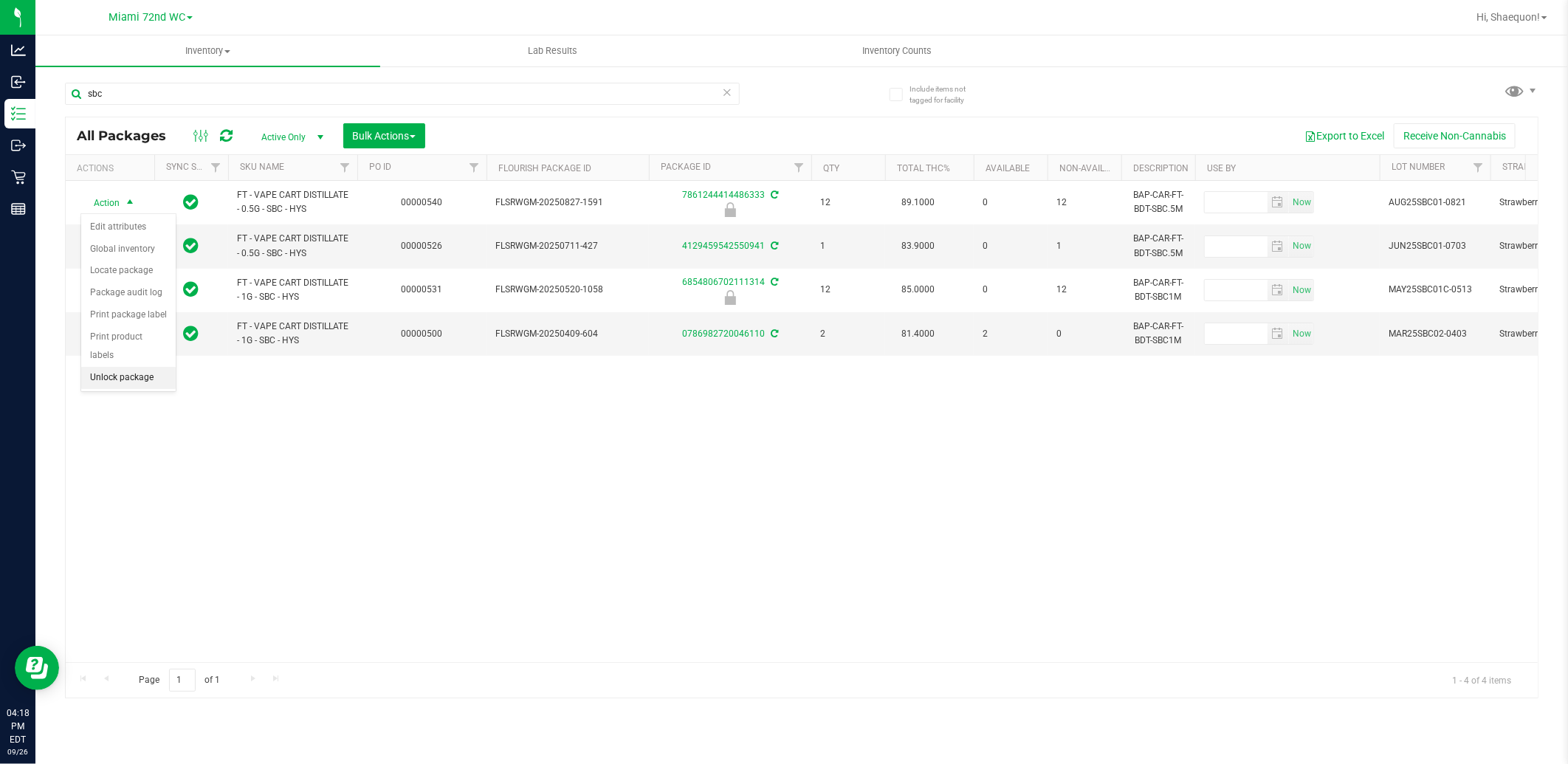
click at [141, 376] on li "Unlock package" at bounding box center [128, 377] width 95 height 22
click at [432, 428] on div "Action Action Adjust qty Create package Edit attributes Global inventory Locate…" at bounding box center [802, 421] width 1471 height 481
click at [592, 520] on div "Action Action Adjust qty Create package Edit attributes Global inventory Locate…" at bounding box center [802, 421] width 1471 height 481
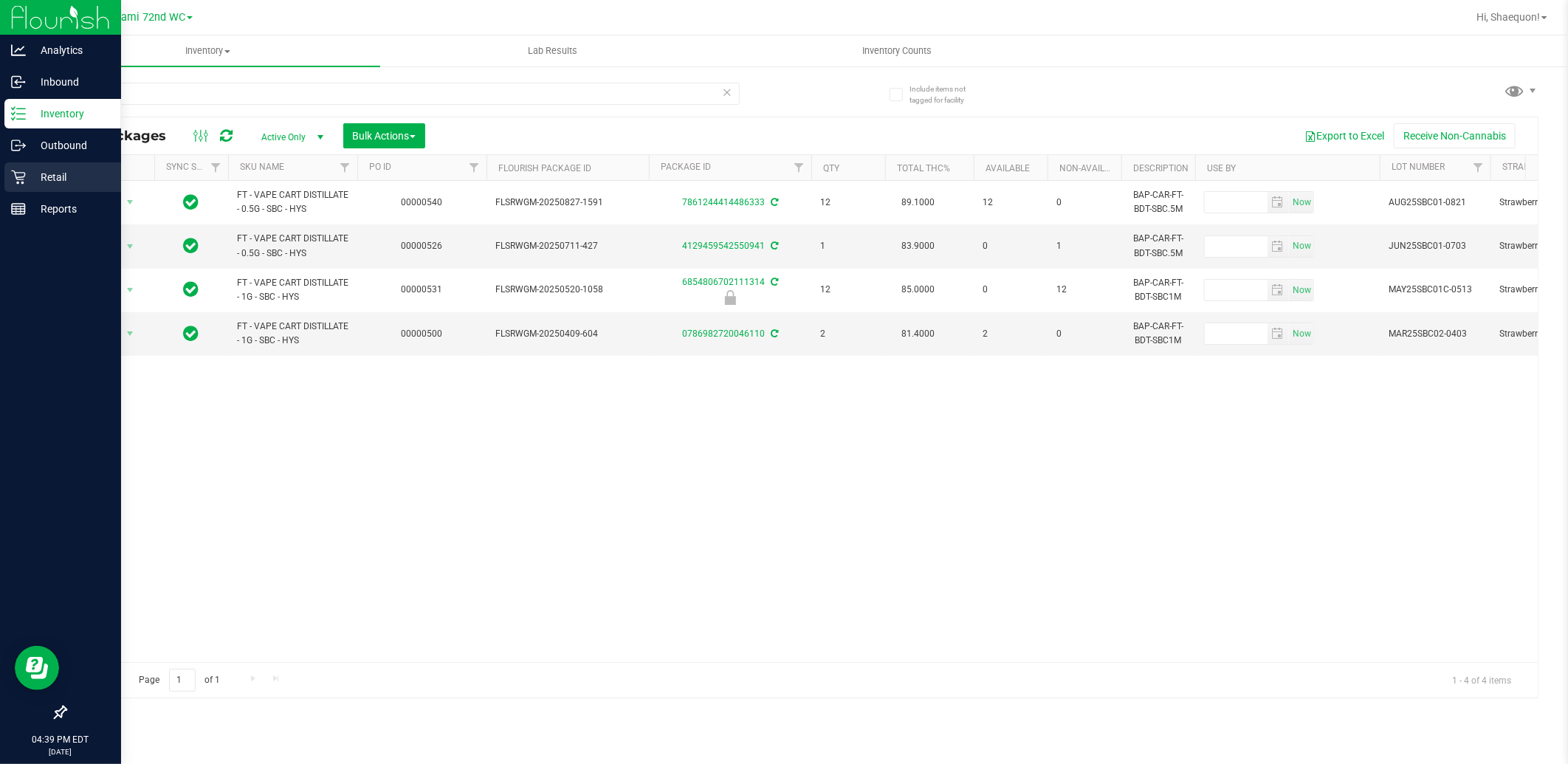
click at [25, 169] on icon at bounding box center [18, 176] width 15 height 15
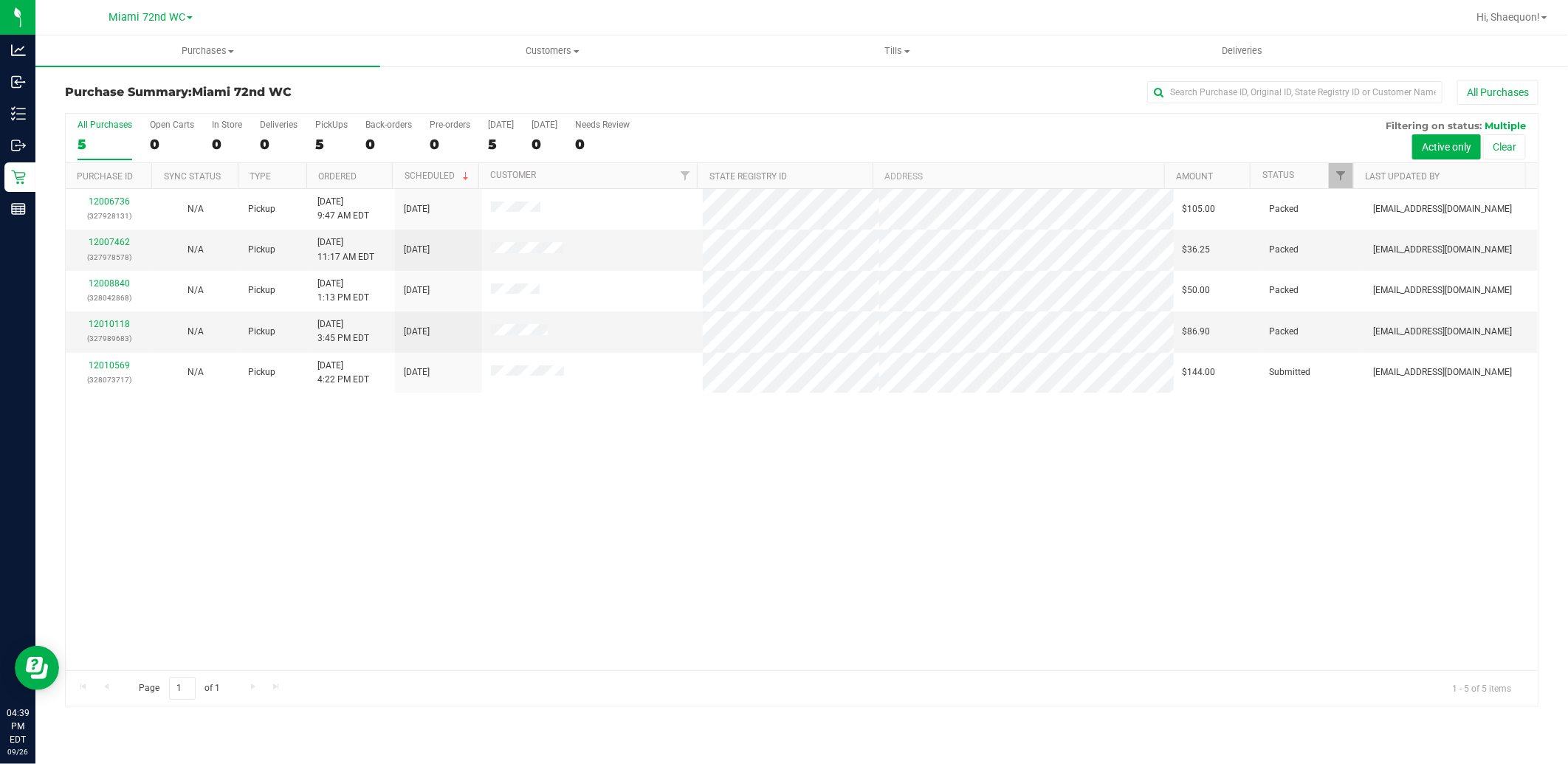
click at [550, 541] on div "12006736 (327928131) N/A Pickup [DATE] 9:47 AM EDT 9/26/2025 $105.00 Packed [EM…" at bounding box center [802, 429] width 1471 height 481
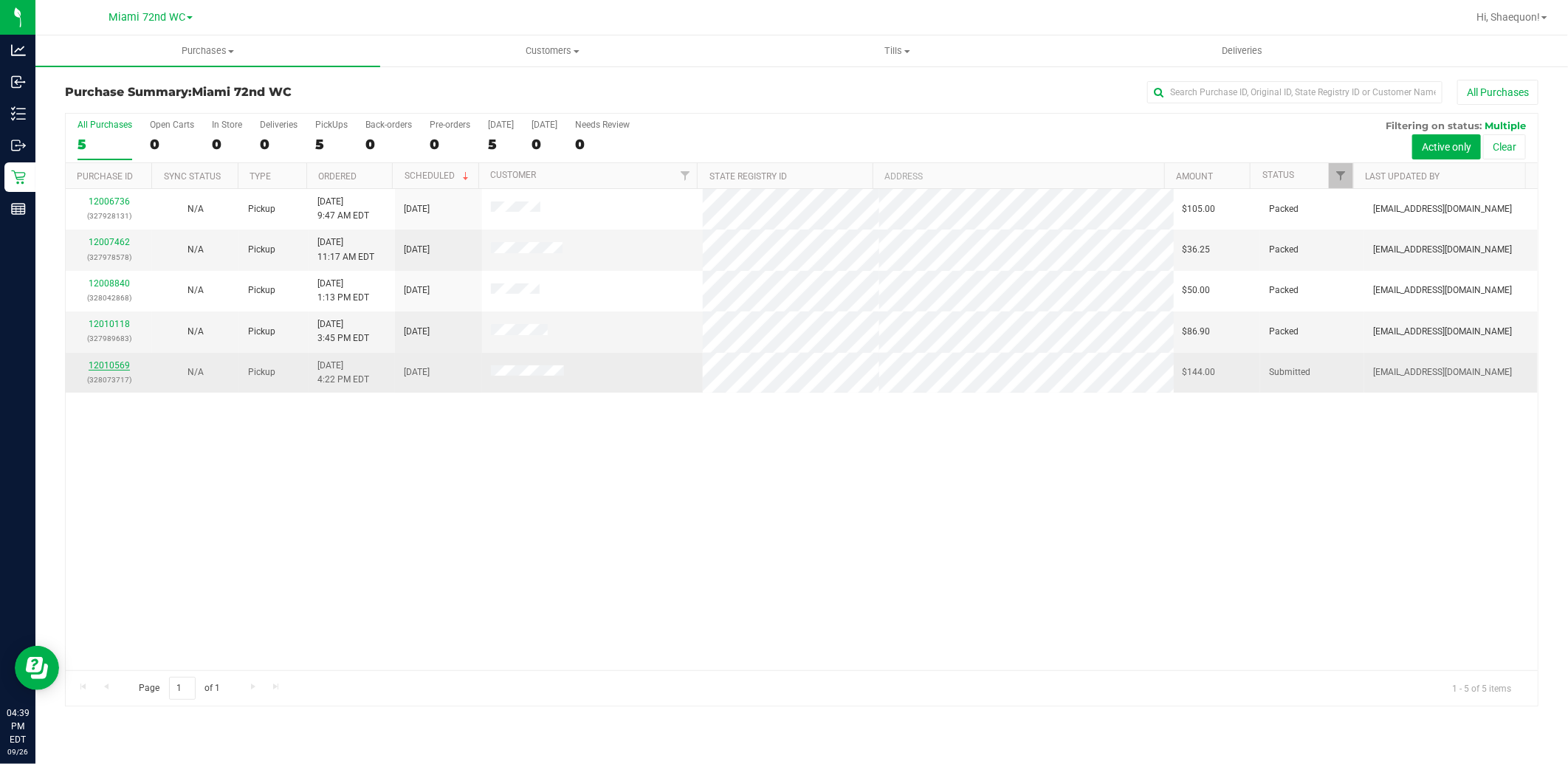
click at [98, 366] on link "12010569" at bounding box center [109, 365] width 41 height 10
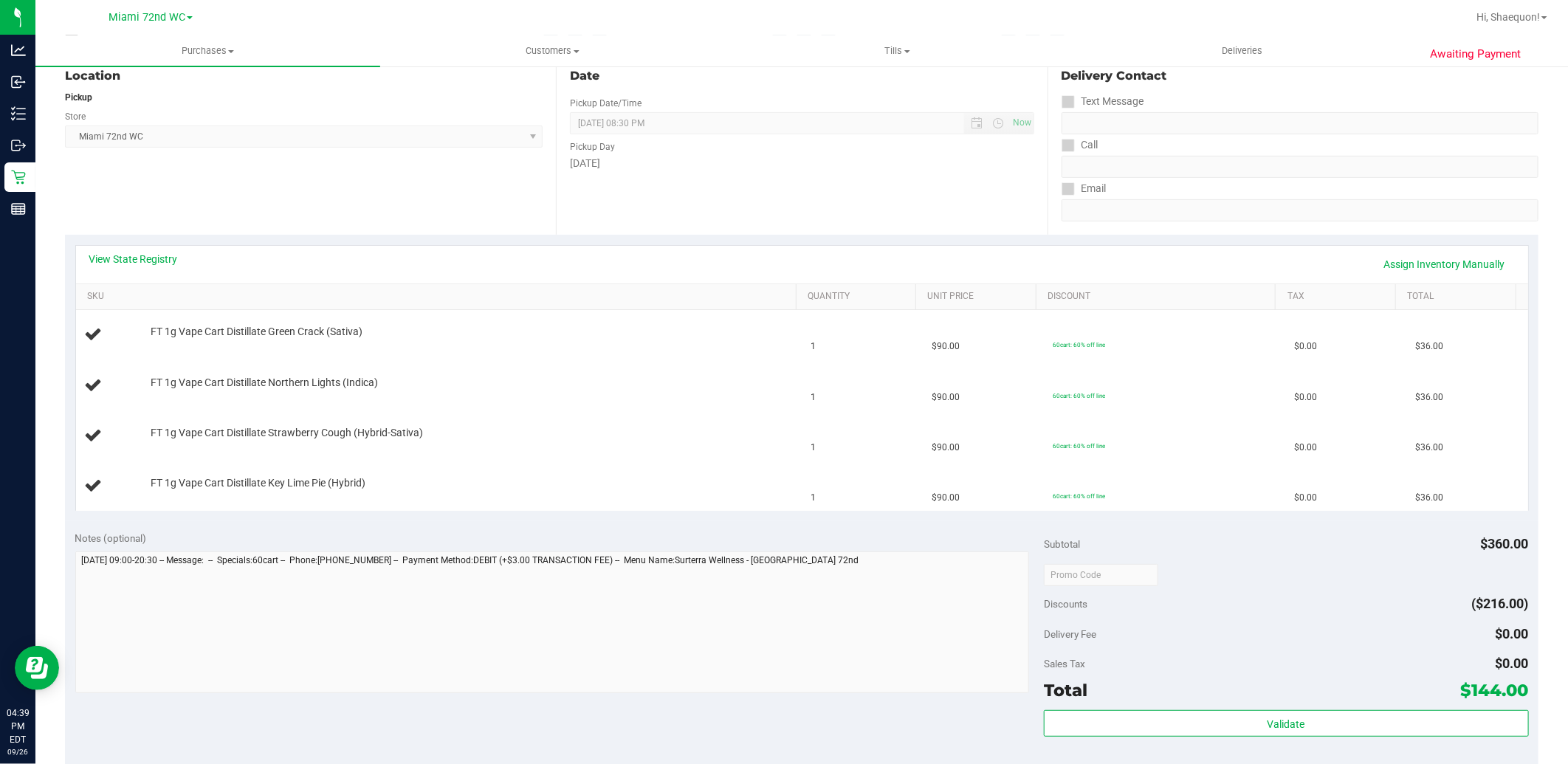
scroll to position [163, 0]
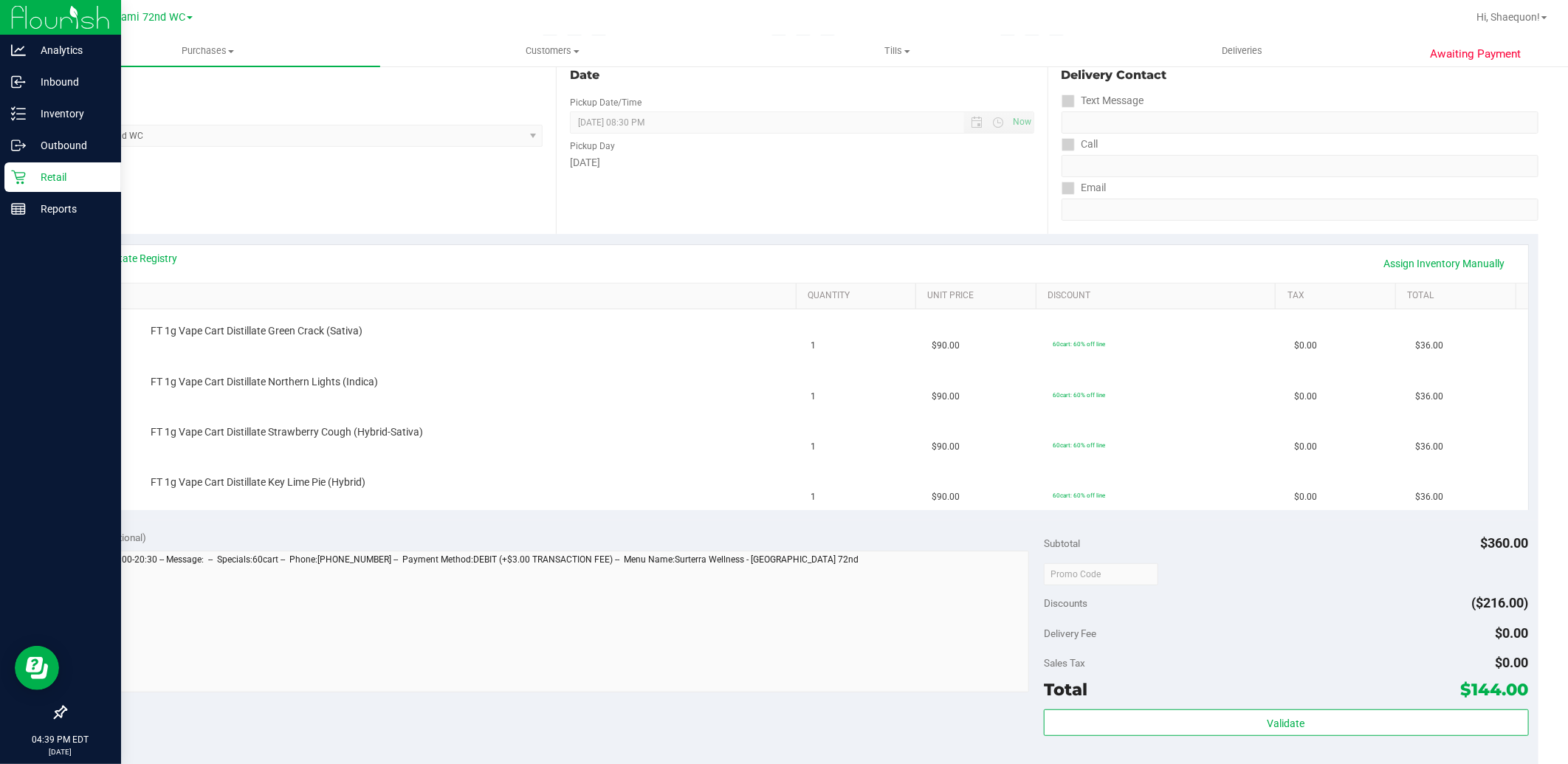
click at [28, 174] on p "Retail" at bounding box center [70, 177] width 89 height 18
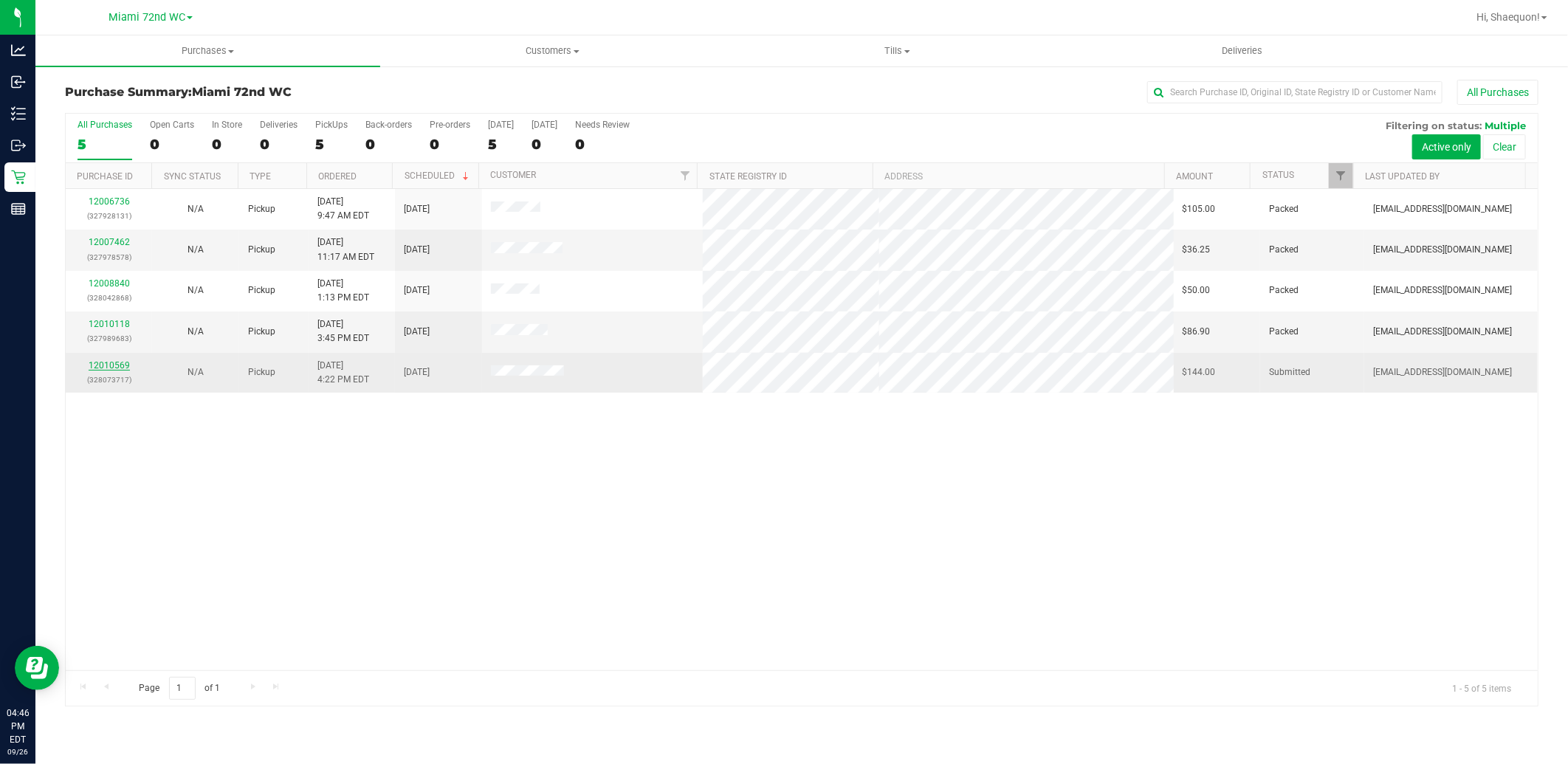
click at [114, 366] on link "12010569" at bounding box center [109, 365] width 41 height 10
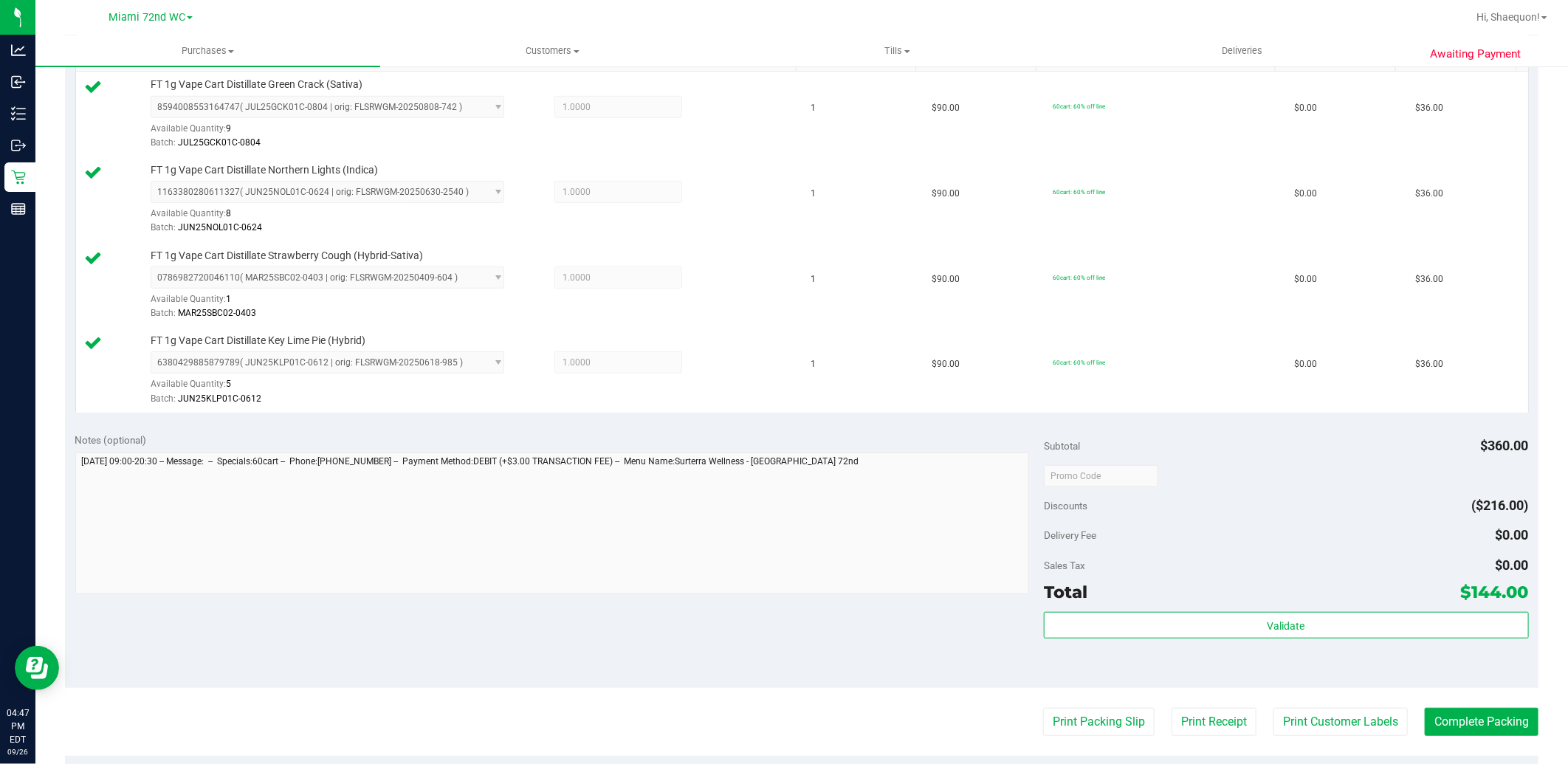
scroll to position [410, 0]
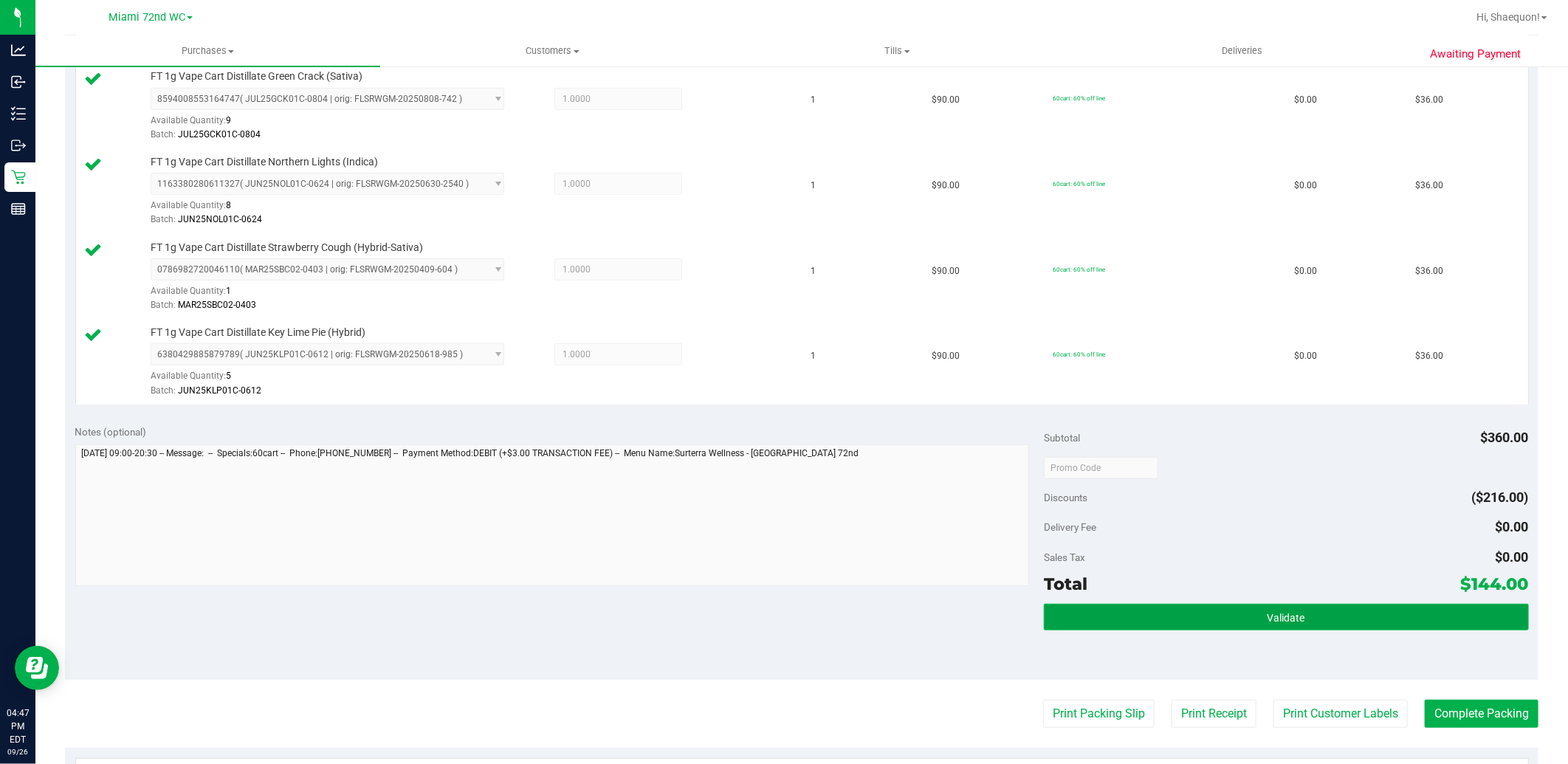
click at [1310, 622] on button "Validate" at bounding box center [1286, 616] width 485 height 27
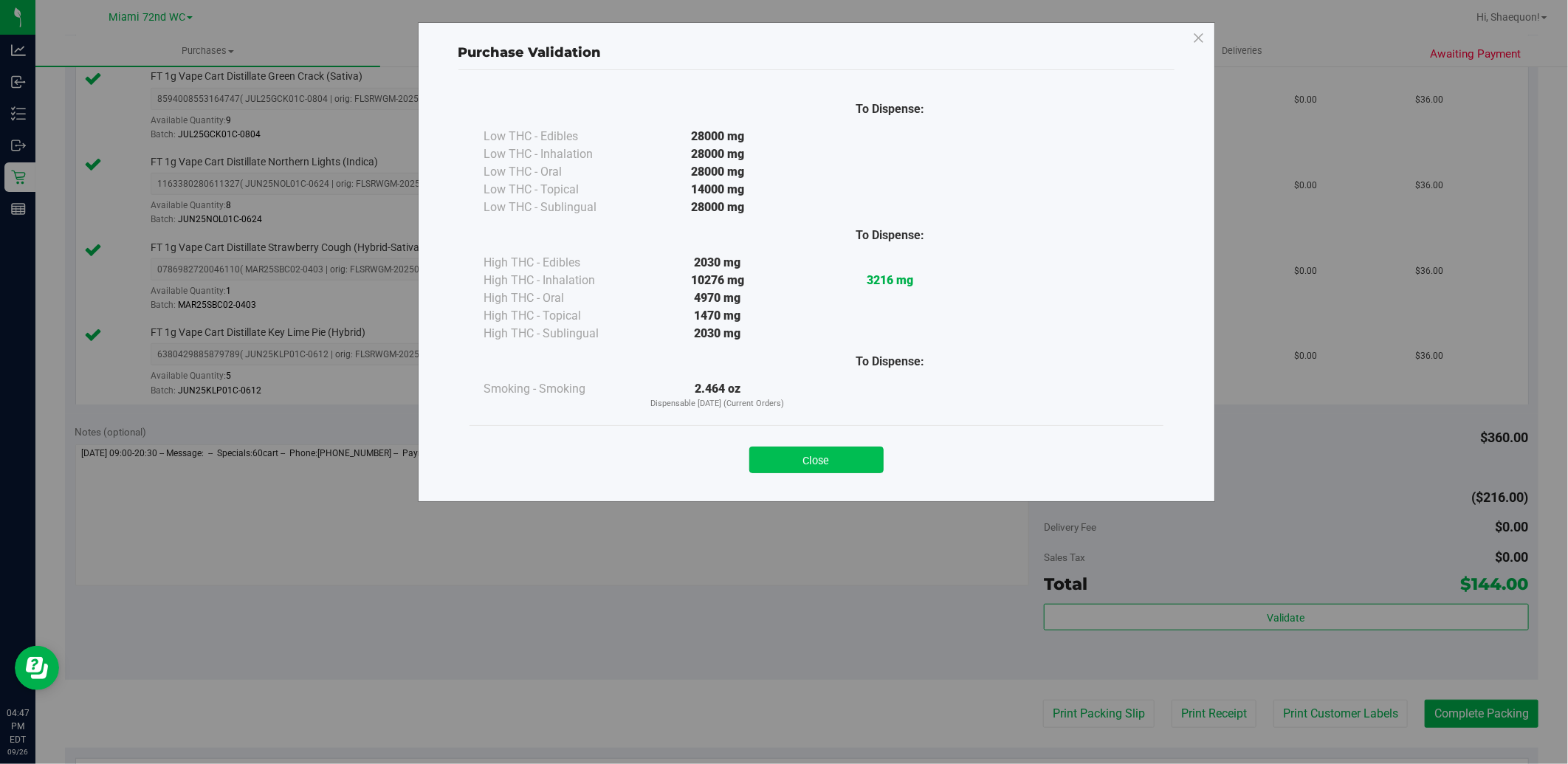
click at [819, 460] on button "Close" at bounding box center [817, 459] width 134 height 27
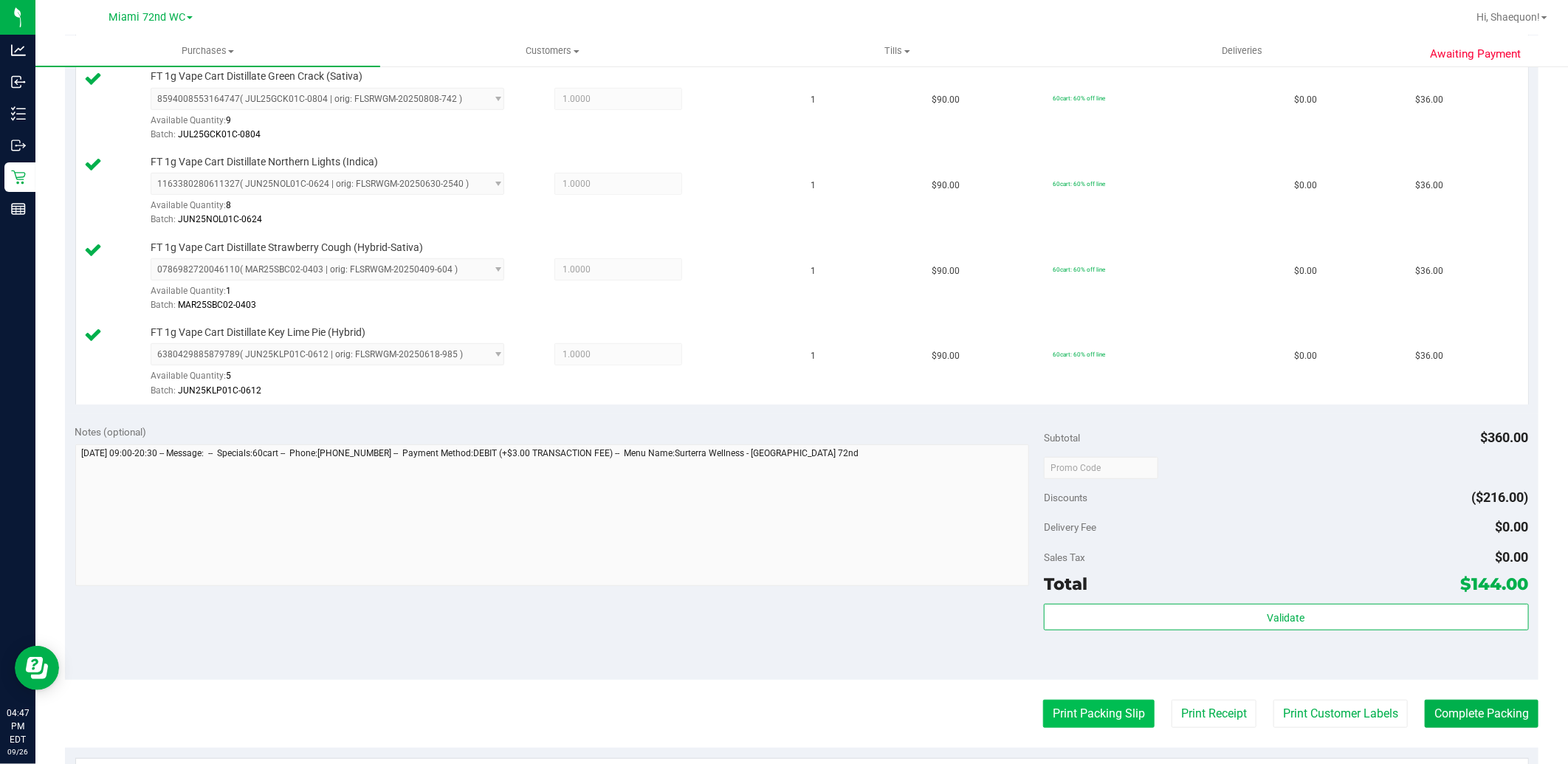
click at [1096, 718] on button "Print Packing Slip" at bounding box center [1098, 713] width 111 height 28
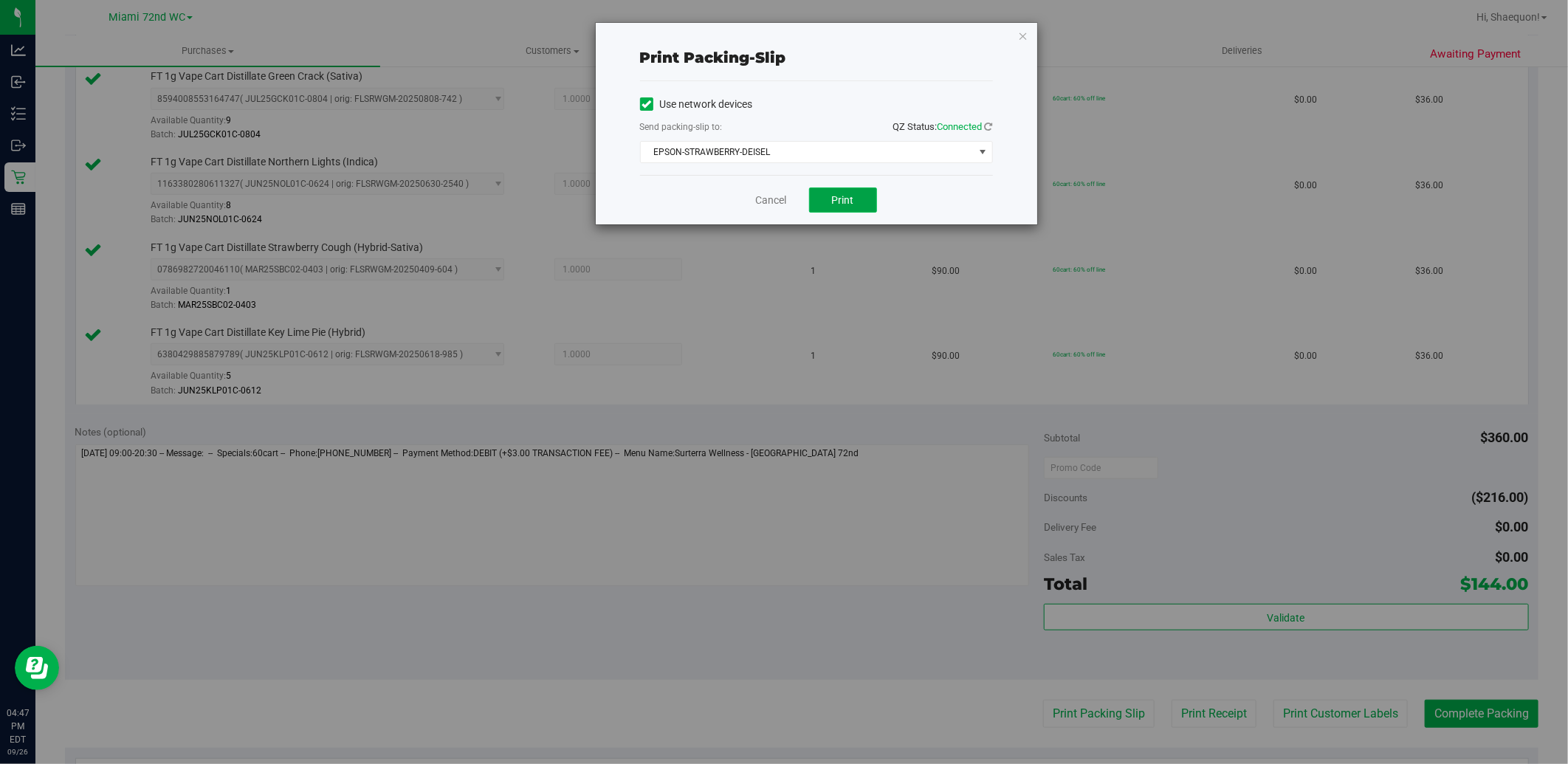
click at [843, 200] on span "Print" at bounding box center [843, 200] width 22 height 12
click at [764, 197] on link "Cancel" at bounding box center [770, 201] width 31 height 16
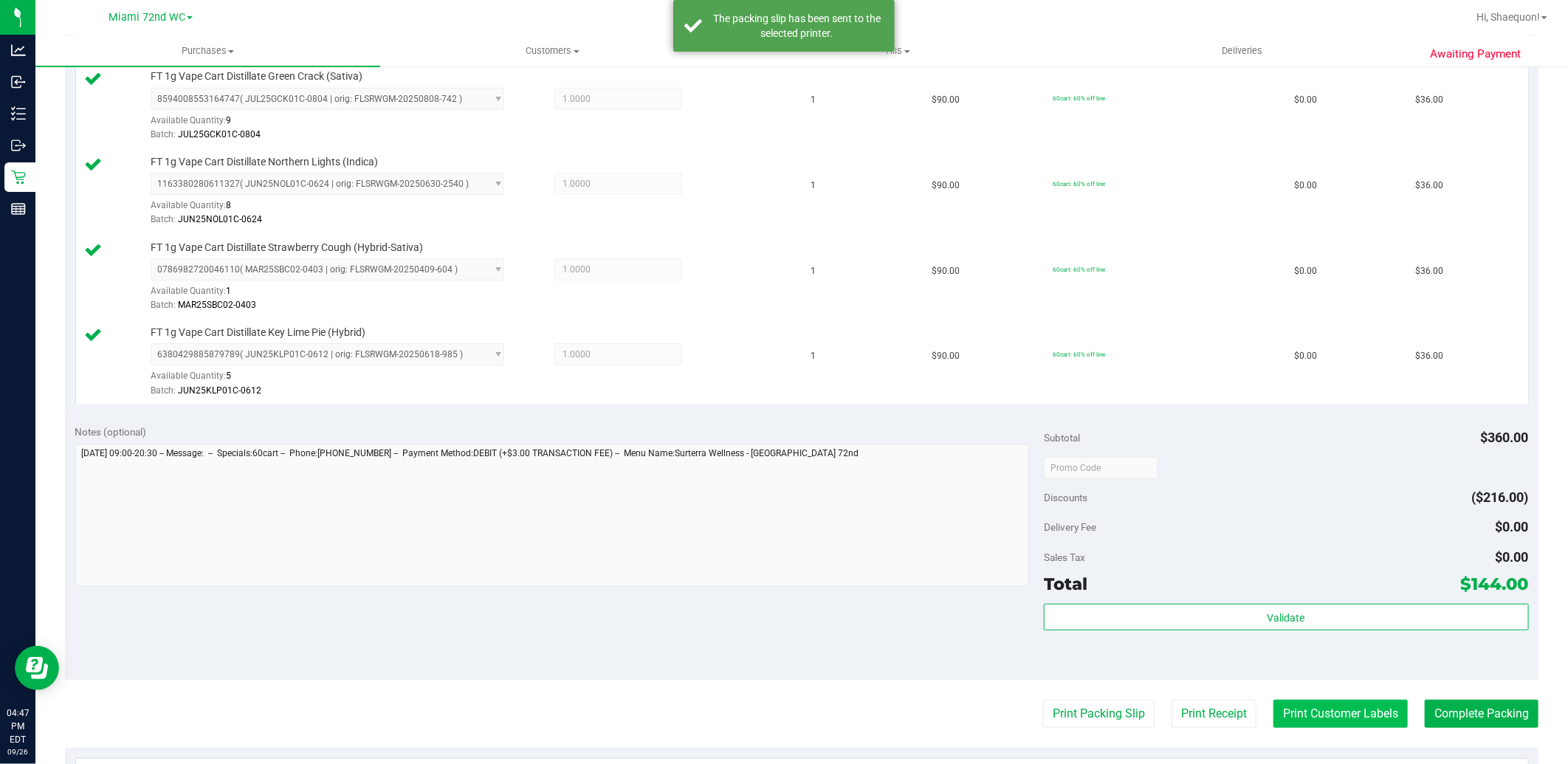
click at [1326, 711] on button "Print Customer Labels" at bounding box center [1340, 713] width 134 height 28
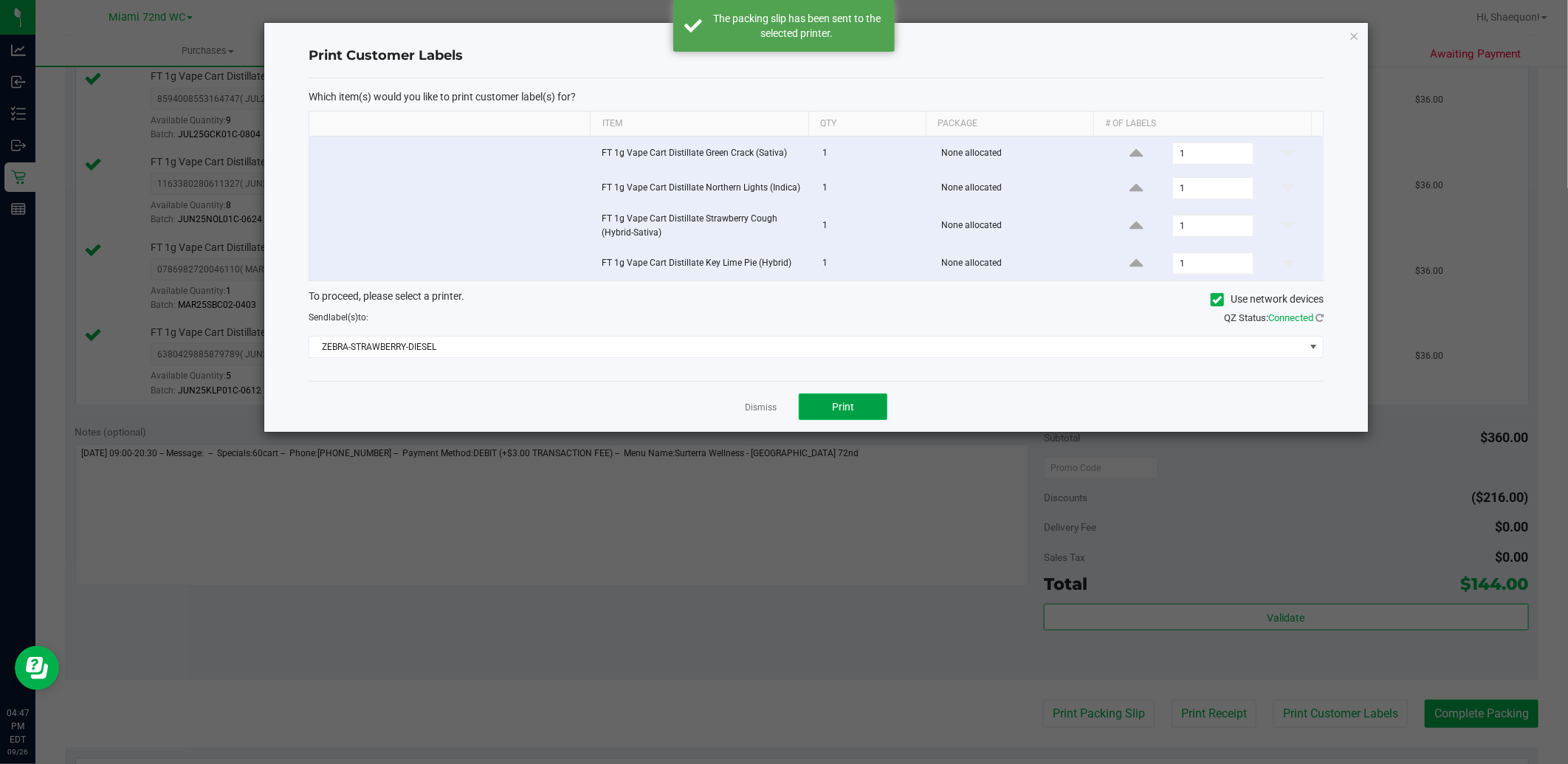
click at [854, 400] on button "Print" at bounding box center [843, 406] width 89 height 27
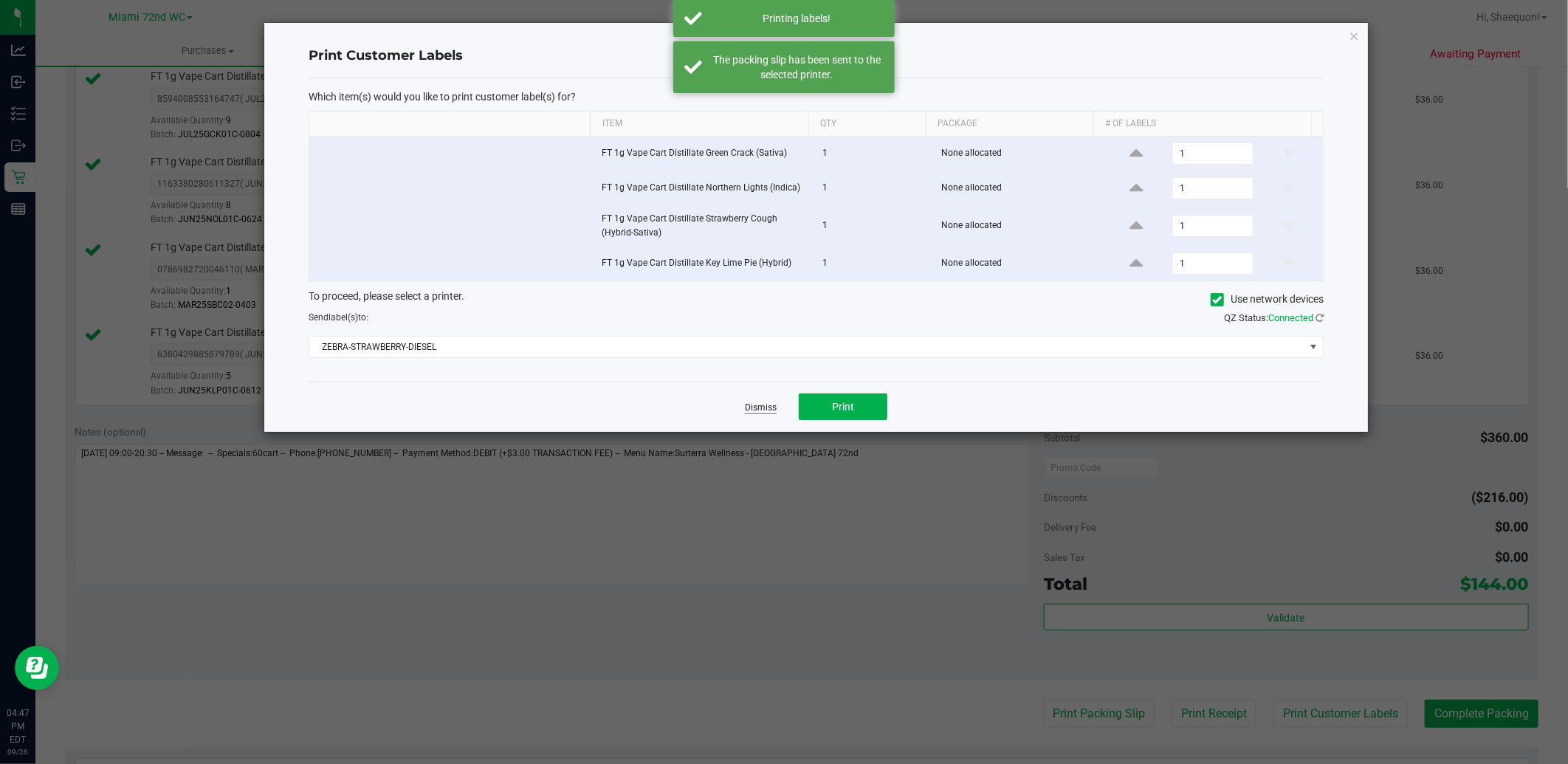
click at [756, 409] on link "Dismiss" at bounding box center [760, 408] width 32 height 13
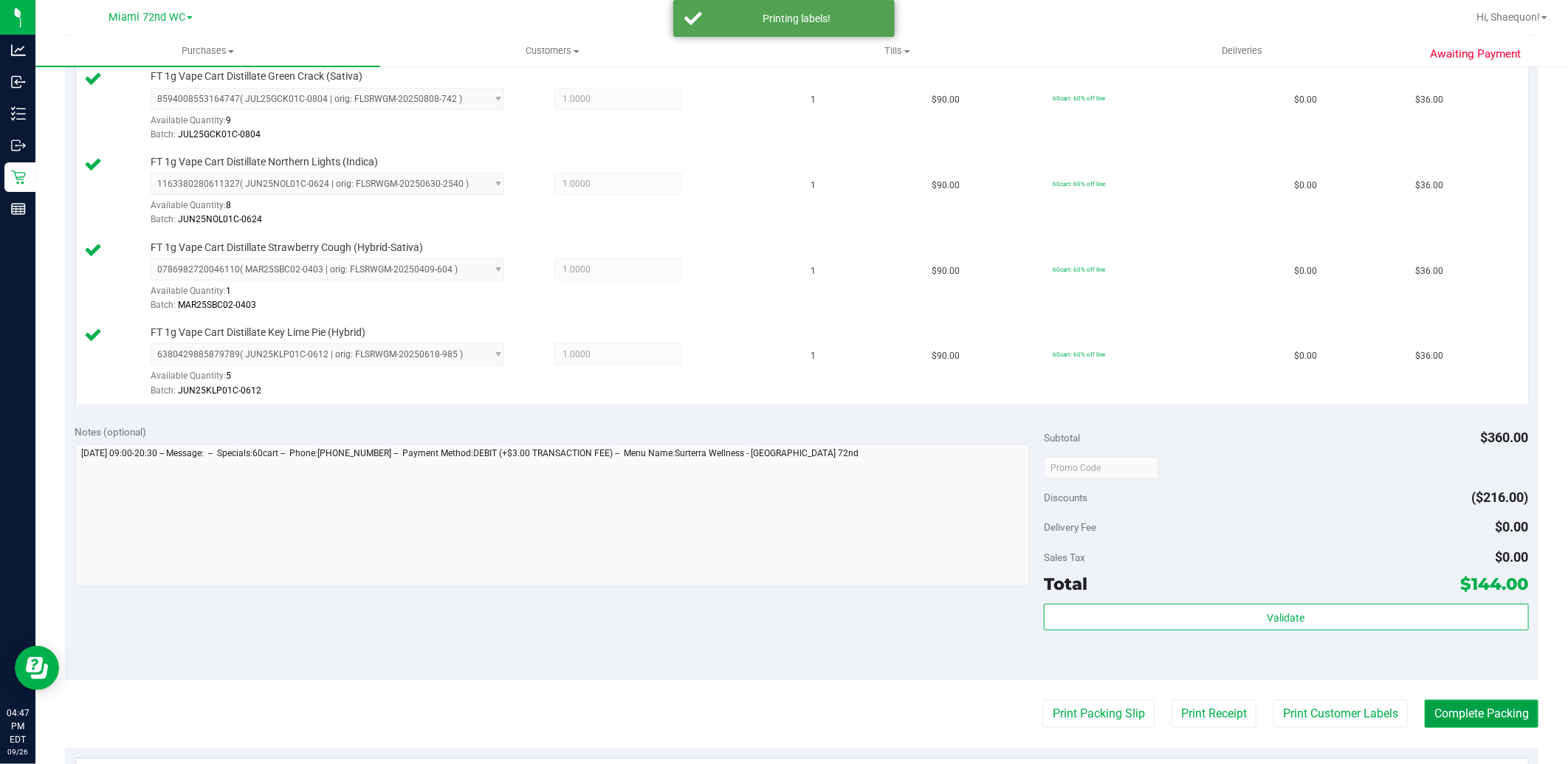
click at [1458, 714] on button "Complete Packing" at bounding box center [1480, 713] width 113 height 28
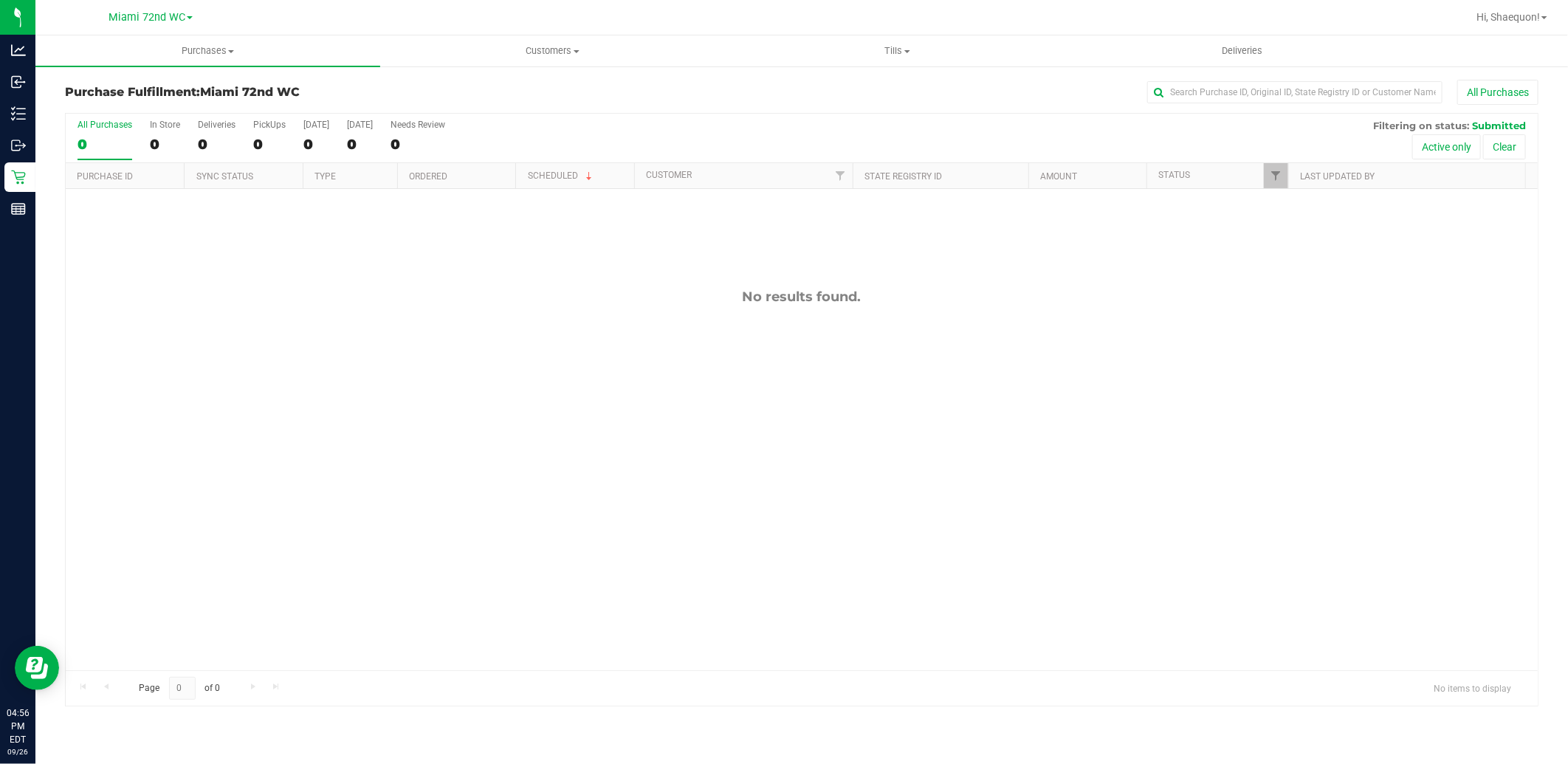
click at [389, 419] on div "No results found." at bounding box center [802, 479] width 1471 height 581
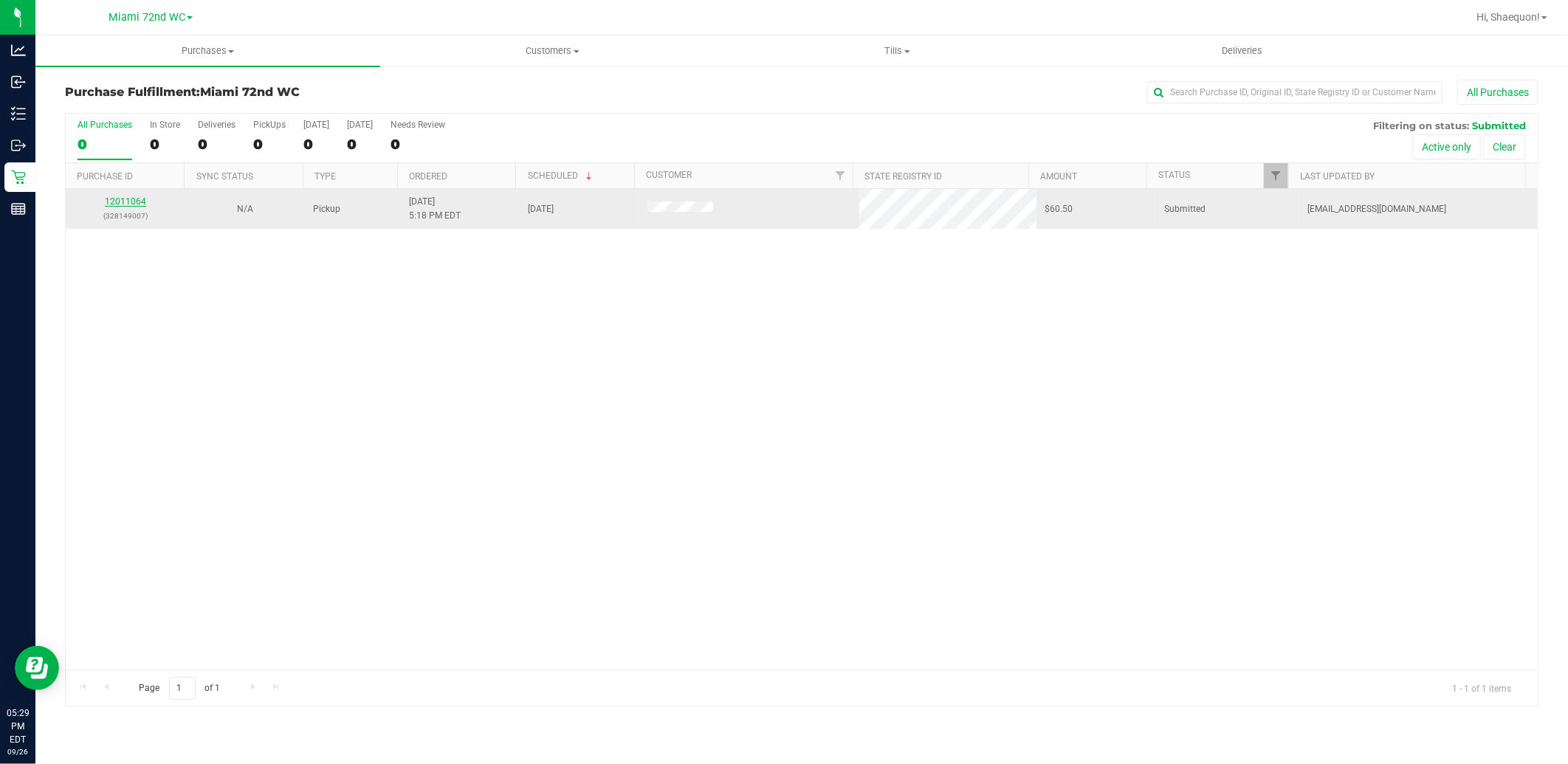
click at [133, 200] on link "12011064" at bounding box center [125, 201] width 41 height 10
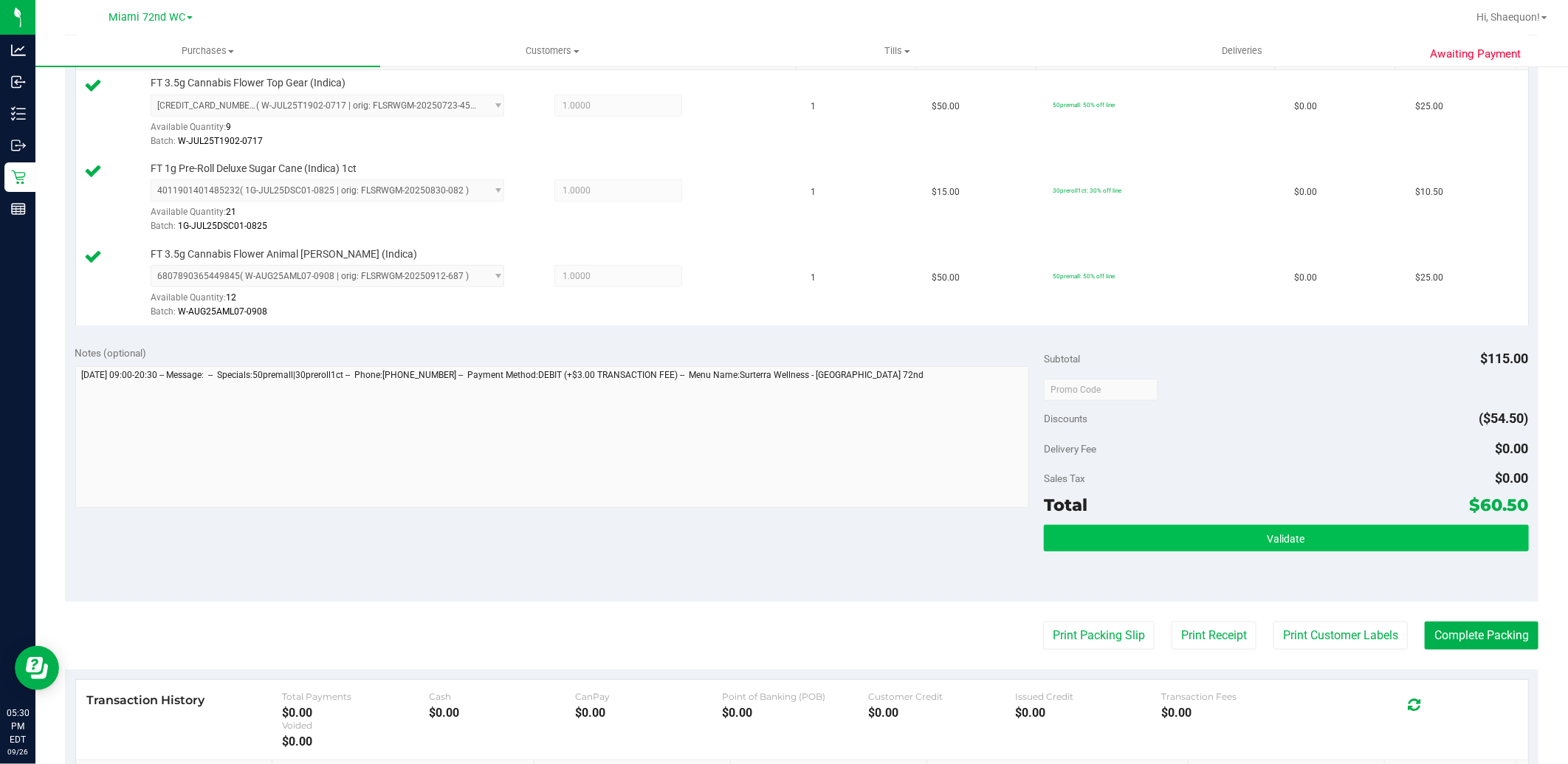
scroll to position [410, 0]
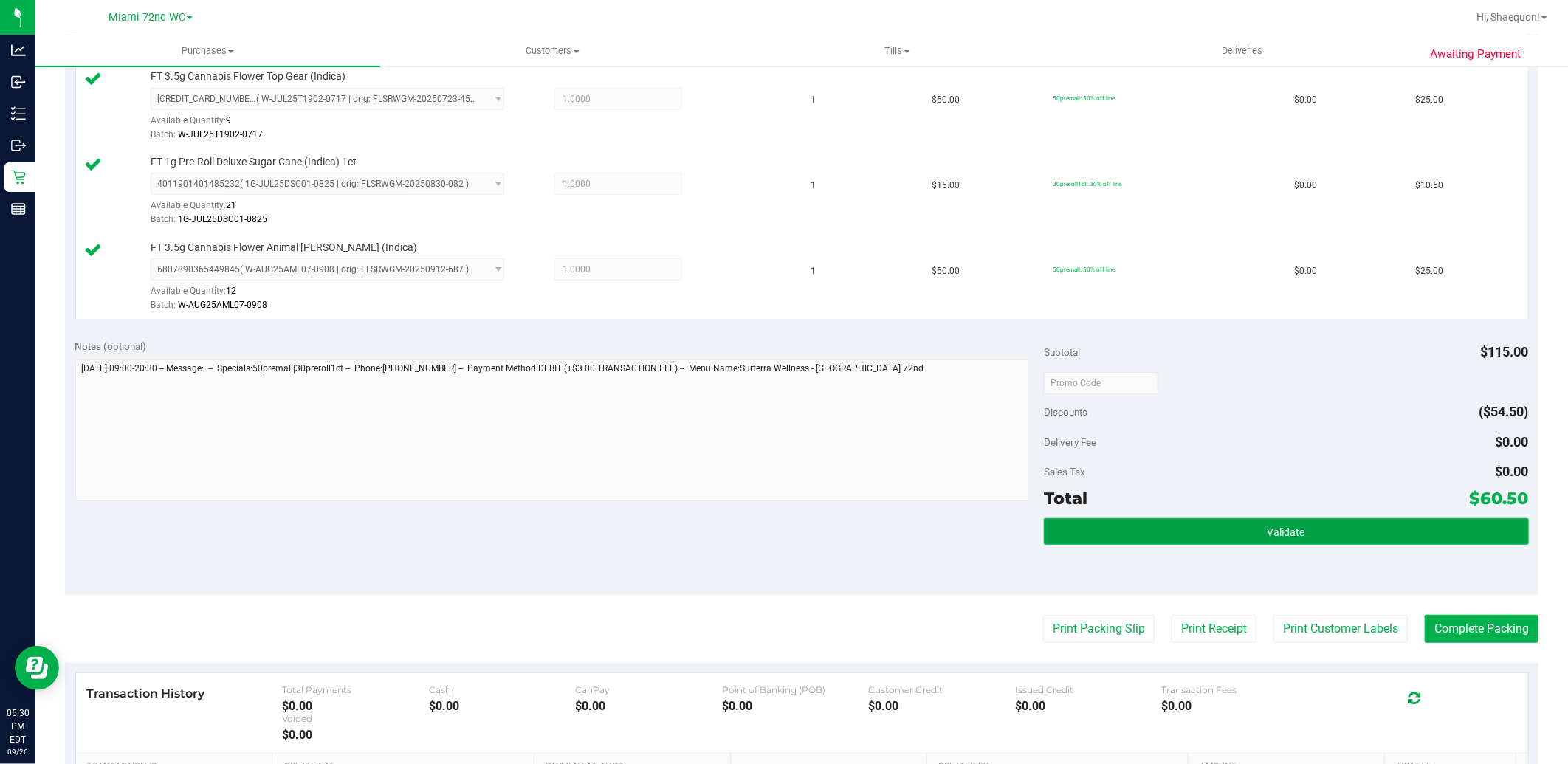
click at [1330, 532] on button "Validate" at bounding box center [1286, 531] width 485 height 27
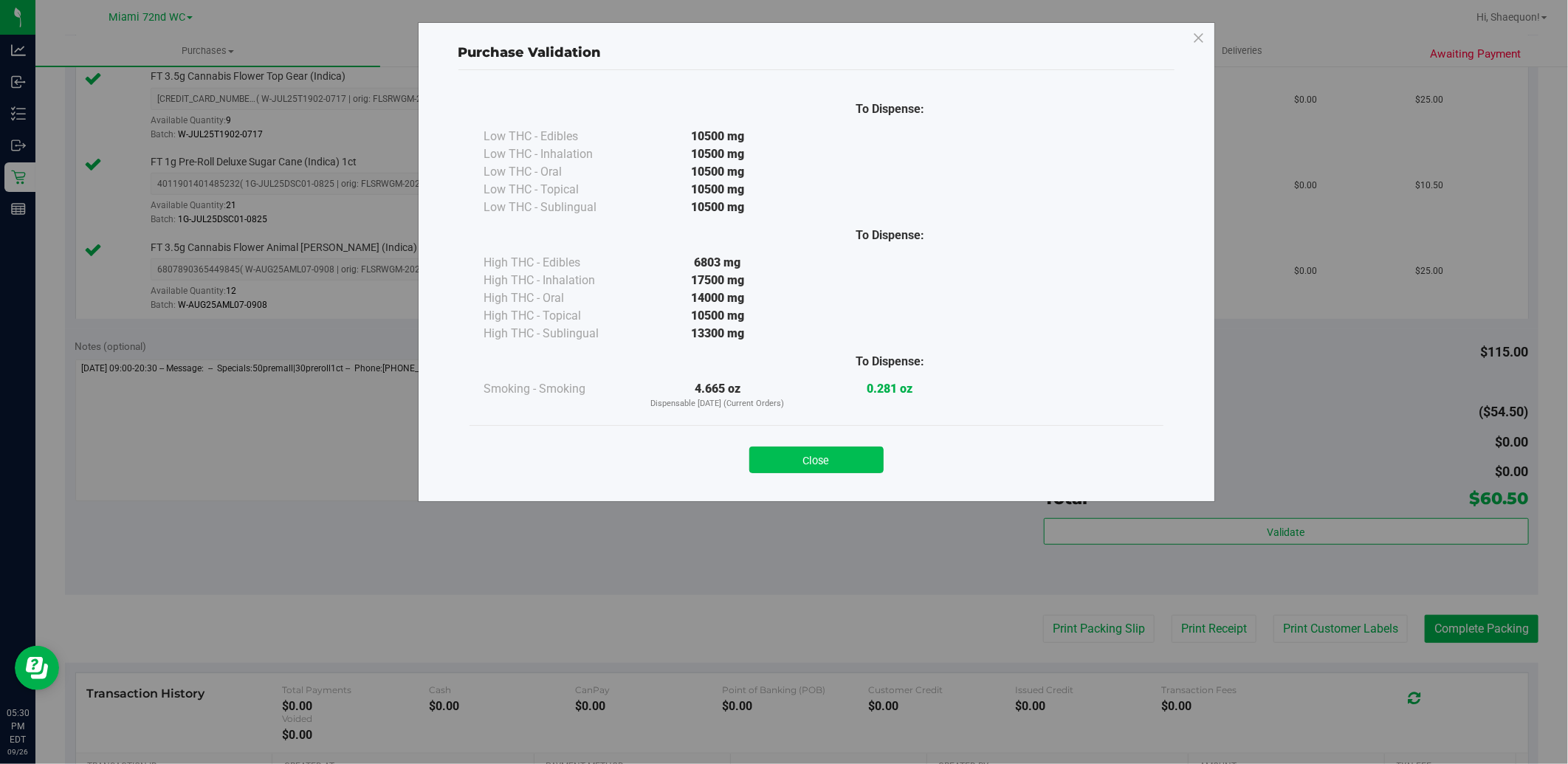
click at [837, 463] on button "Close" at bounding box center [817, 459] width 134 height 27
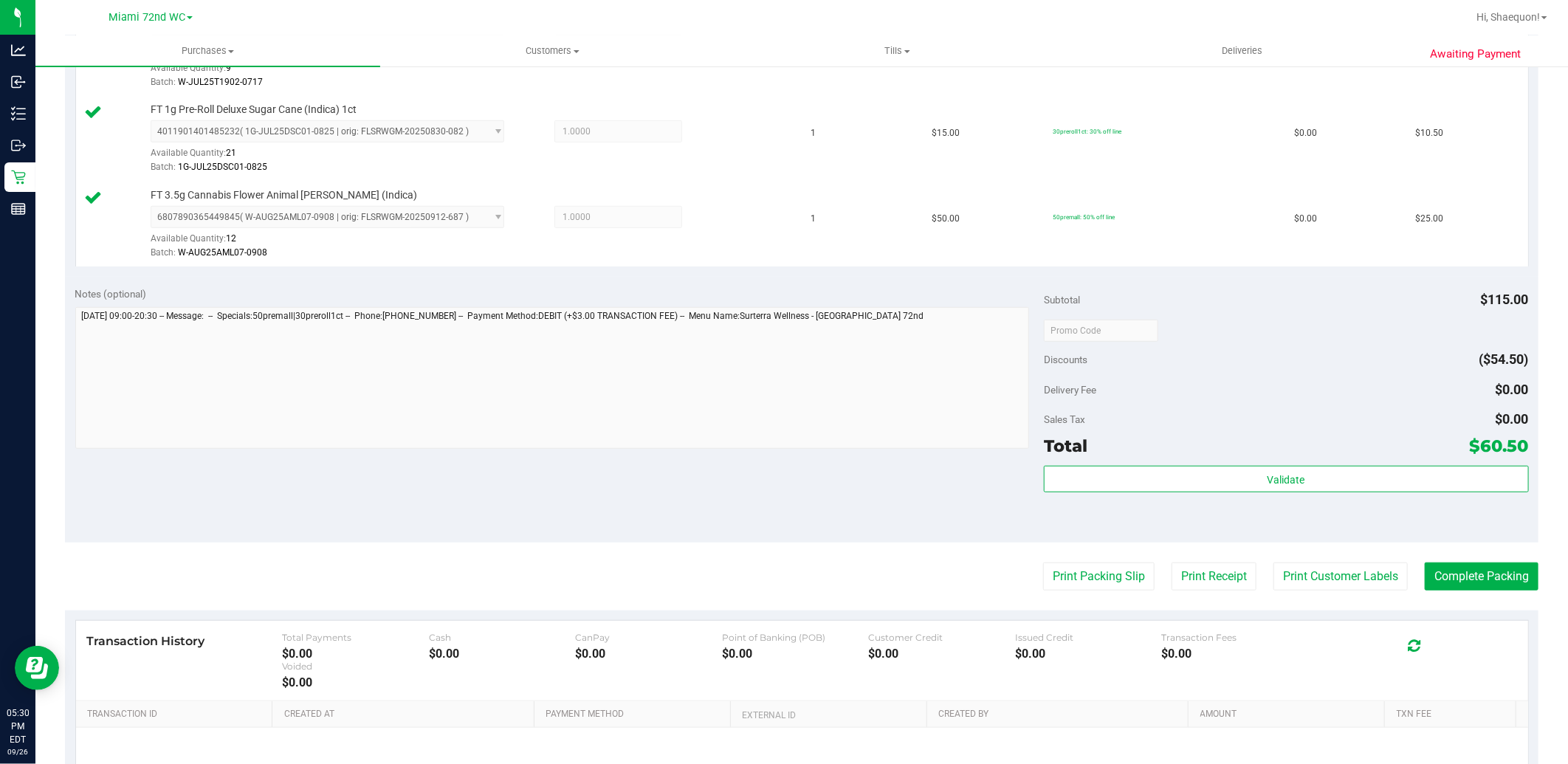
scroll to position [491, 0]
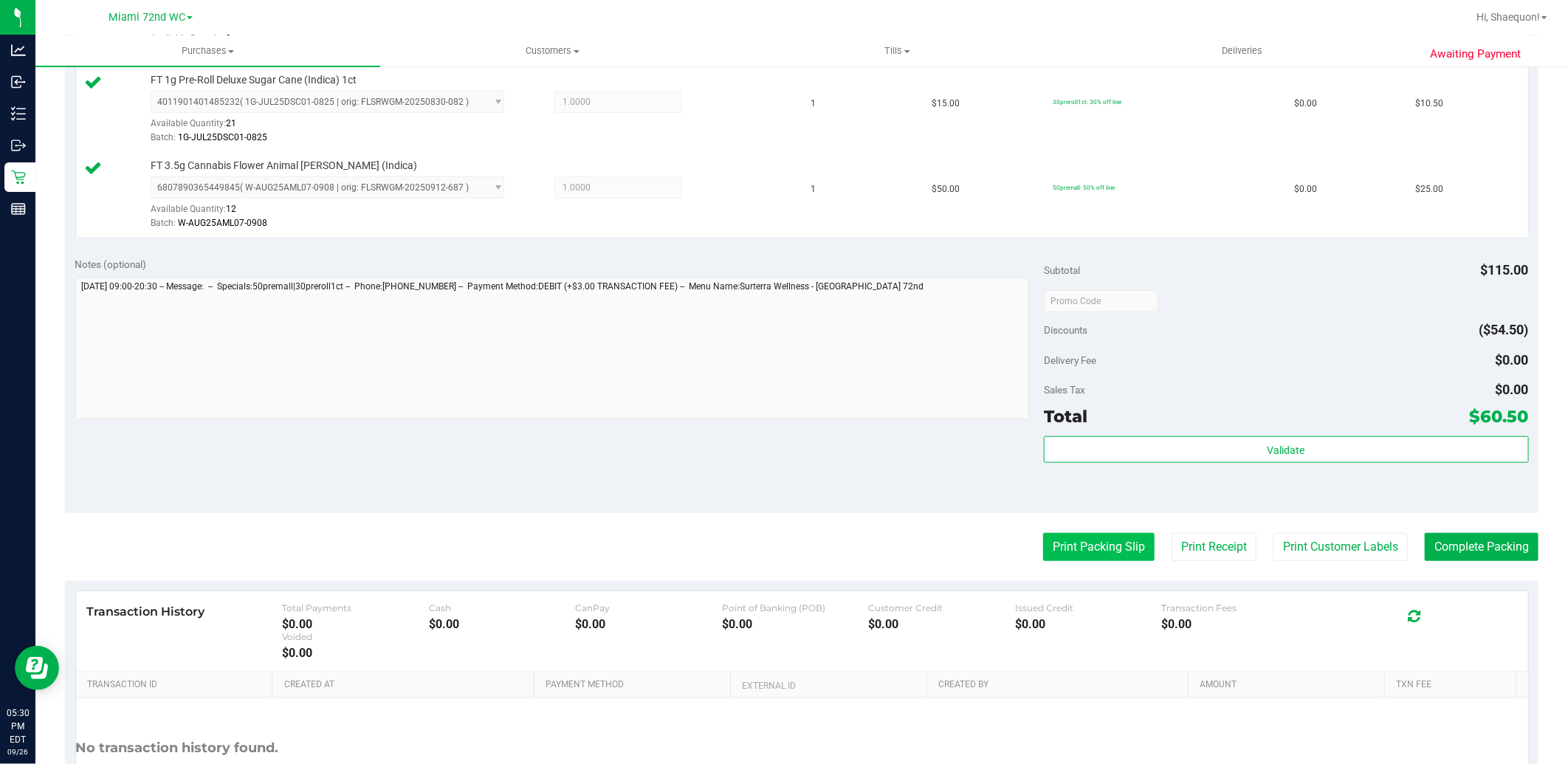
click at [1102, 553] on button "Print Packing Slip" at bounding box center [1098, 546] width 111 height 28
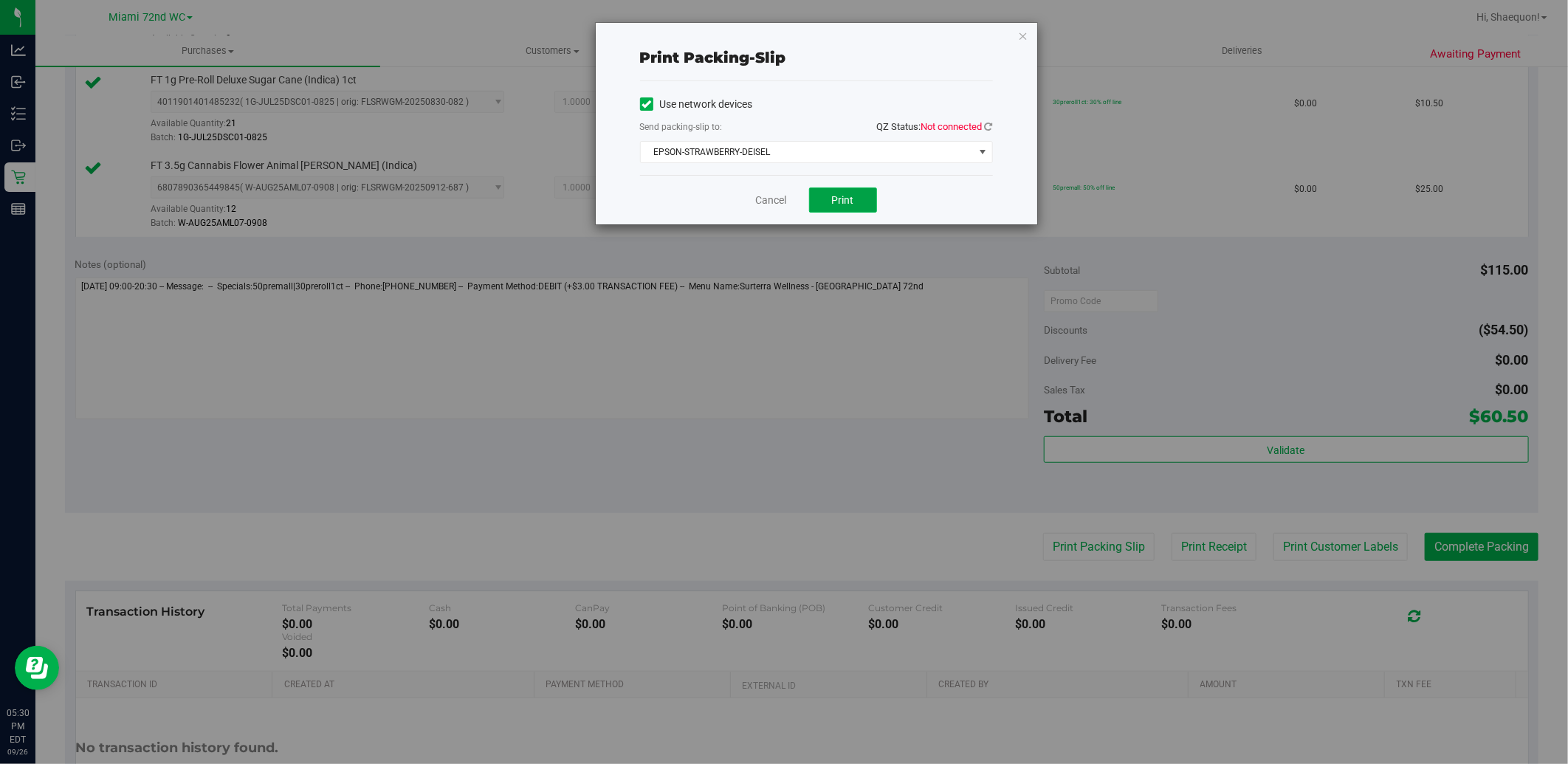
click at [849, 196] on span "Print" at bounding box center [843, 200] width 22 height 12
click at [771, 196] on link "Cancel" at bounding box center [770, 201] width 31 height 16
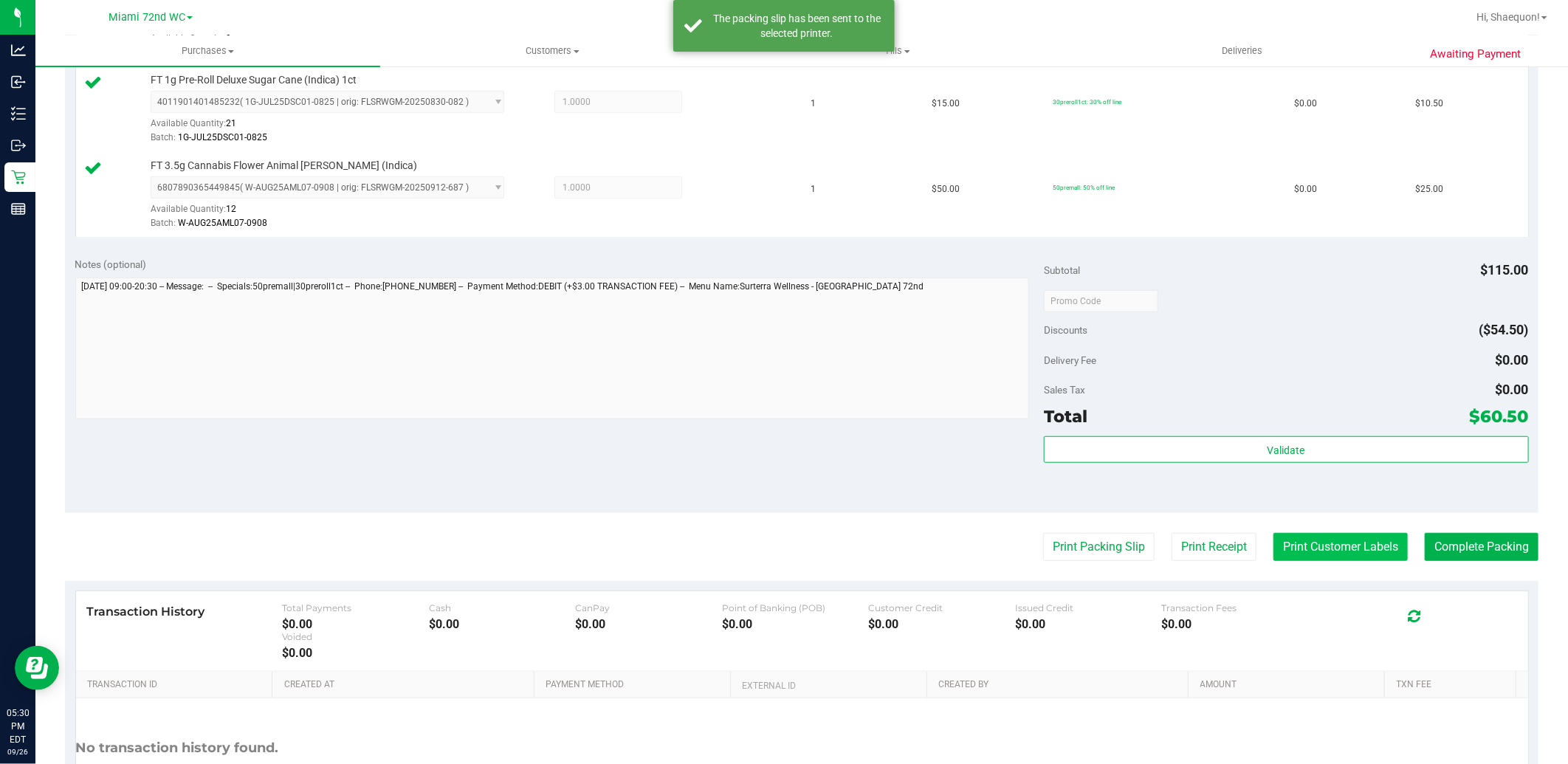
click at [1337, 555] on button "Print Customer Labels" at bounding box center [1340, 546] width 134 height 28
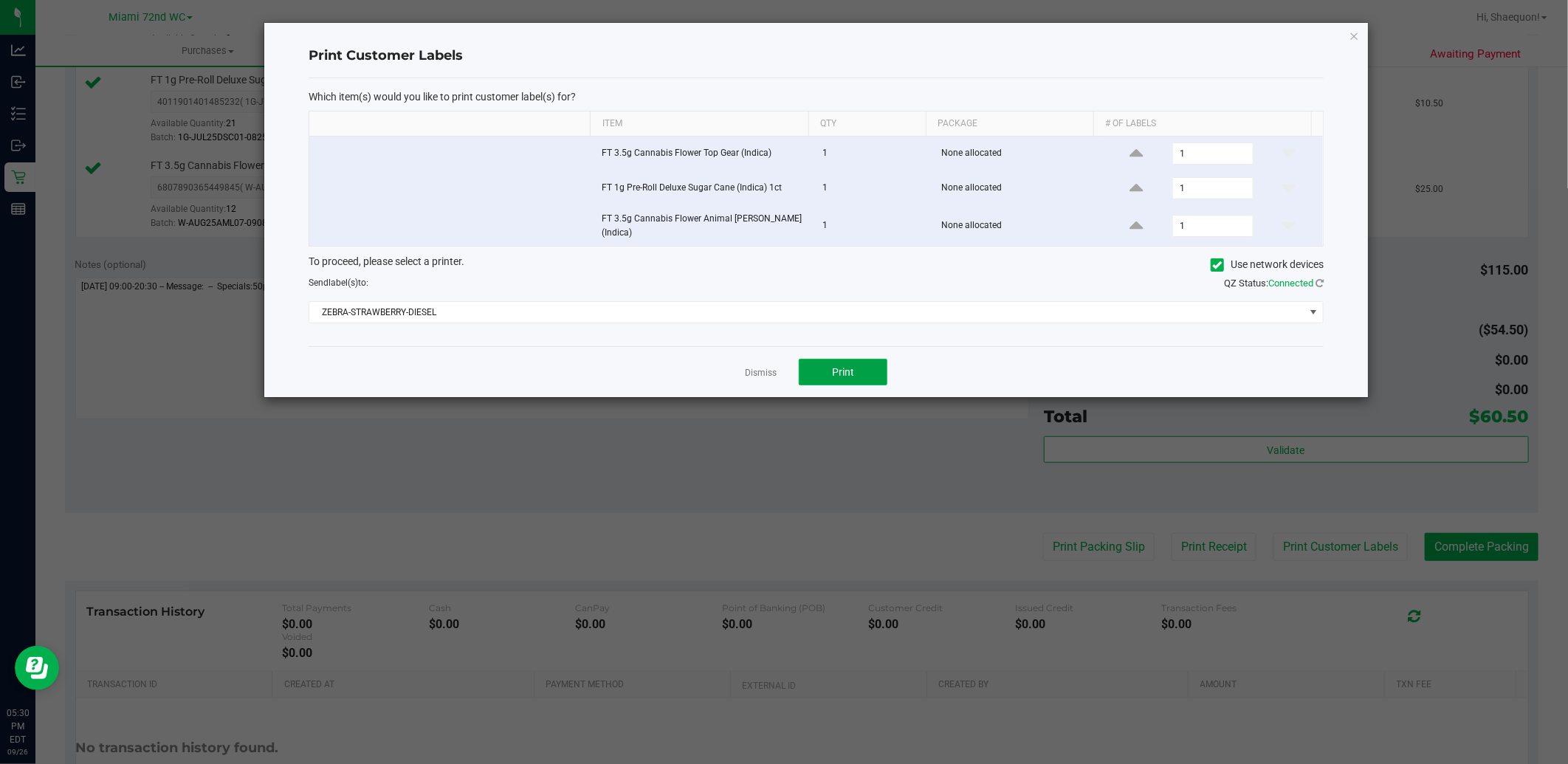
click at [844, 371] on span "Print" at bounding box center [843, 372] width 22 height 12
click at [764, 366] on link "Dismiss" at bounding box center [760, 372] width 32 height 13
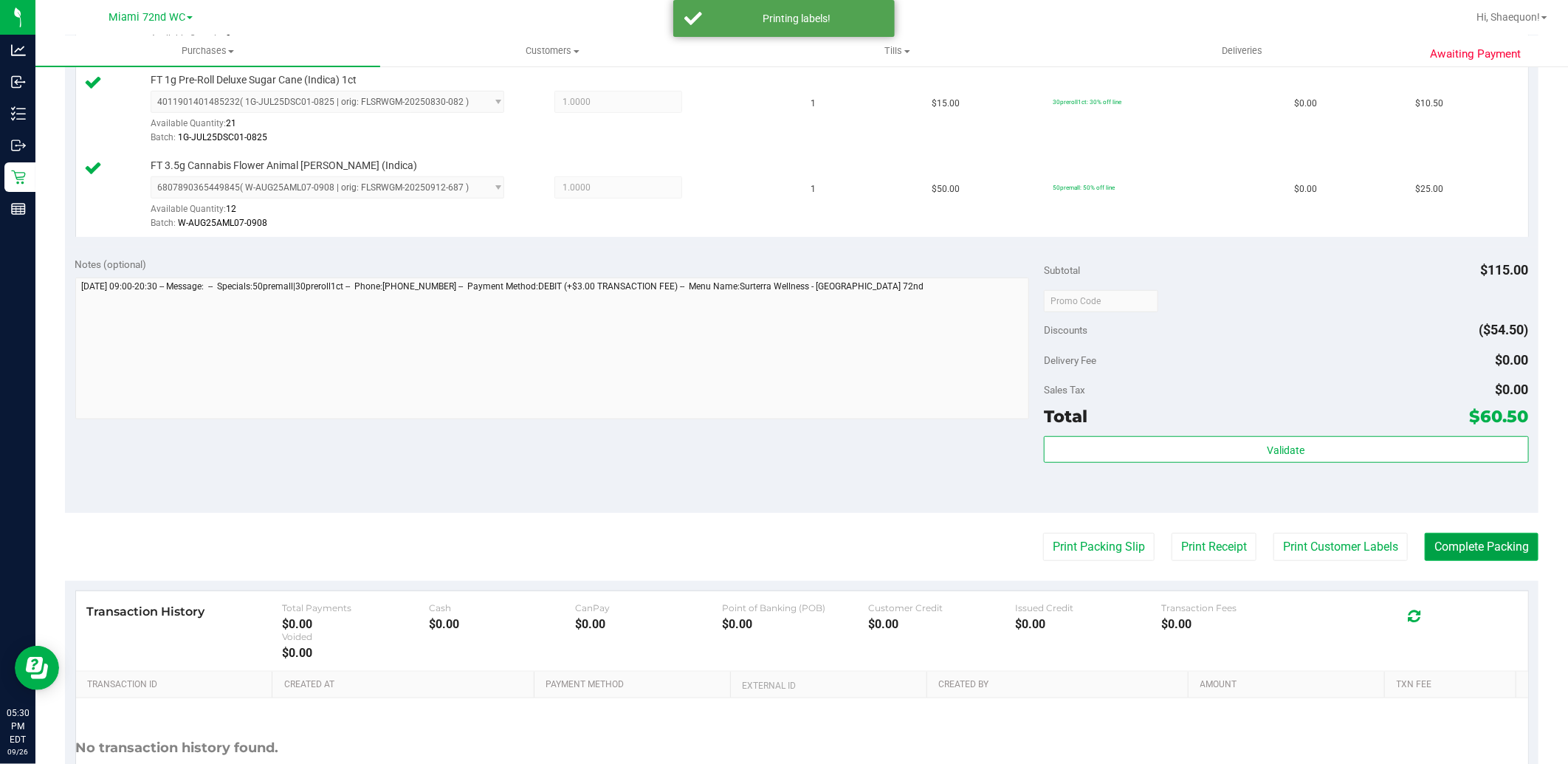
click at [1466, 546] on button "Complete Packing" at bounding box center [1480, 546] width 113 height 28
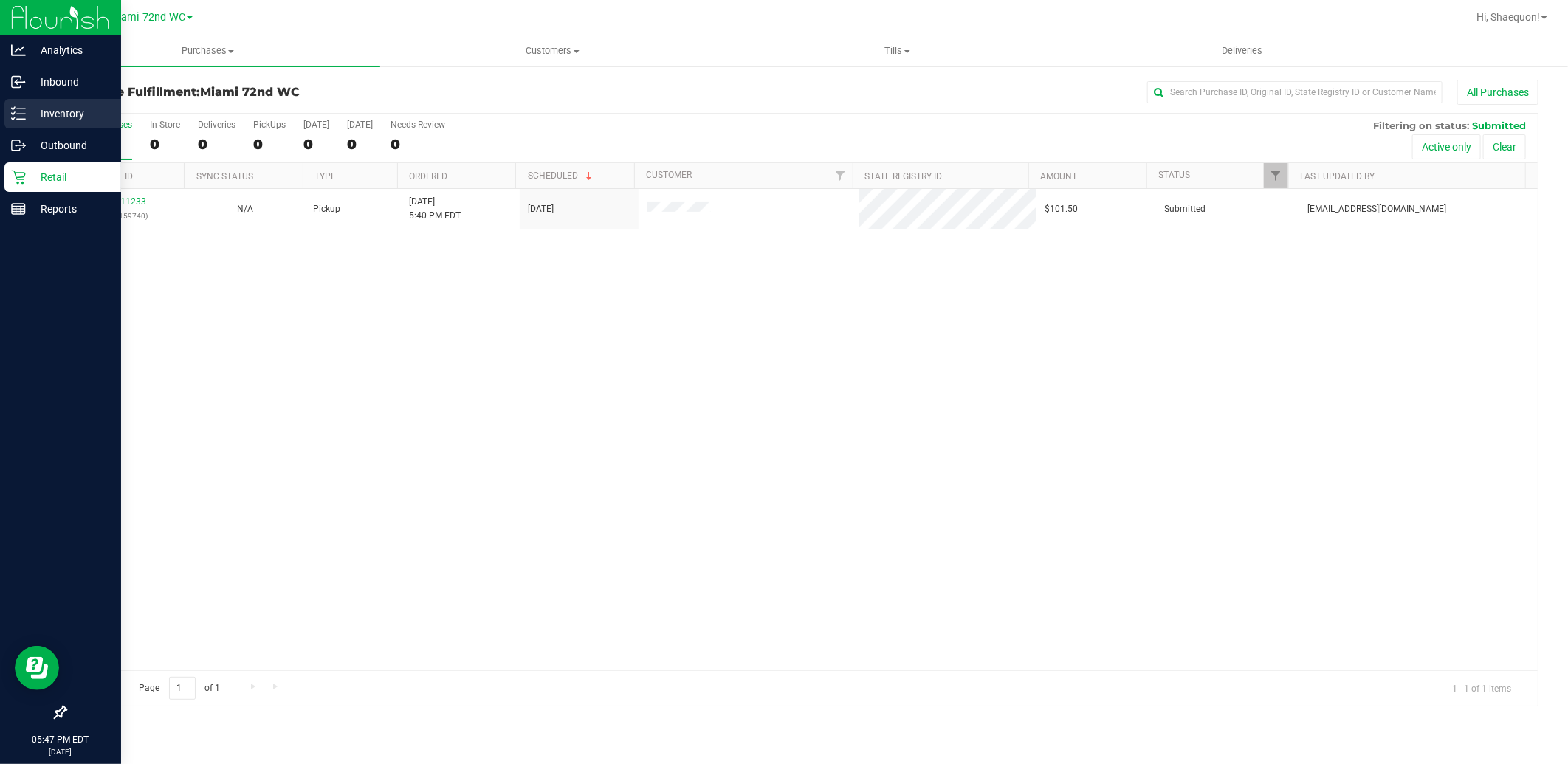
click at [24, 111] on icon at bounding box center [18, 113] width 15 height 15
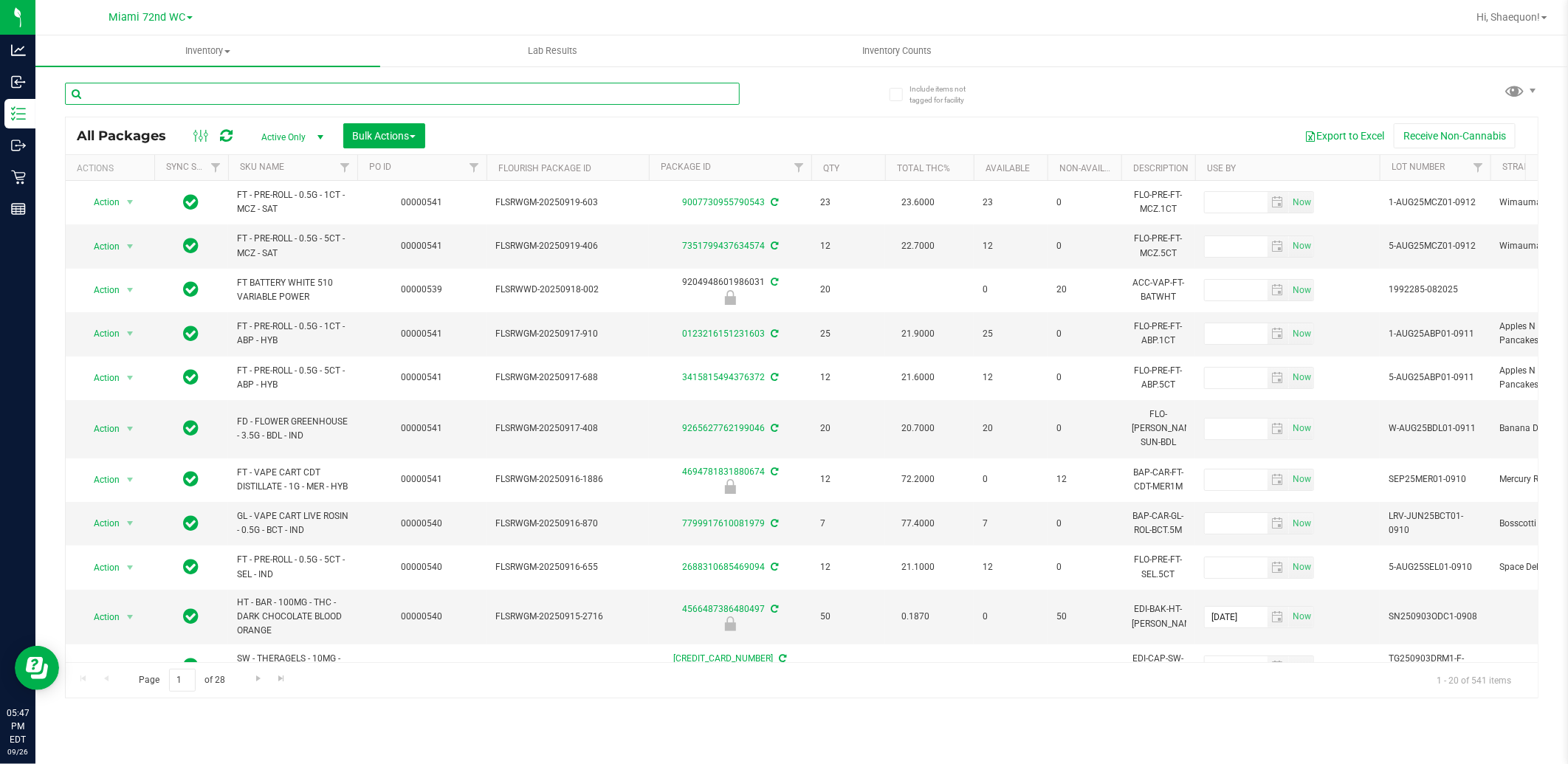
click at [419, 93] on input "text" at bounding box center [402, 94] width 675 height 22
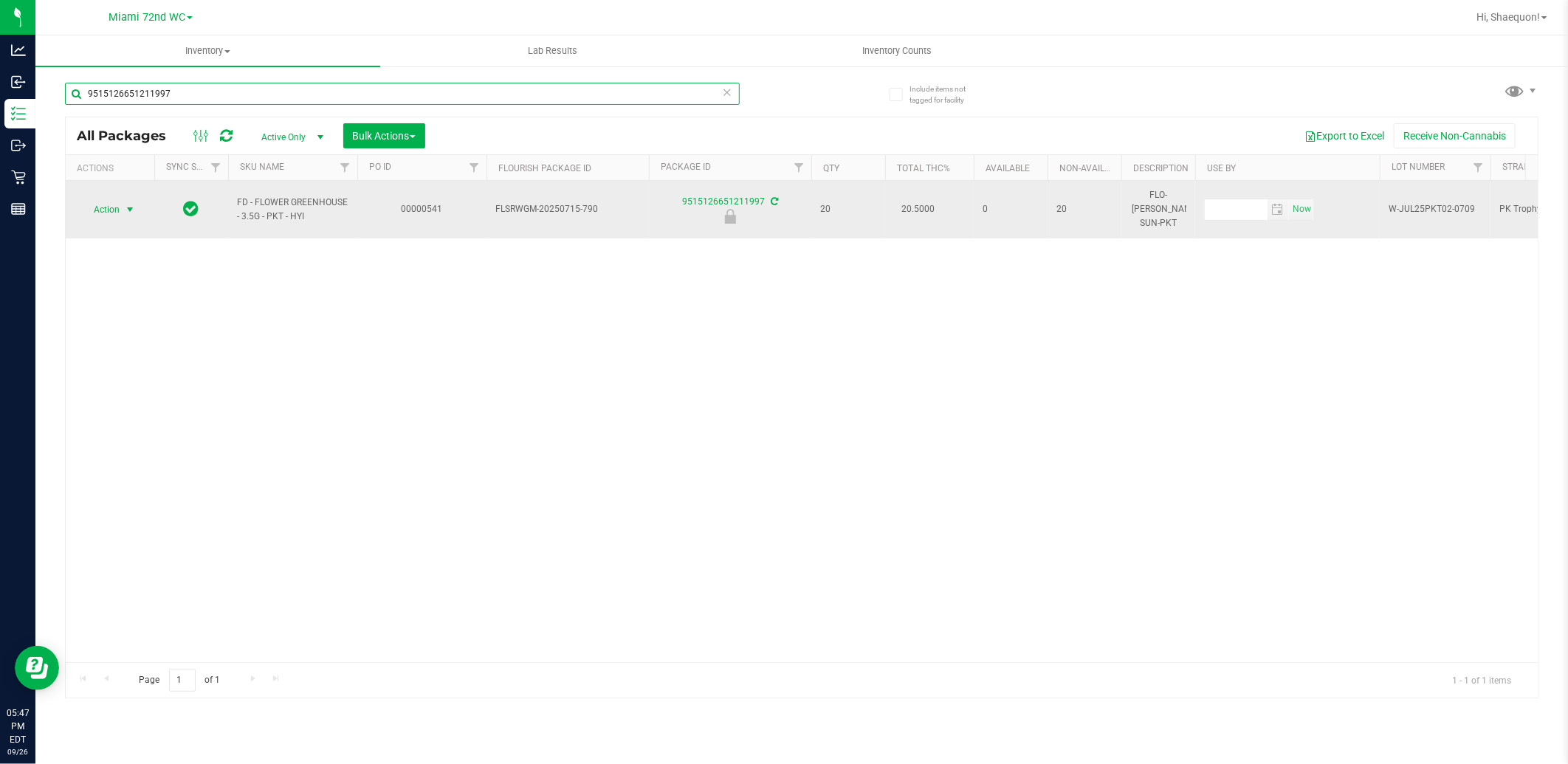
type input "9515126651211997"
click at [133, 204] on span "select" at bounding box center [130, 210] width 12 height 12
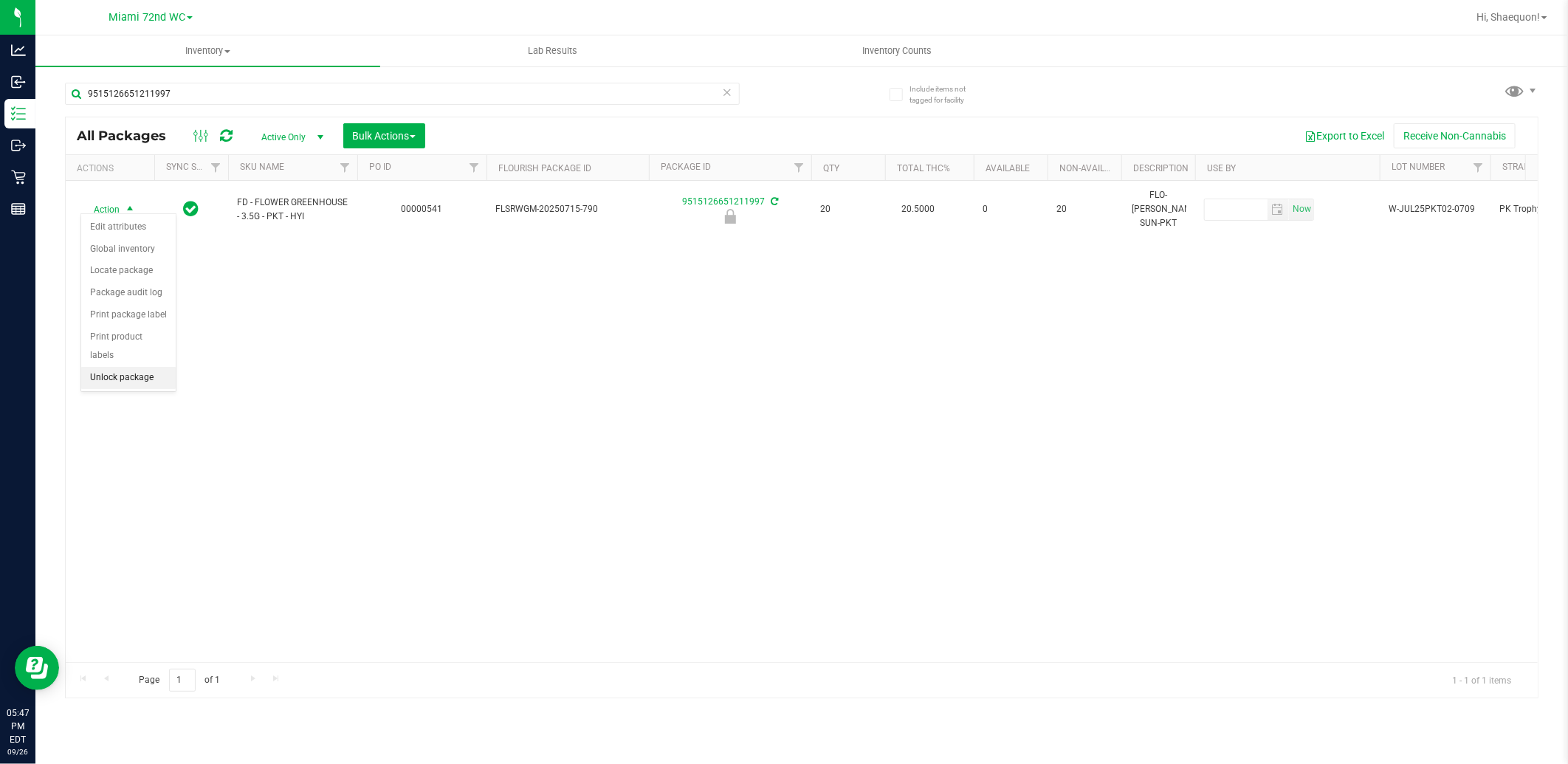
click at [138, 379] on li "Unlock package" at bounding box center [128, 377] width 95 height 22
